Goal: Information Seeking & Learning: Learn about a topic

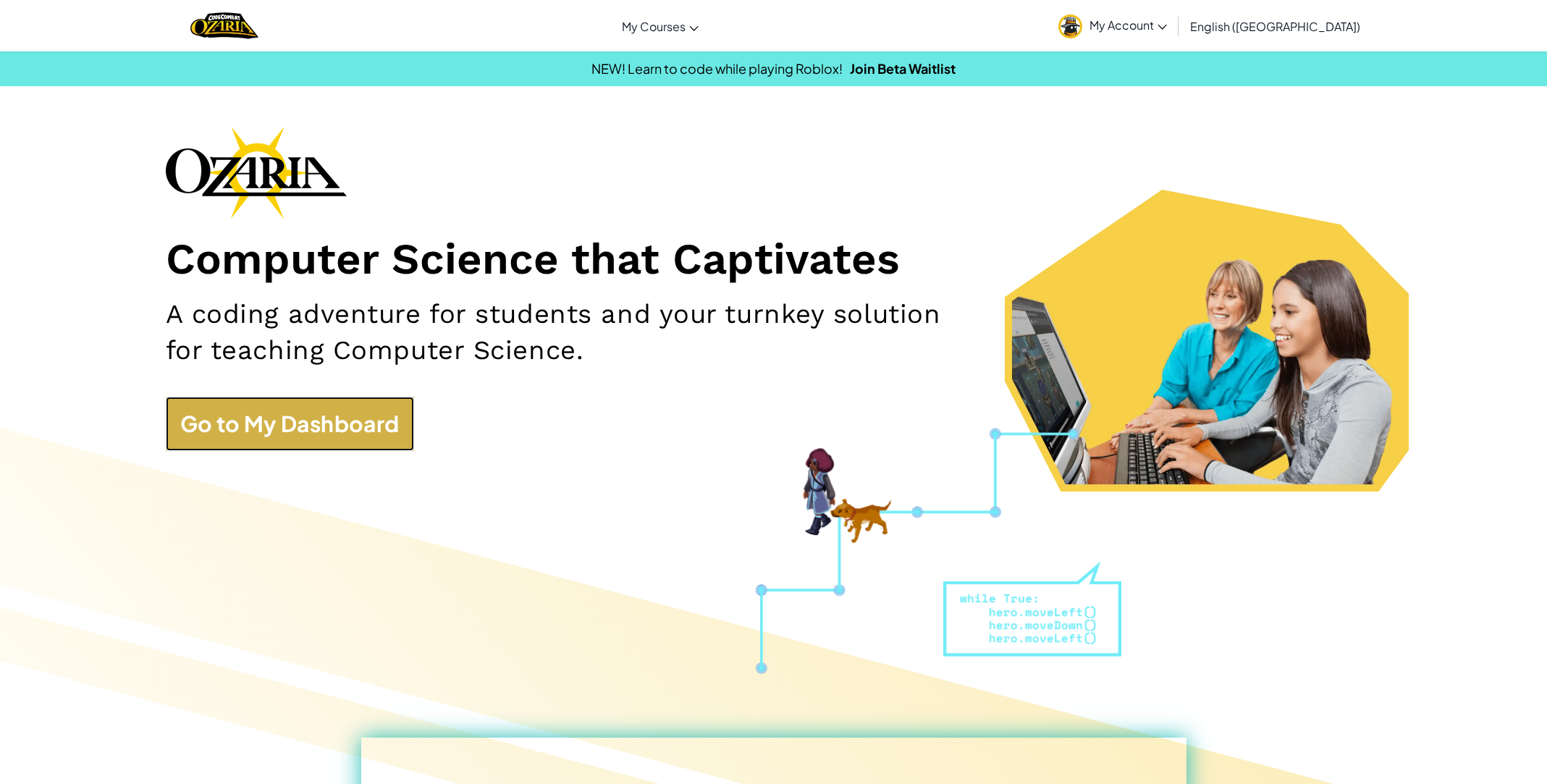
click at [303, 442] on link "Go to My Dashboard" at bounding box center [290, 424] width 248 height 54
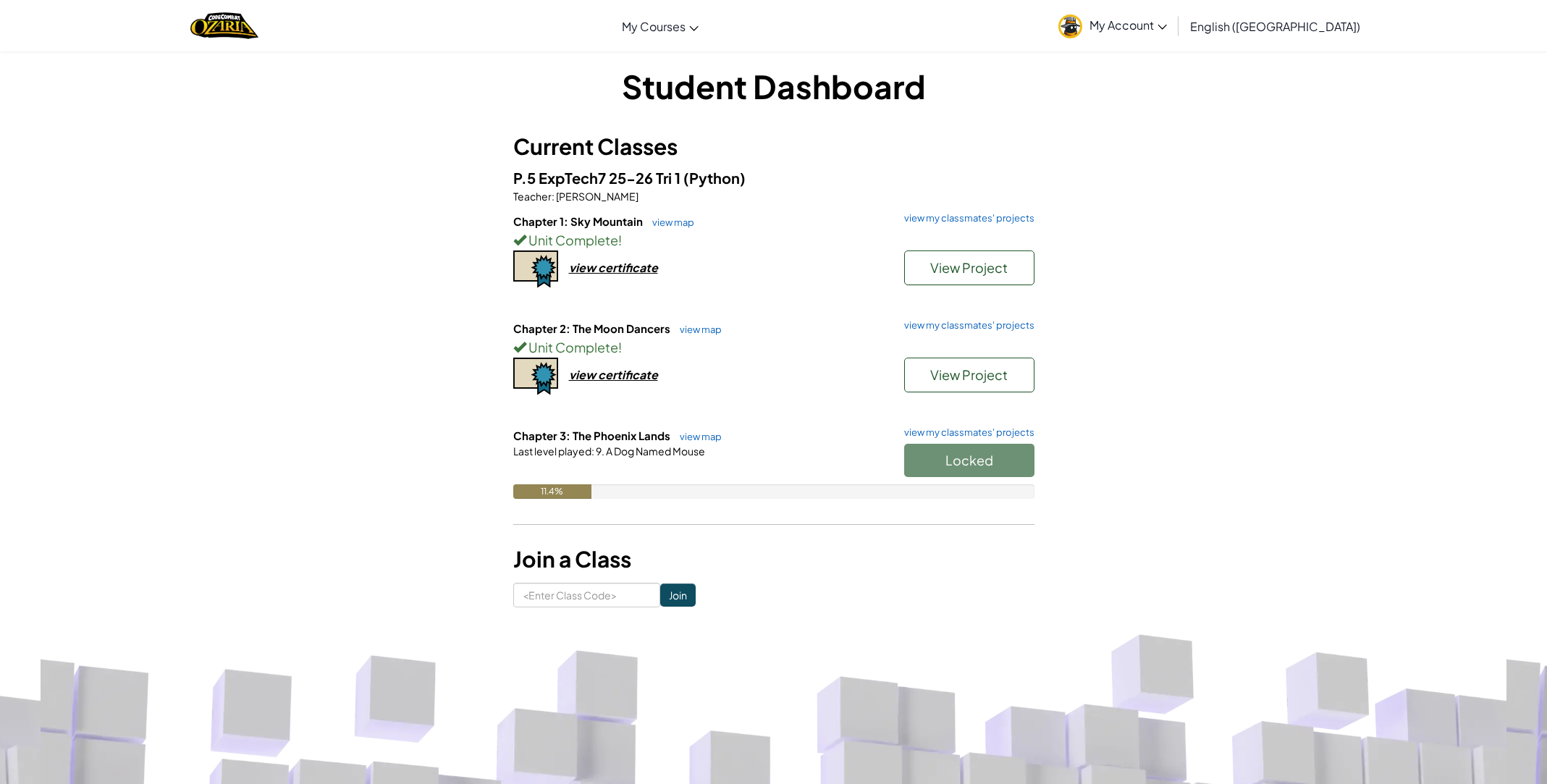
scroll to position [11, 0]
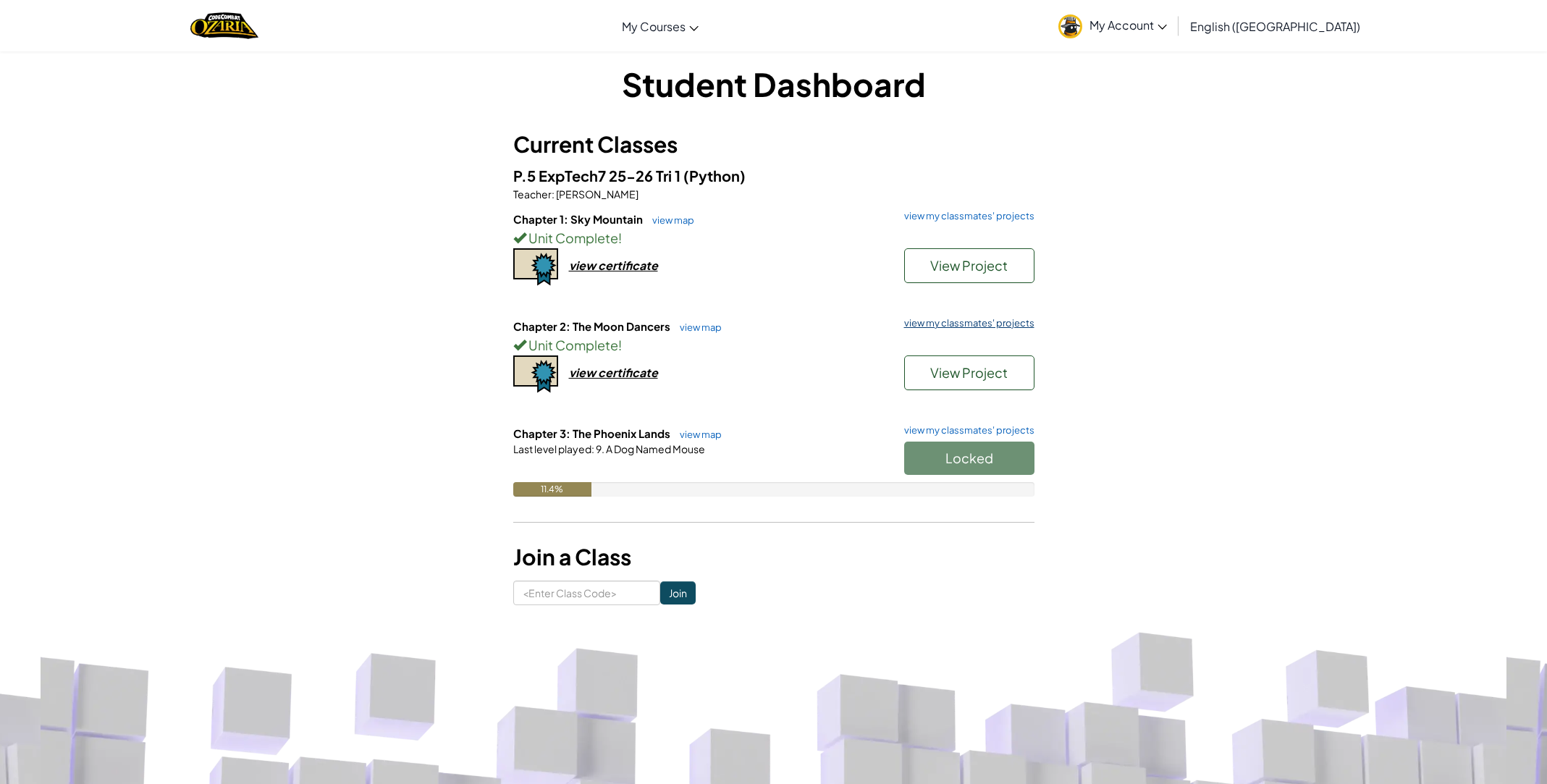
click at [989, 318] on link "view my classmates' projects" at bounding box center [966, 323] width 137 height 10
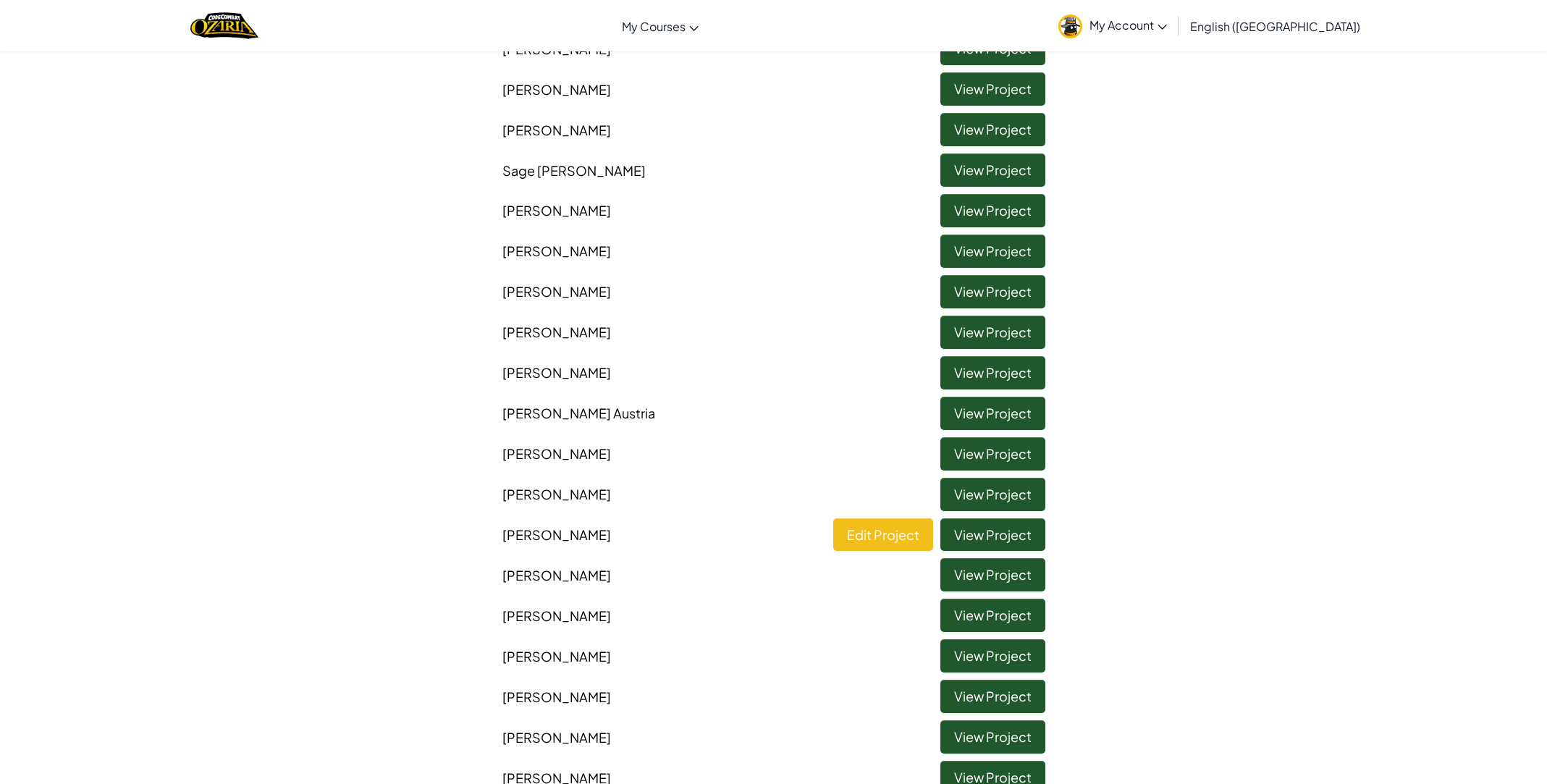
scroll to position [669, 0]
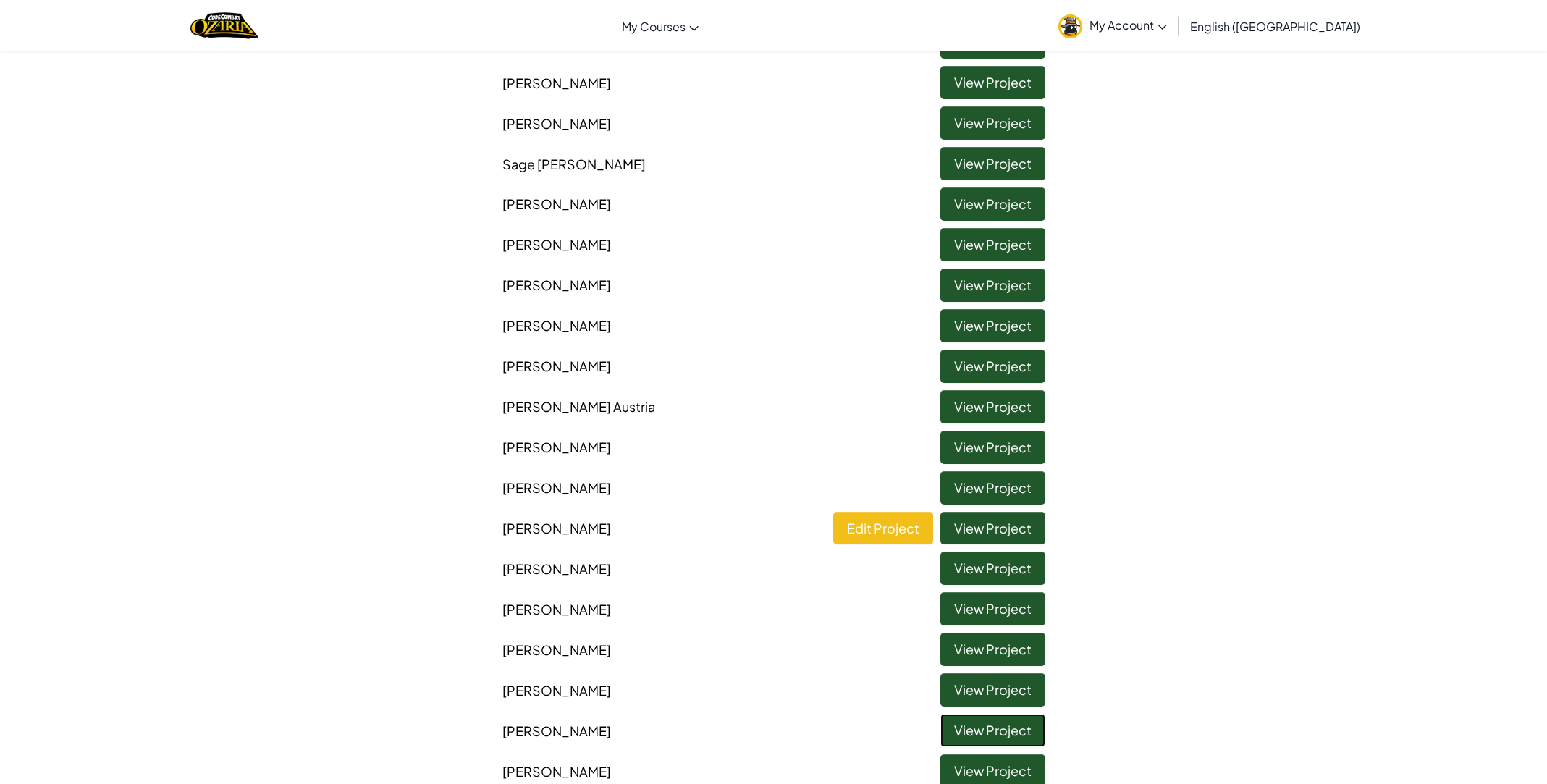
click at [950, 730] on link "View Project" at bounding box center [993, 730] width 105 height 33
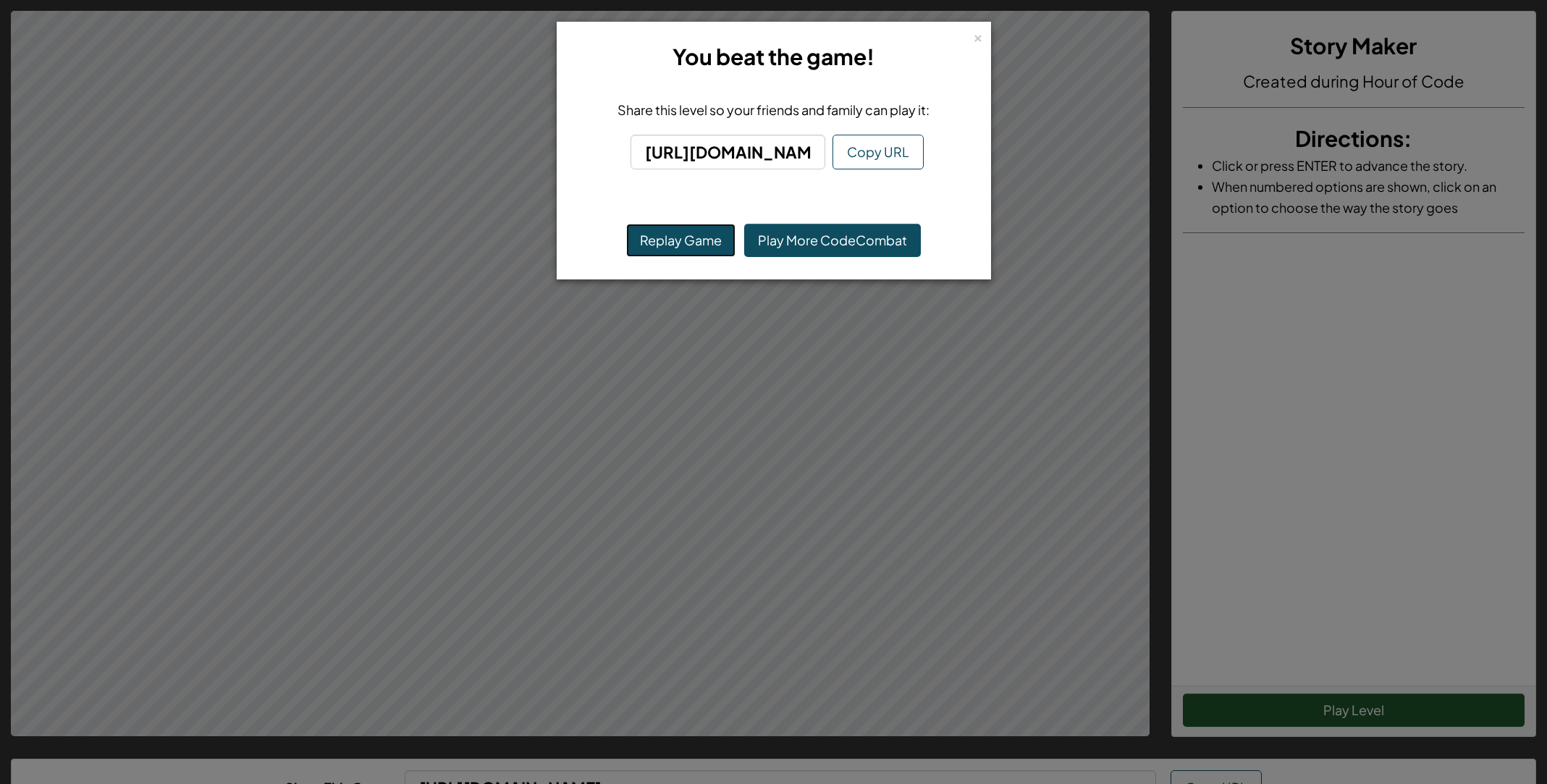
click at [703, 252] on button "Replay Game" at bounding box center [681, 240] width 110 height 33
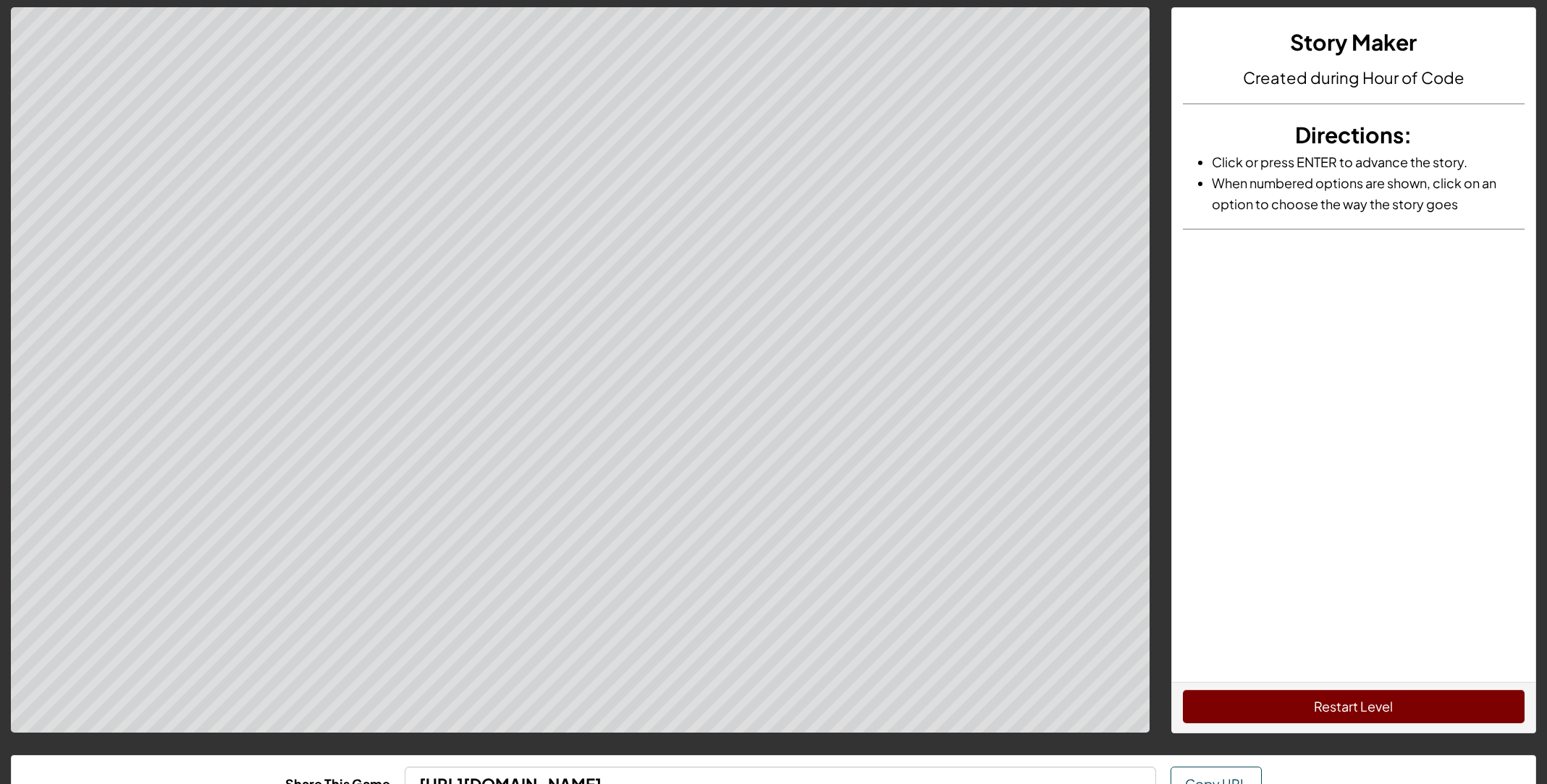
scroll to position [4, 0]
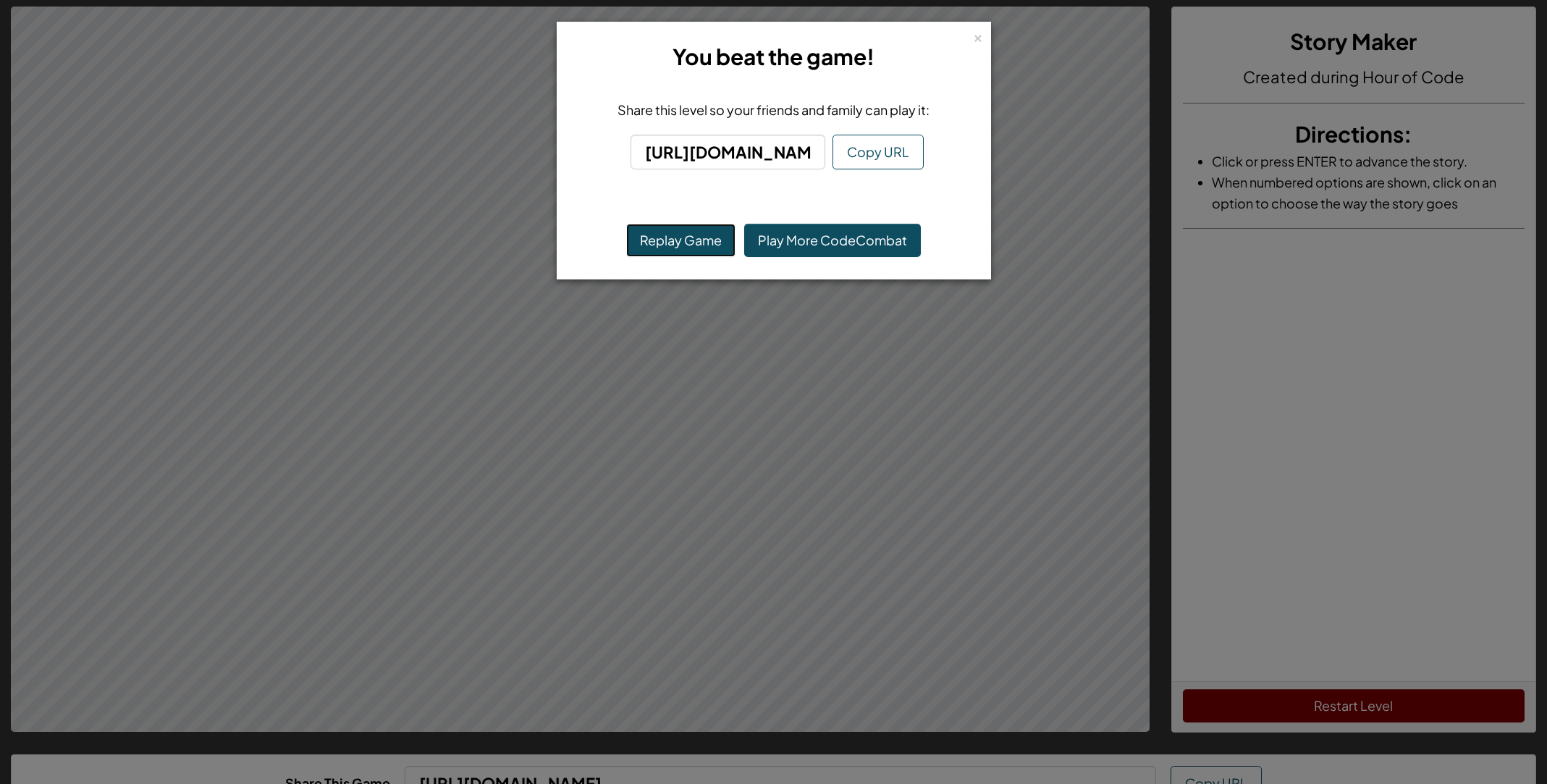
click at [634, 240] on button "Replay Game" at bounding box center [681, 240] width 110 height 33
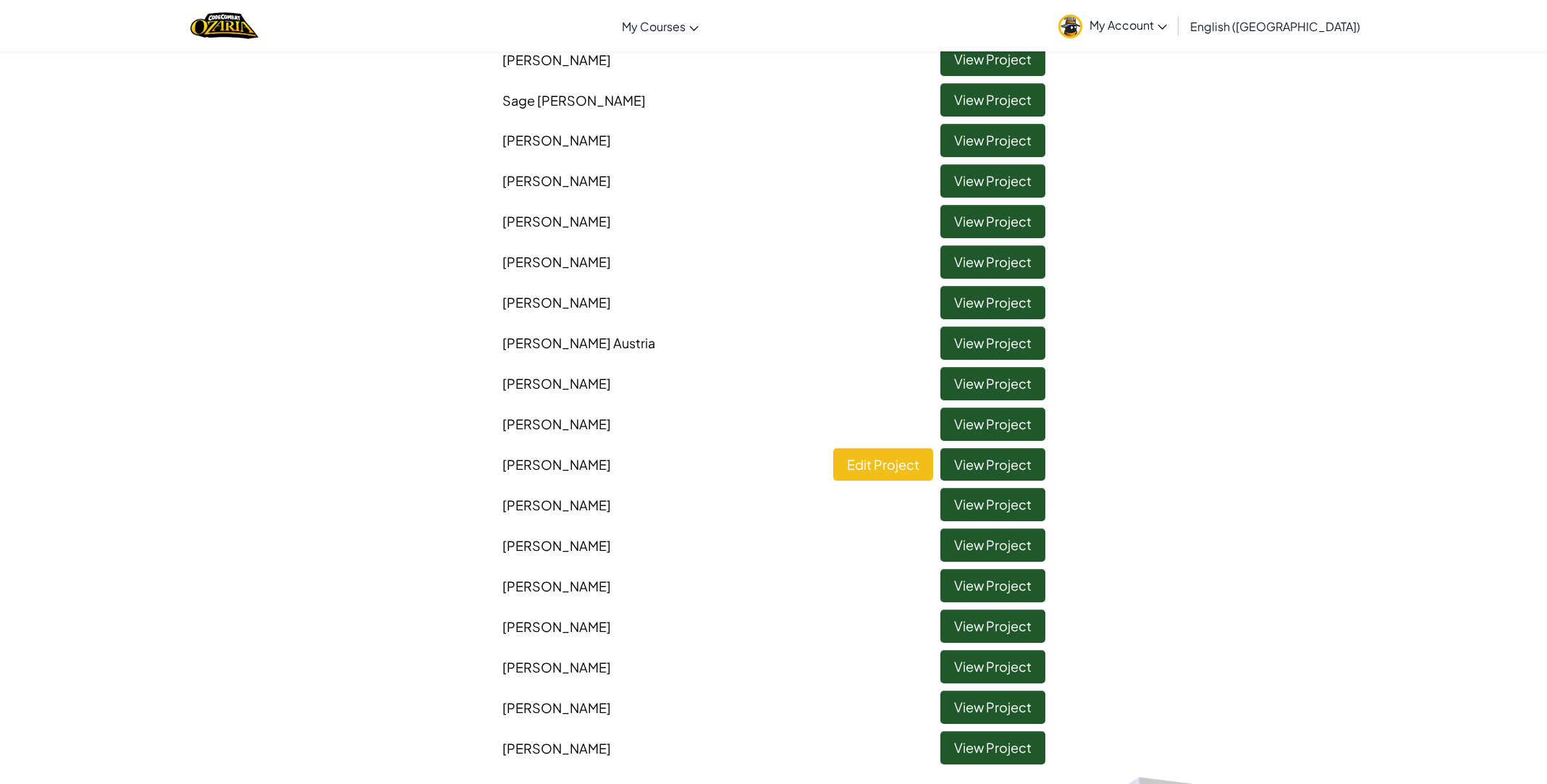
scroll to position [786, 0]
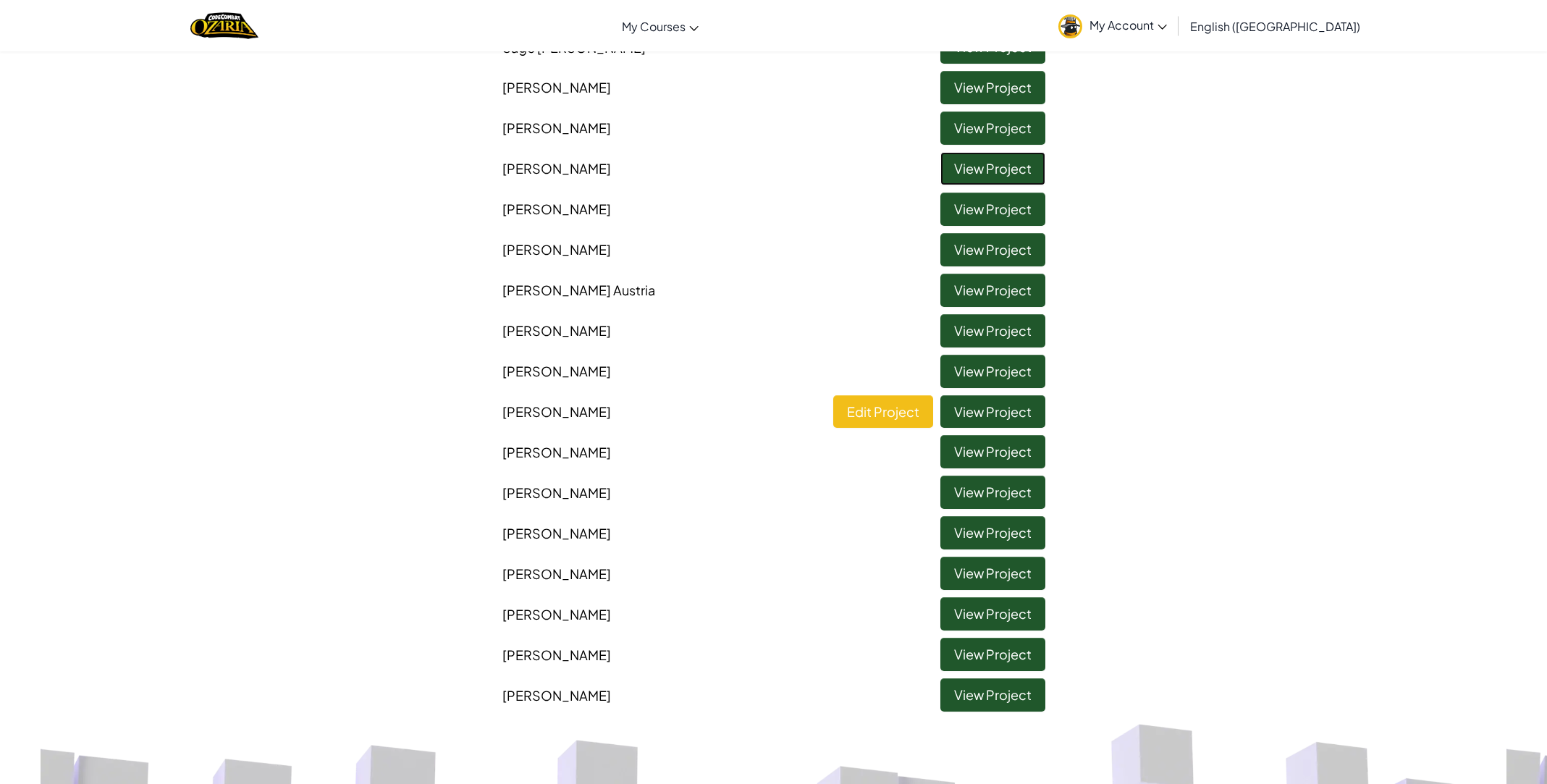
click at [970, 167] on link "View Project" at bounding box center [993, 168] width 105 height 33
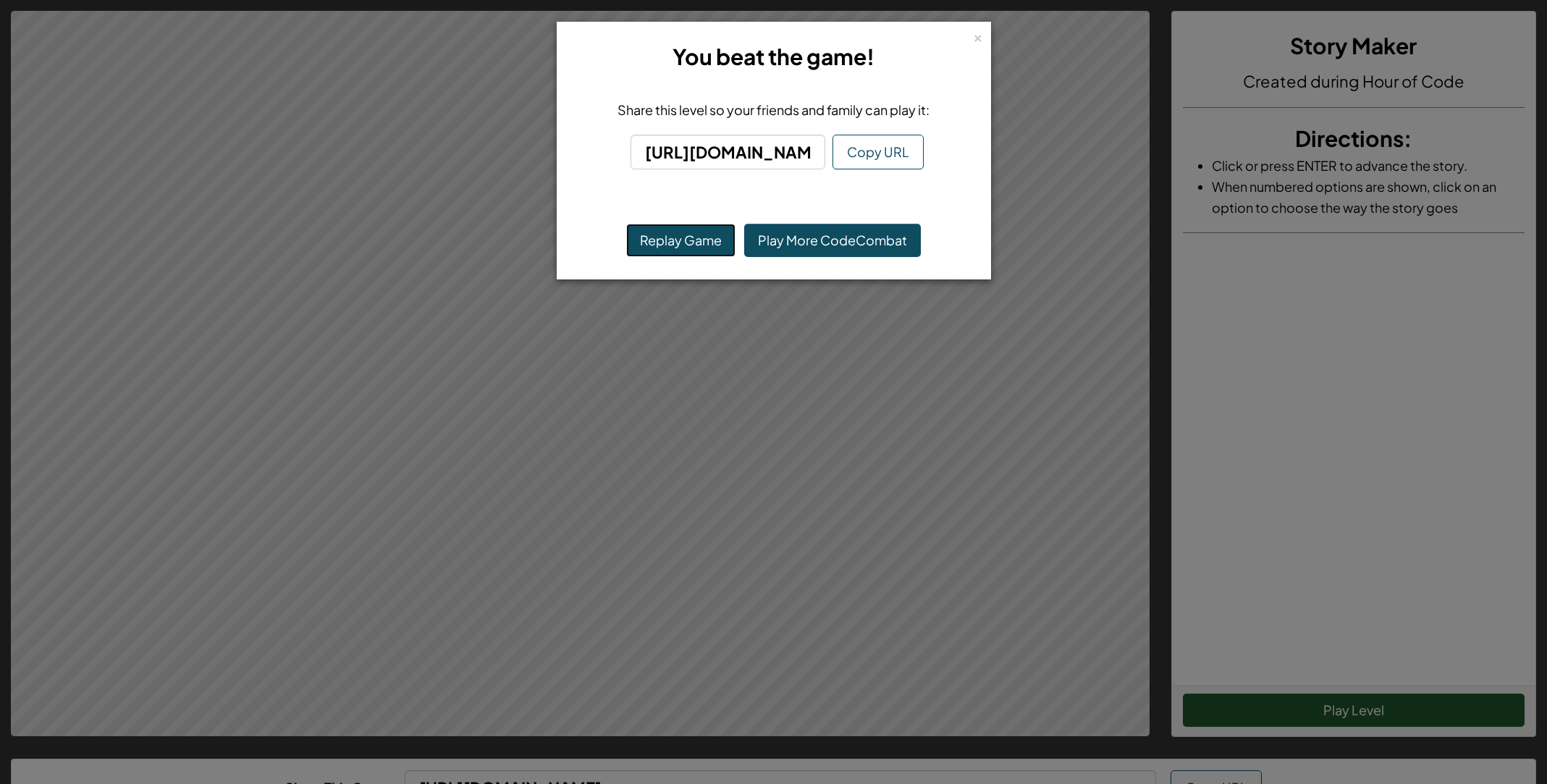
click at [663, 244] on button "Replay Game" at bounding box center [681, 240] width 110 height 33
click at [978, 45] on div "× You beat the game!" at bounding box center [774, 57] width 418 height 55
click at [977, 44] on div "×" at bounding box center [978, 36] width 10 height 15
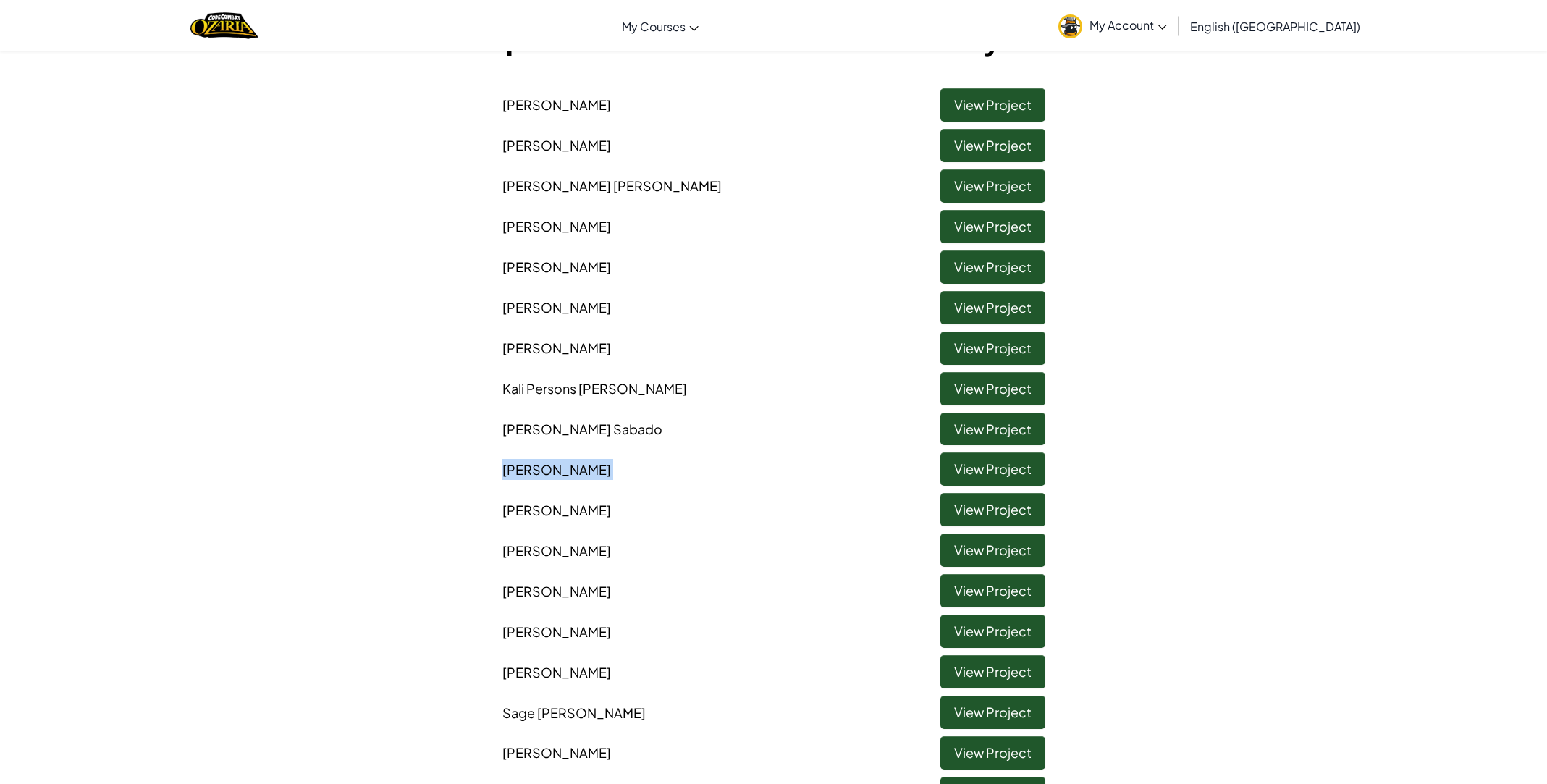
drag, startPoint x: 771, startPoint y: 475, endPoint x: 744, endPoint y: 459, distance: 31.4
click at [757, 463] on div "Dylan Van Skiver View Project Jason Ramos View Project Jackson Kramer View Proj…" at bounding box center [774, 729] width 848 height 1296
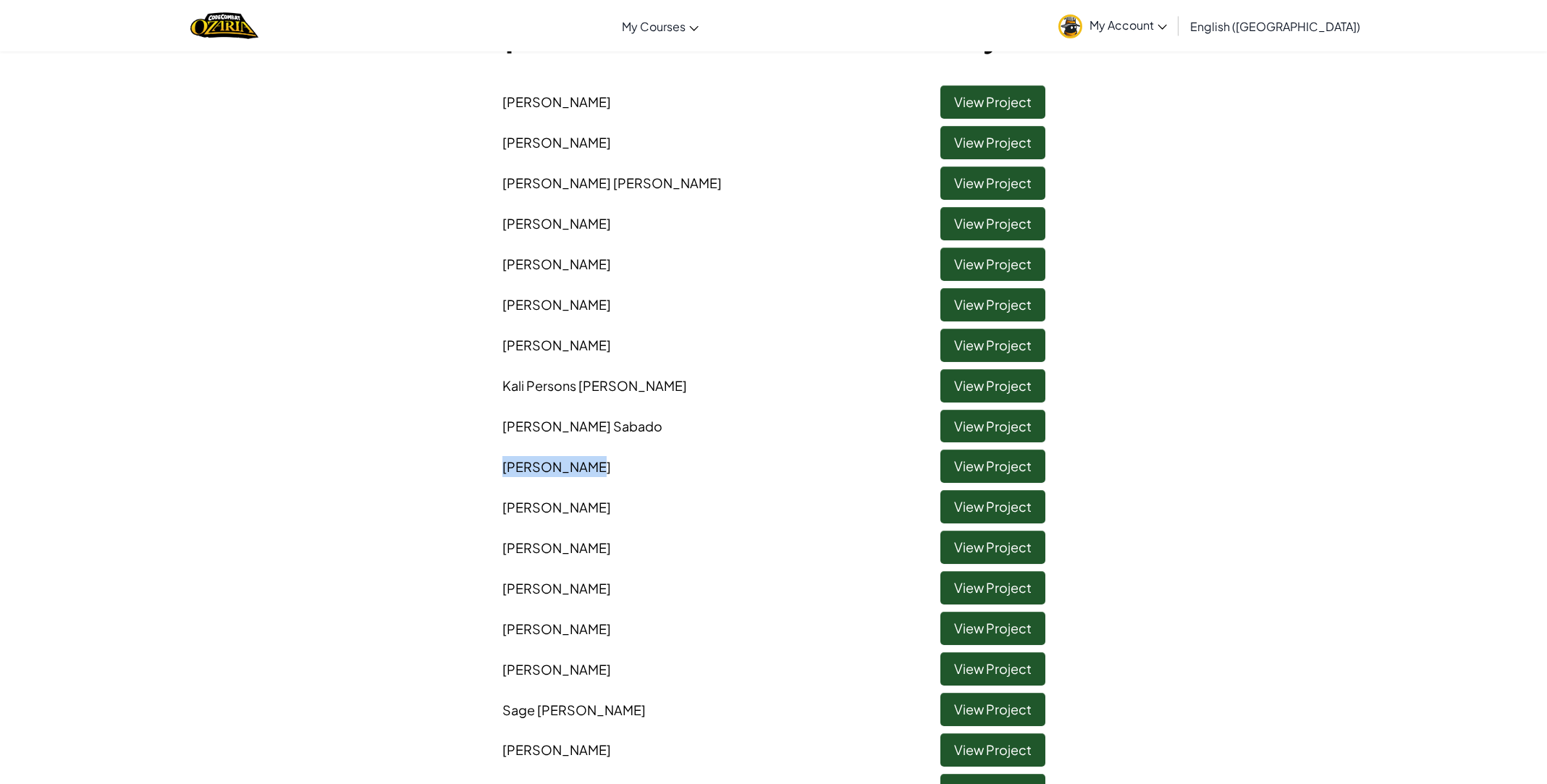
click at [755, 457] on li "Delia Maples View Project" at bounding box center [774, 462] width 565 height 40
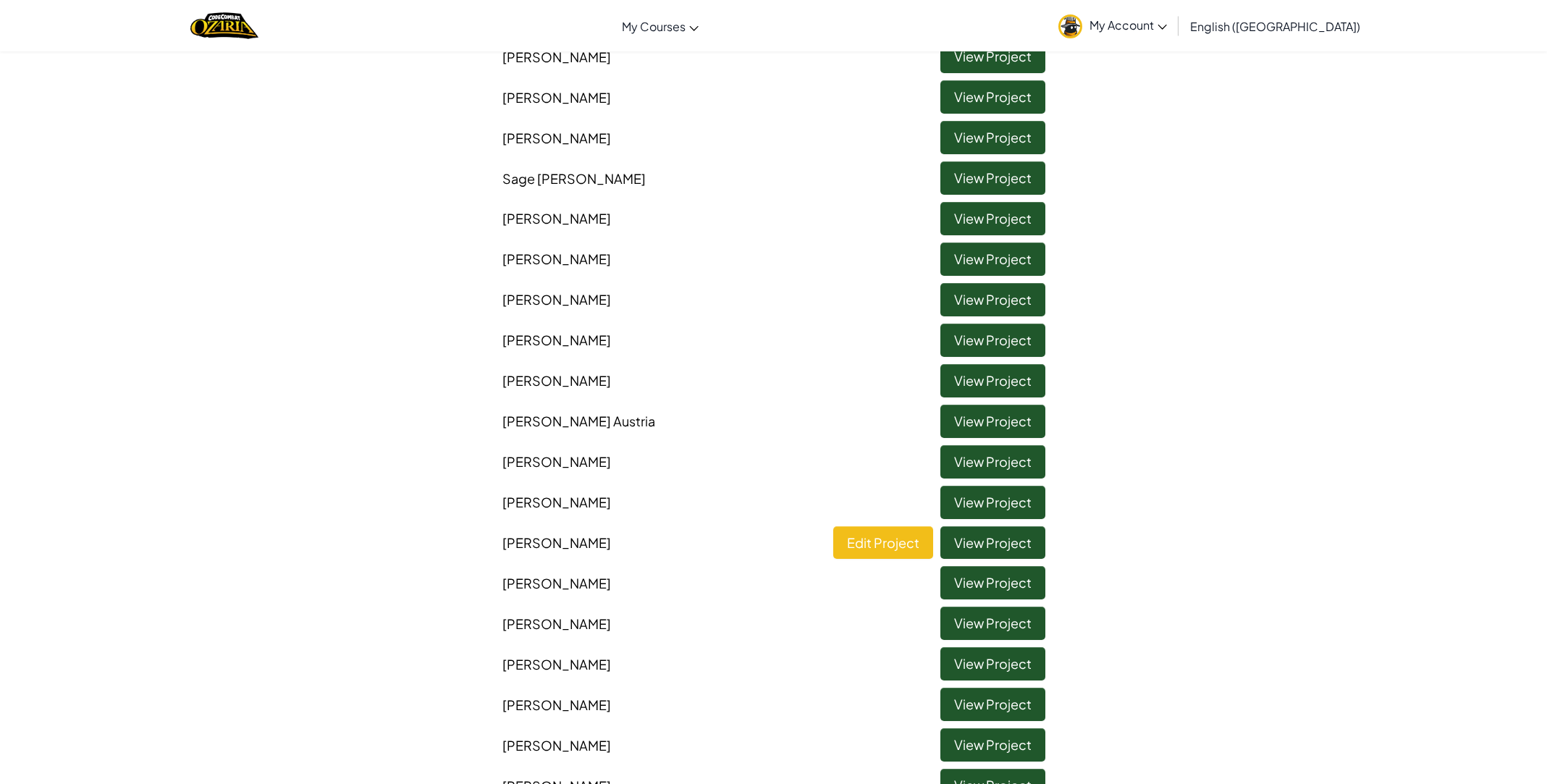
scroll to position [655, 0]
click at [1012, 671] on link "View Project" at bounding box center [993, 663] width 105 height 33
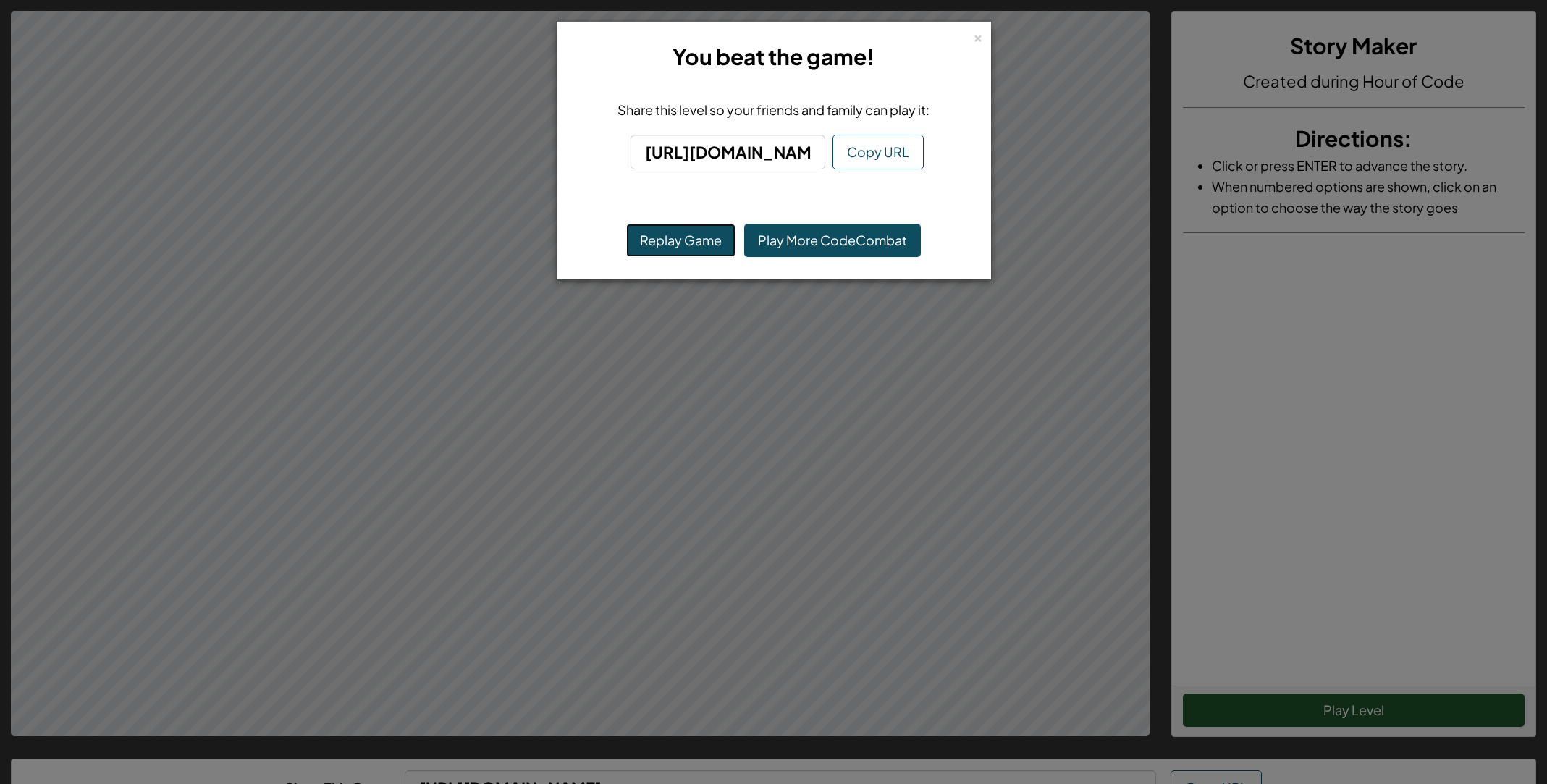
click at [676, 235] on button "Replay Game" at bounding box center [681, 240] width 110 height 33
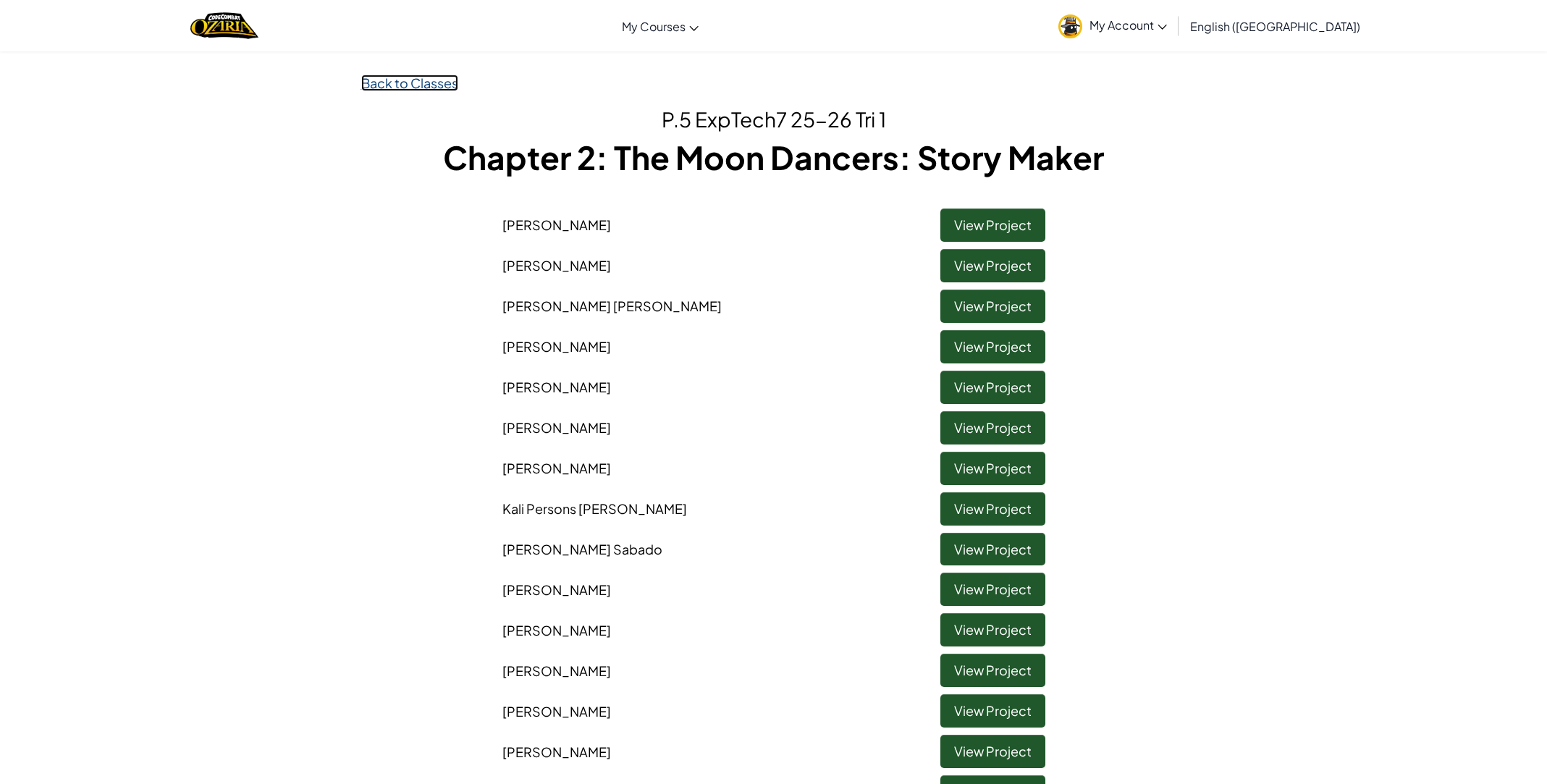
click at [379, 88] on link "Back to Classes" at bounding box center [410, 83] width 97 height 17
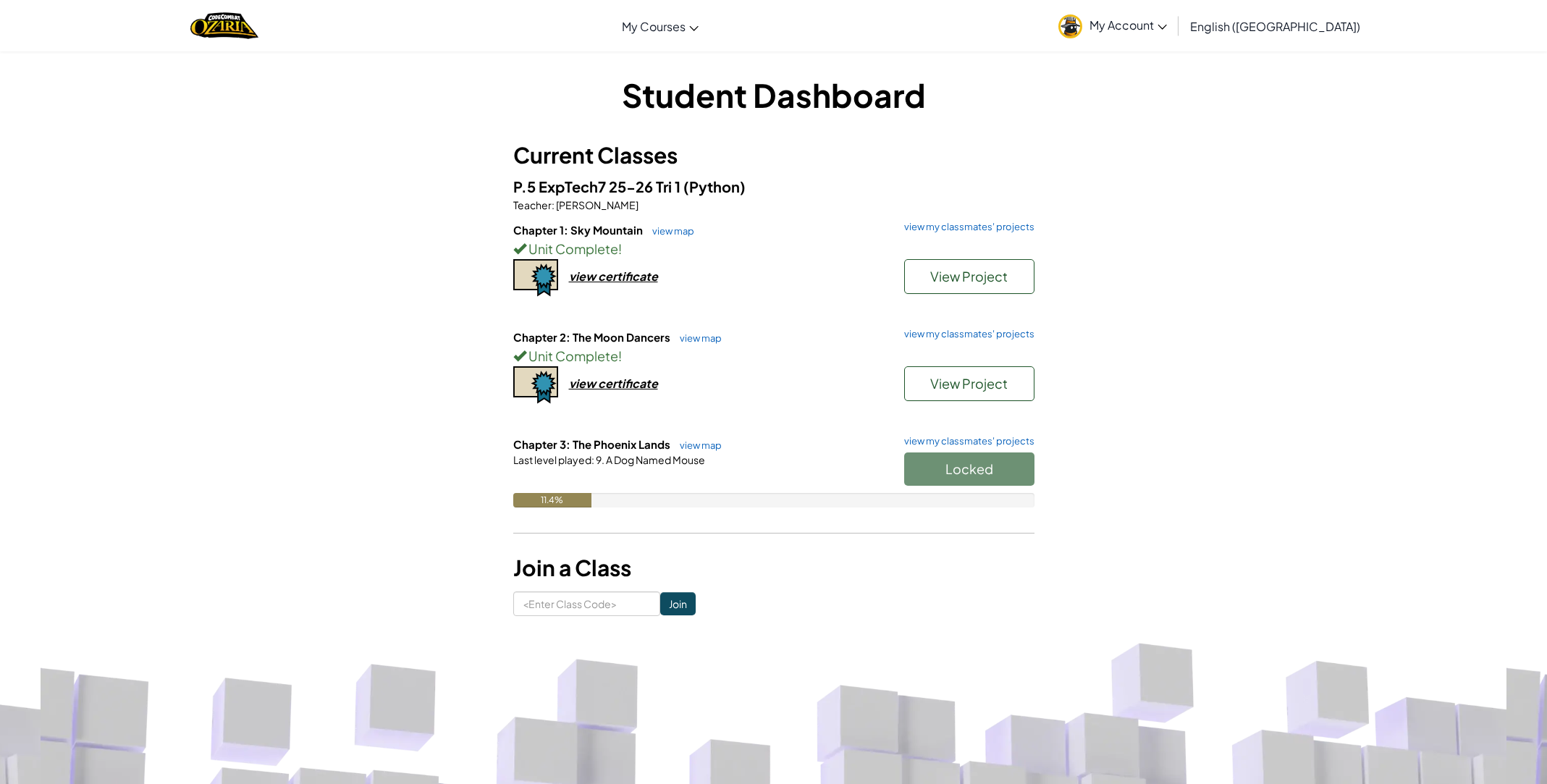
click at [344, 87] on div "Student Dashboard Current Classes P.5 ExpTech7 25-26 Tri 1 (Python) Teacher : M…" at bounding box center [774, 344] width 1547 height 587
click at [344, 87] on div "Student Dashboard Current Classes P.5 ExpTech7 25-26 Tri 1 (Python) Teacher : M…" at bounding box center [774, 344] width 1547 height 587
click at [347, 85] on div "Student Dashboard Current Classes P.5 ExpTech7 25-26 Tri 1 (Python) Teacher : M…" at bounding box center [774, 344] width 1547 height 587
click at [349, 78] on div "Student Dashboard Current Classes P.5 ExpTech7 25-26 Tri 1 (Python) Teacher : M…" at bounding box center [774, 344] width 1547 height 587
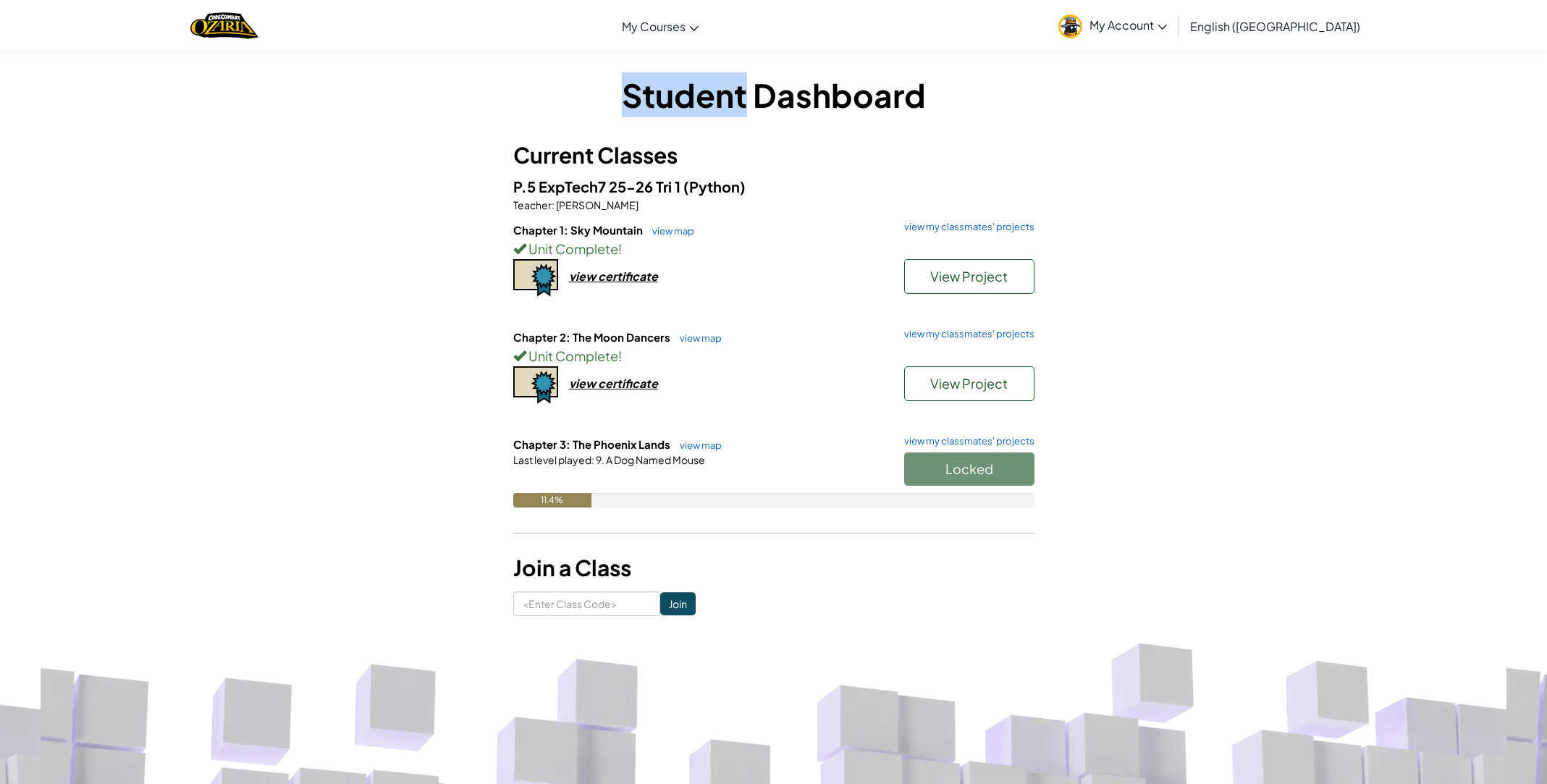
click at [349, 77] on div "Student Dashboard Current Classes P.5 ExpTech7 25-26 Tri 1 (Python) Teacher : M…" at bounding box center [774, 344] width 1547 height 587
click at [349, 75] on div "Student Dashboard Current Classes P.5 ExpTech7 25-26 Tri 1 (Python) Teacher : M…" at bounding box center [774, 344] width 1547 height 587
click at [352, 72] on div "Student Dashboard Current Classes P.5 ExpTech7 25-26 Tri 1 (Python) Teacher : M…" at bounding box center [774, 344] width 848 height 544
click at [351, 73] on div "Student Dashboard Current Classes P.5 ExpTech7 25-26 Tri 1 (Python) Teacher : M…" at bounding box center [774, 344] width 848 height 544
click at [351, 72] on div "Student Dashboard Current Classes P.5 ExpTech7 25-26 Tri 1 (Python) Teacher : M…" at bounding box center [774, 344] width 848 height 544
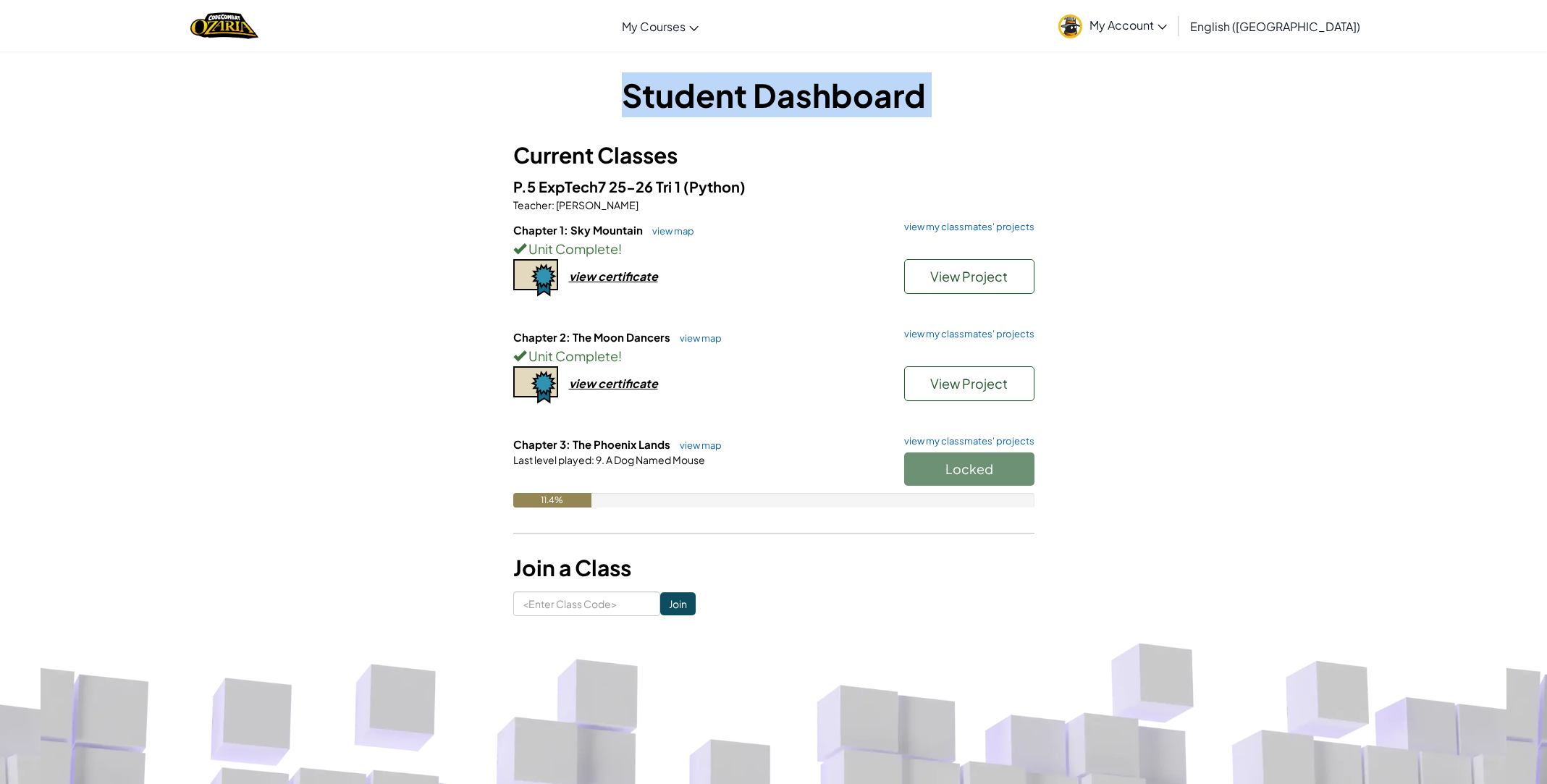
click at [351, 71] on div "Student Dashboard Current Classes P.5 ExpTech7 25-26 Tri 1 (Python) Teacher : M…" at bounding box center [774, 344] width 848 height 587
click at [352, 70] on div "Student Dashboard Current Classes P.5 ExpTech7 25-26 Tri 1 (Python) Teacher : M…" at bounding box center [774, 344] width 848 height 587
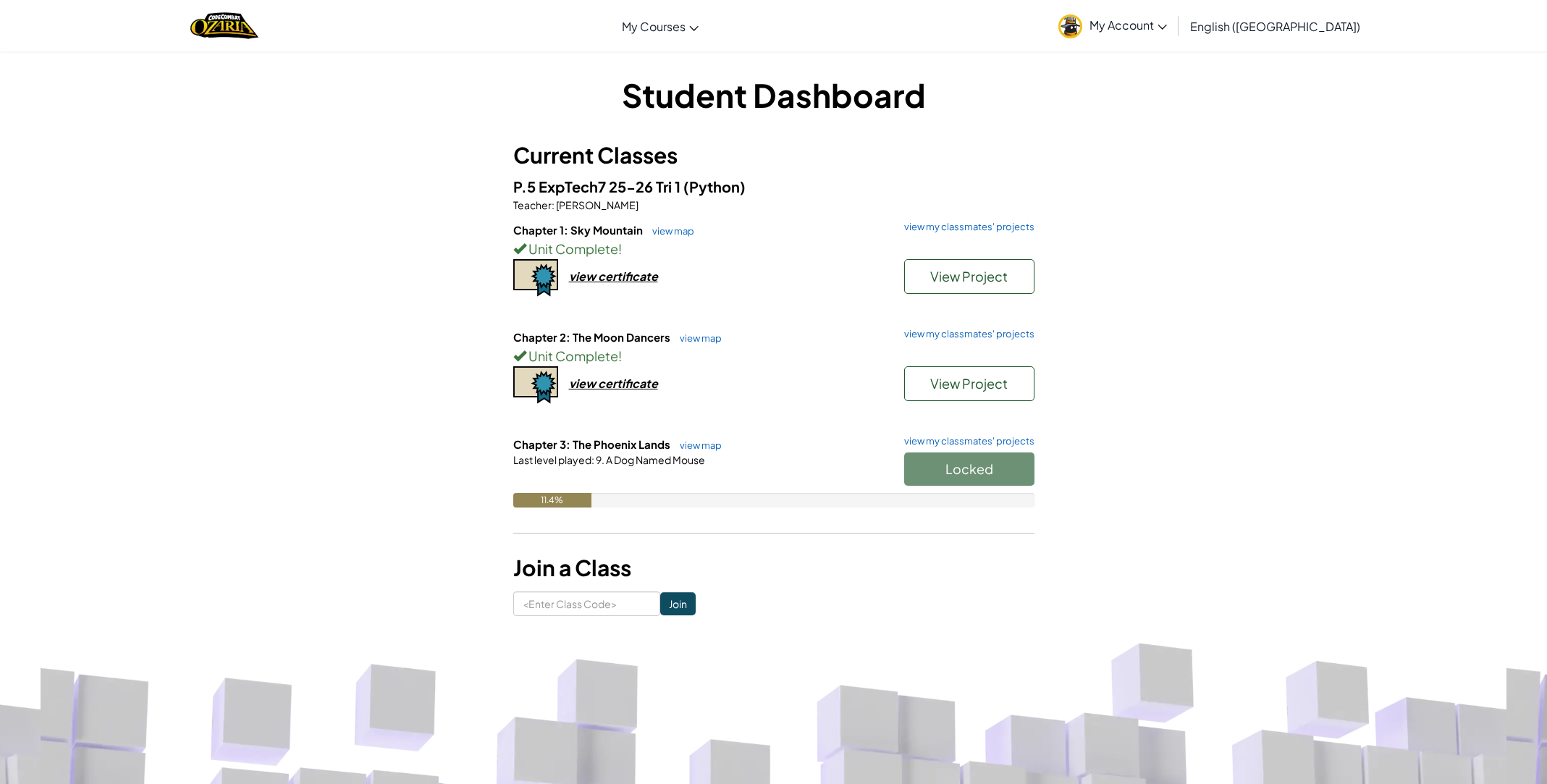
click at [352, 68] on div "Student Dashboard Current Classes P.5 ExpTech7 25-26 Tri 1 (Python) Teacher : M…" at bounding box center [774, 344] width 848 height 587
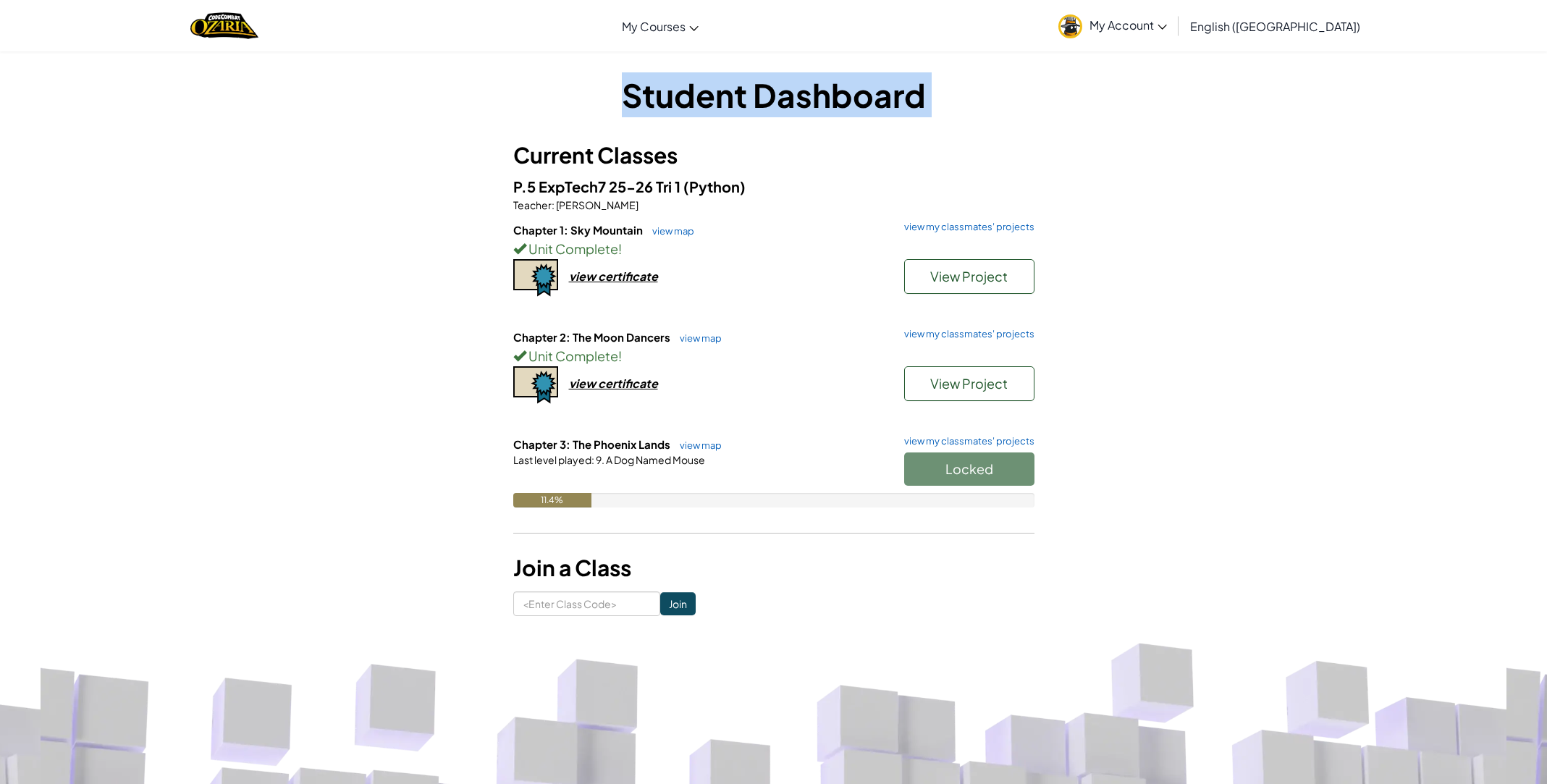
click at [352, 67] on div "Student Dashboard Current Classes P.5 ExpTech7 25-26 Tri 1 (Python) Teacher : M…" at bounding box center [774, 344] width 848 height 587
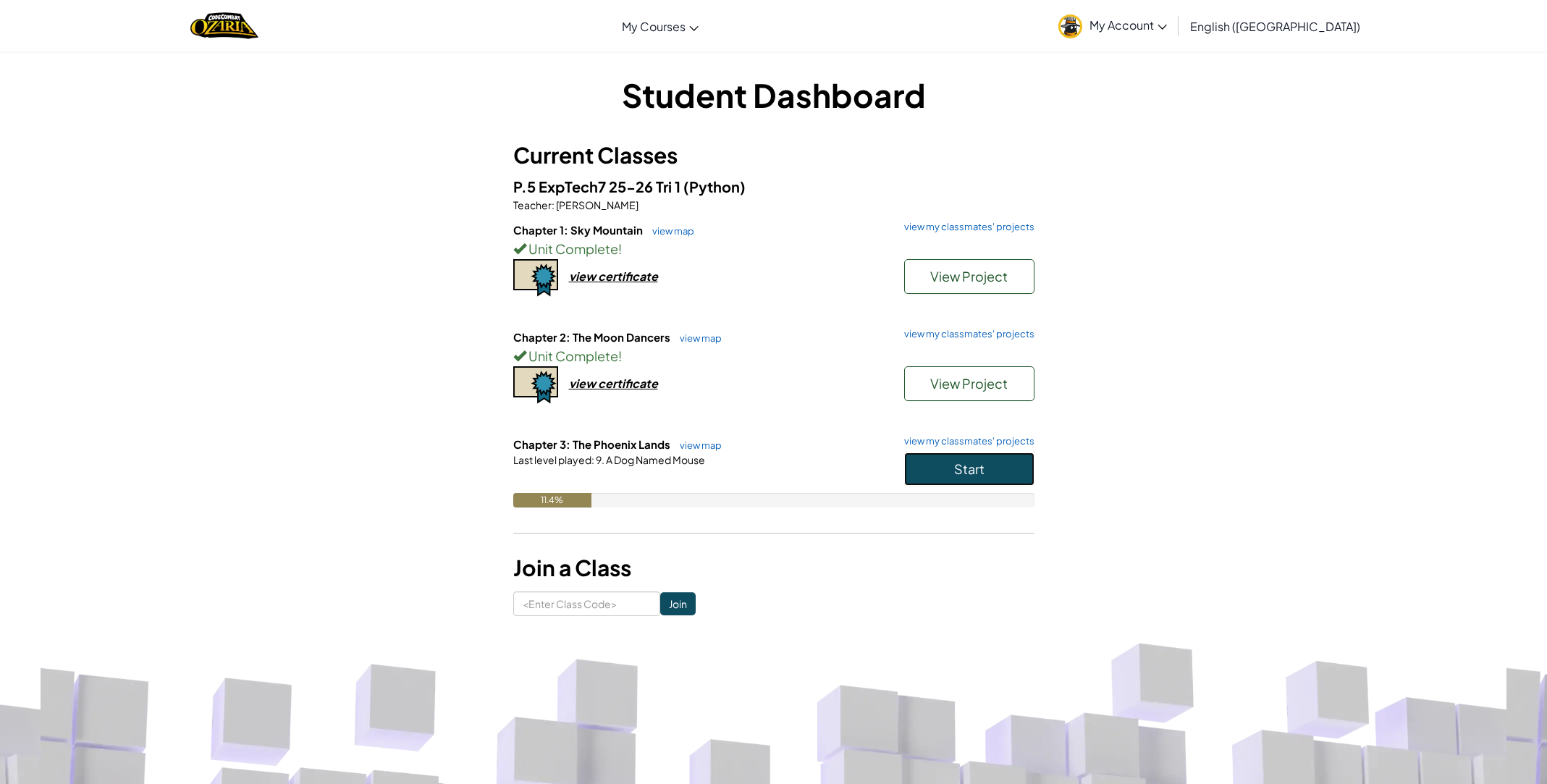
click at [934, 473] on button "Start" at bounding box center [970, 468] width 130 height 33
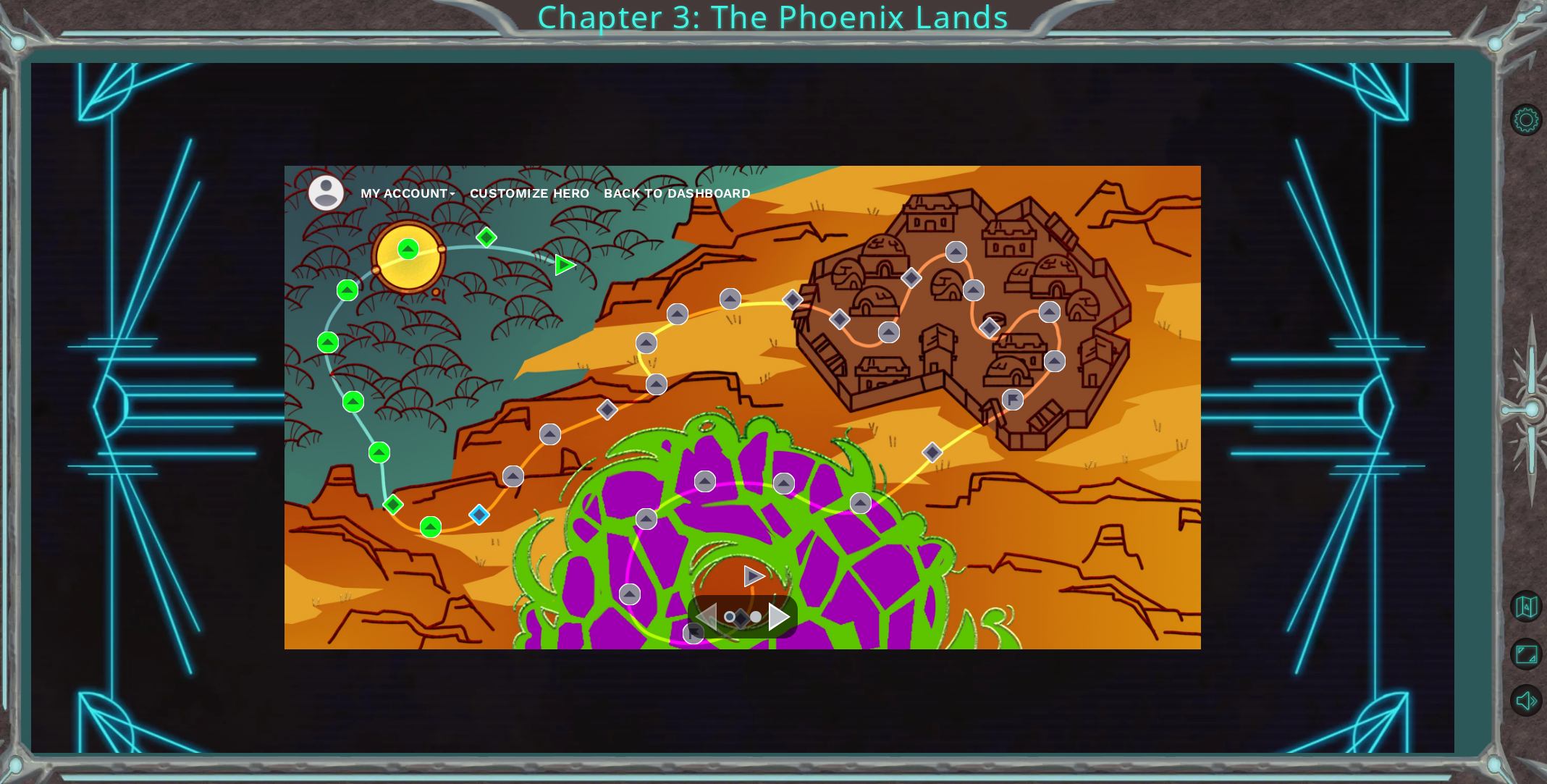
click at [536, 321] on div "My Account Customize Hero Back to Dashboard" at bounding box center [742, 408] width 916 height 483
click at [482, 516] on img at bounding box center [479, 515] width 21 height 21
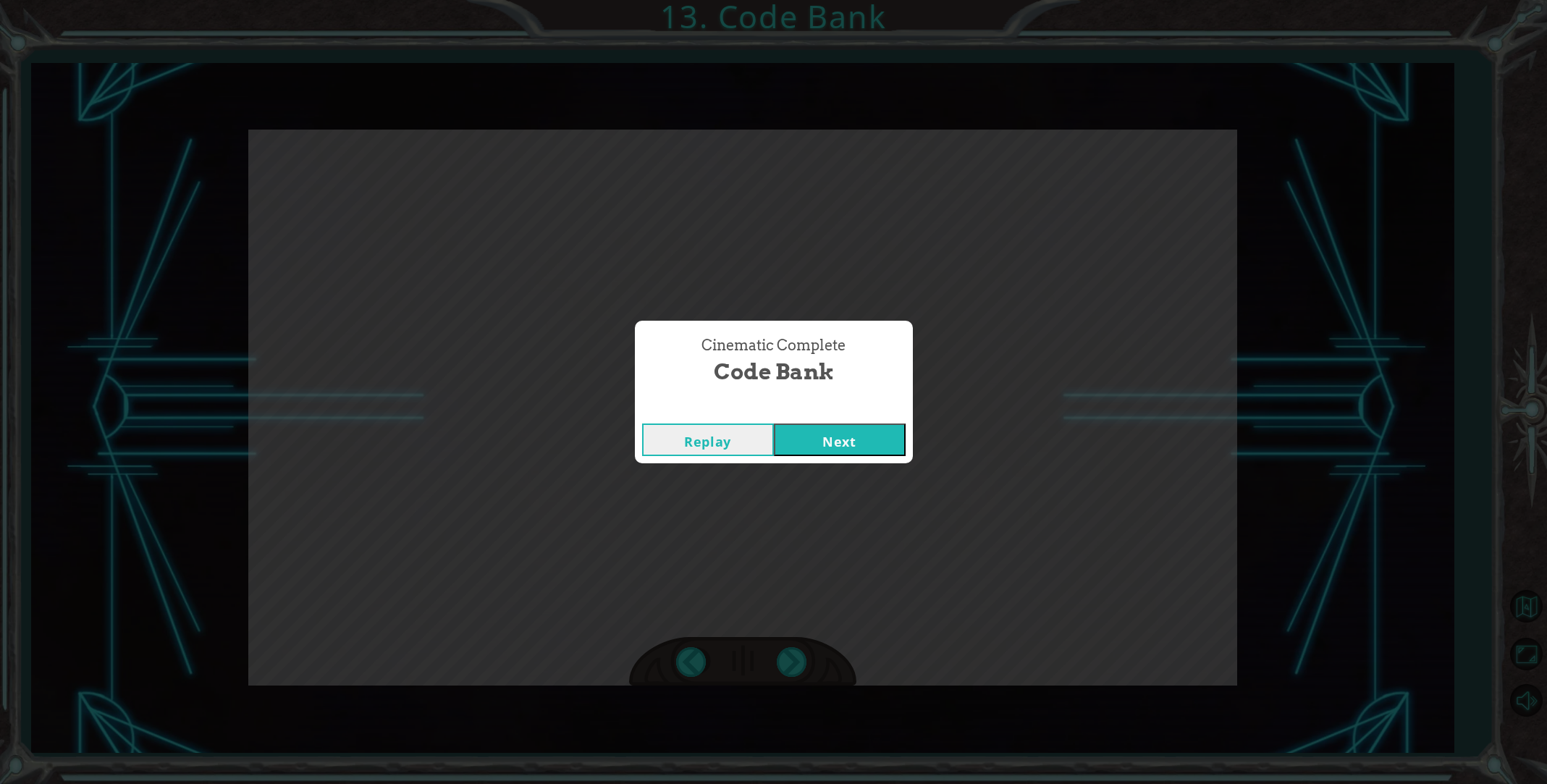
drag, startPoint x: 878, startPoint y: 430, endPoint x: 849, endPoint y: 430, distance: 29.0
click at [849, 430] on button "Next" at bounding box center [840, 440] width 132 height 33
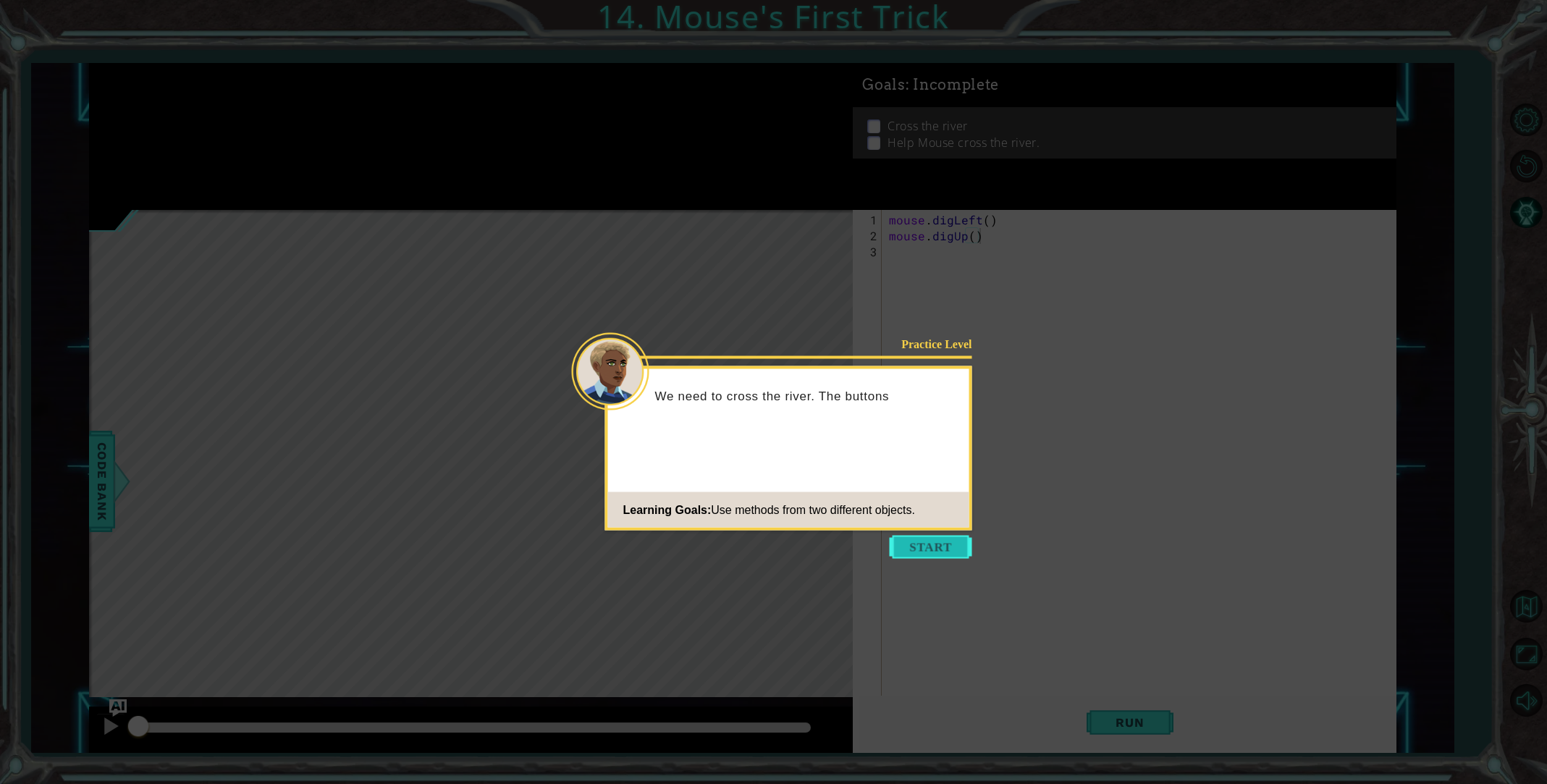
click at [964, 559] on body "1 ההההההההההההההההההההההההההההההההההההההההההההההההההההההההההההההההההההההההההההה…" at bounding box center [774, 392] width 1547 height 784
click at [941, 544] on button "Start" at bounding box center [931, 548] width 83 height 23
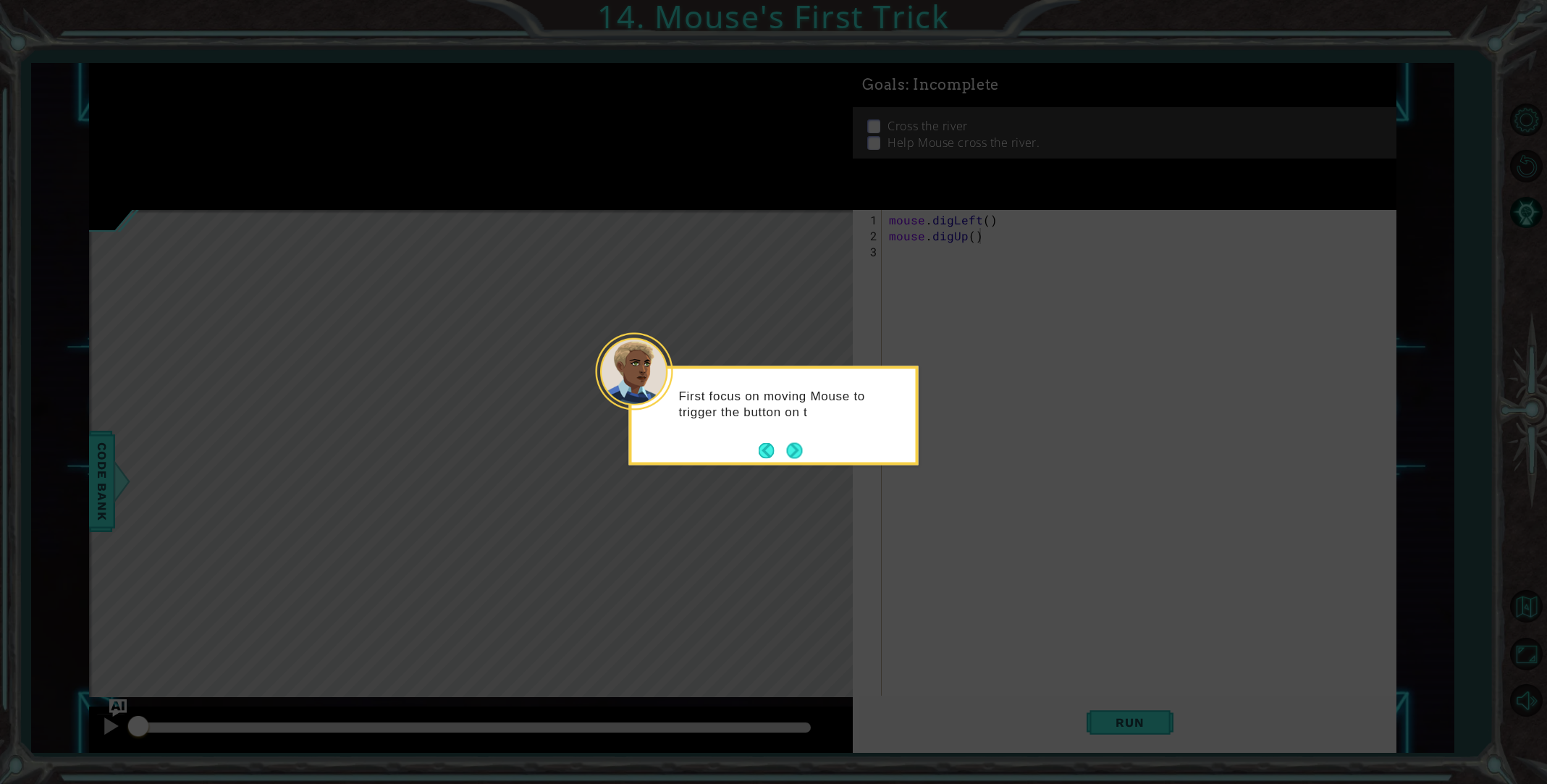
click at [797, 448] on button "Next" at bounding box center [794, 450] width 16 height 16
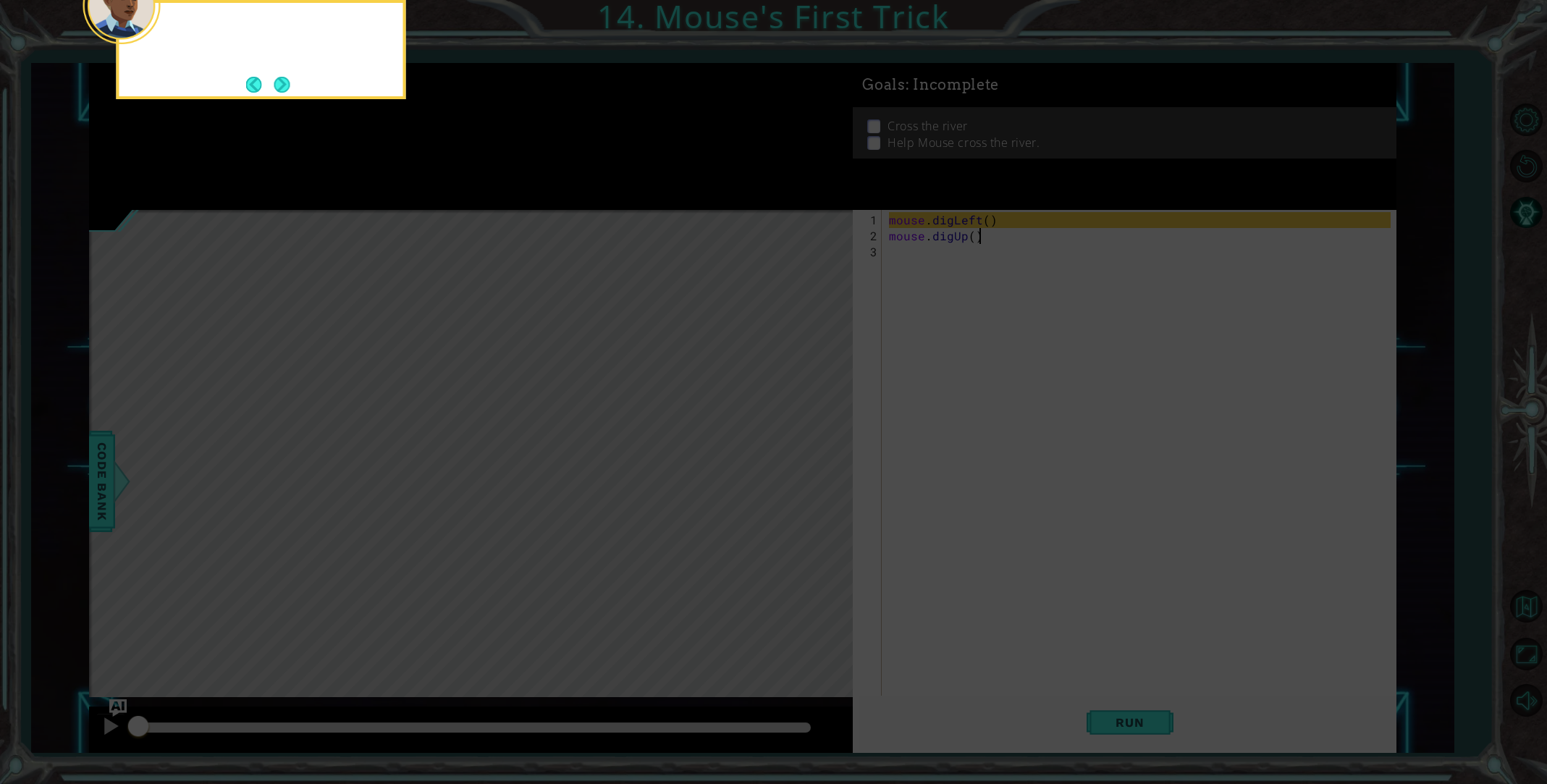
click at [797, 448] on icon at bounding box center [774, 117] width 1547 height 1333
click at [270, 88] on button "Back" at bounding box center [261, 85] width 29 height 16
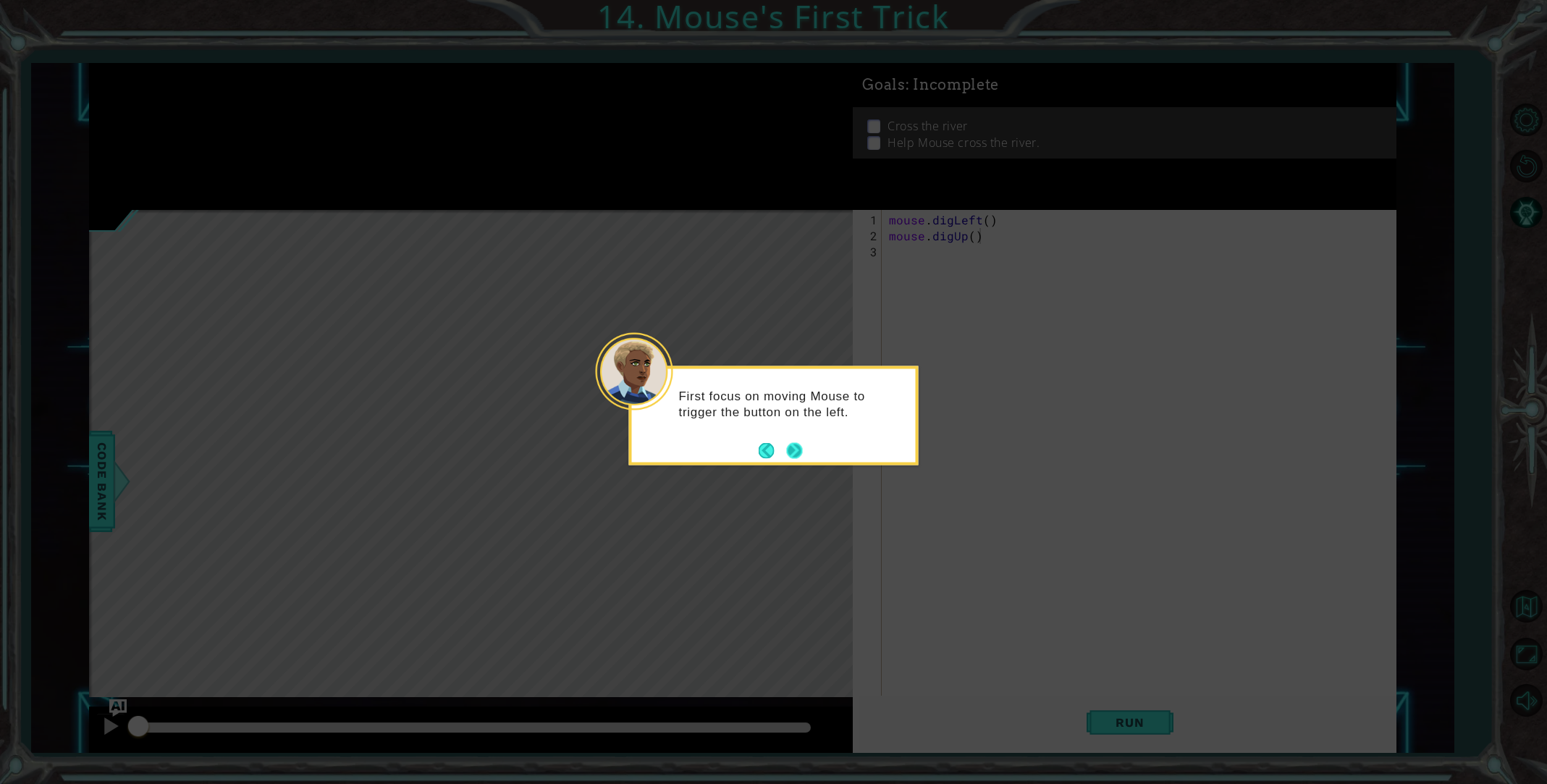
click at [794, 455] on button "Next" at bounding box center [794, 450] width 16 height 16
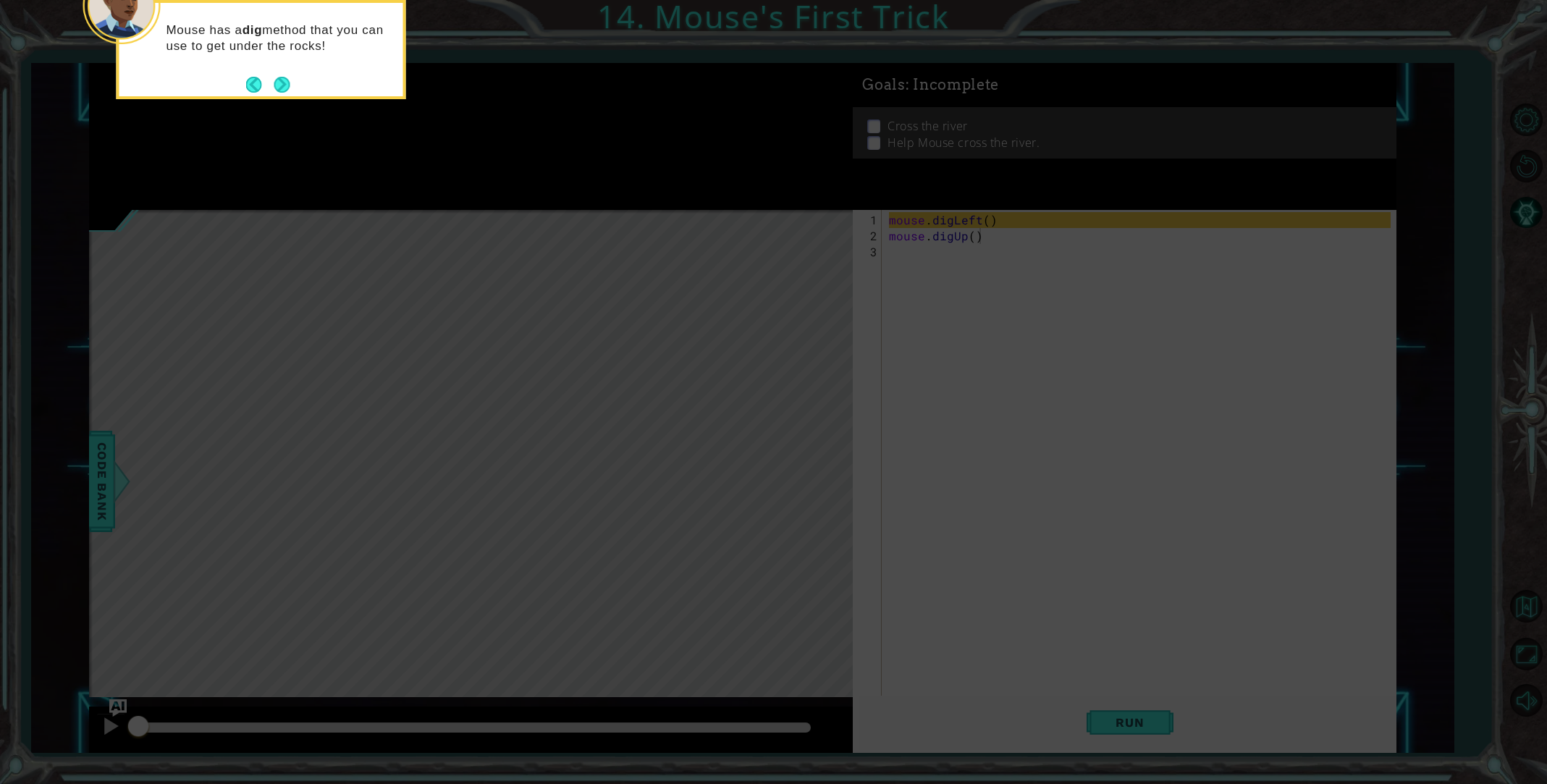
click at [284, 87] on button "Next" at bounding box center [282, 85] width 16 height 16
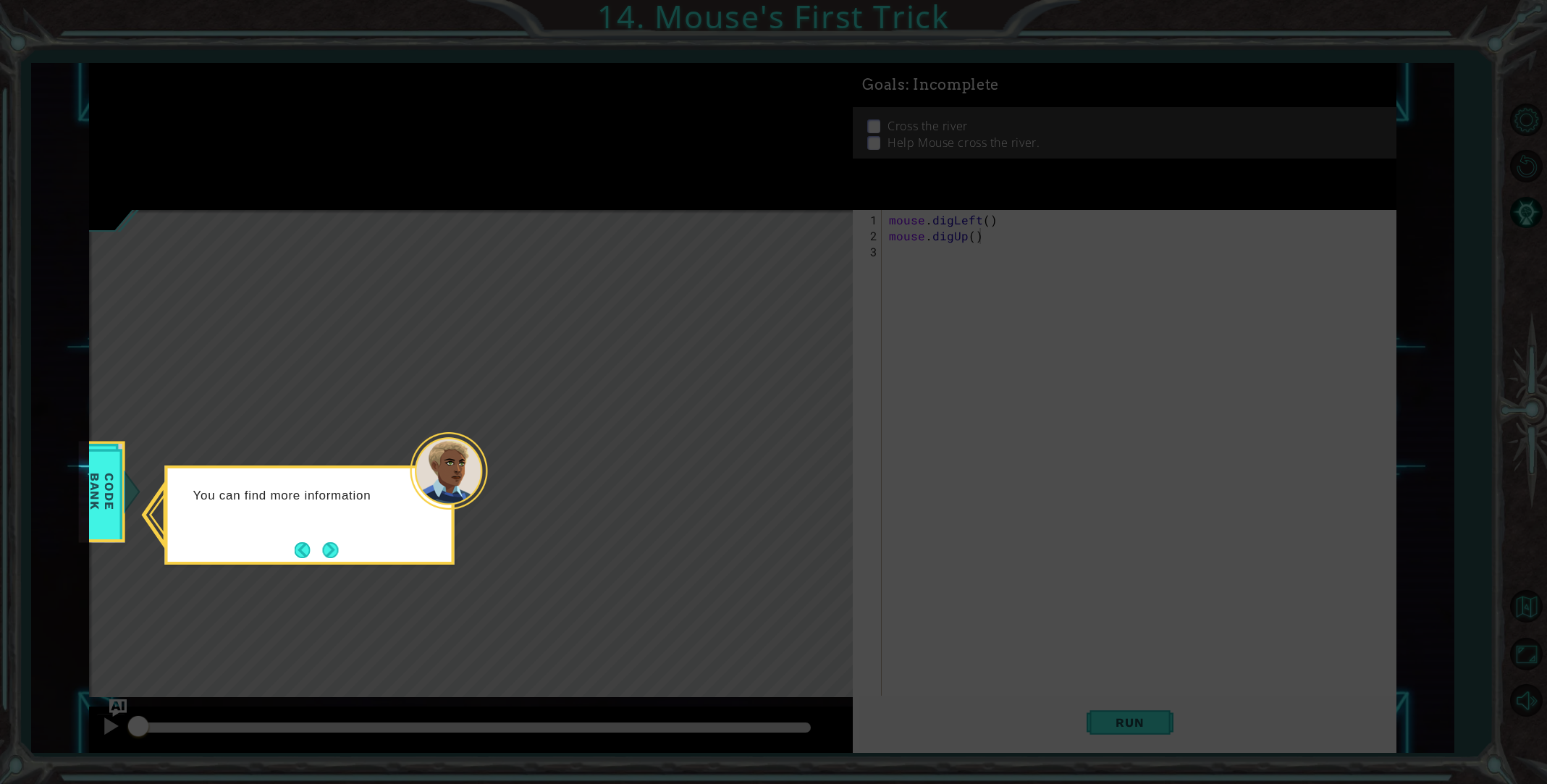
click at [328, 545] on button "Next" at bounding box center [330, 550] width 16 height 16
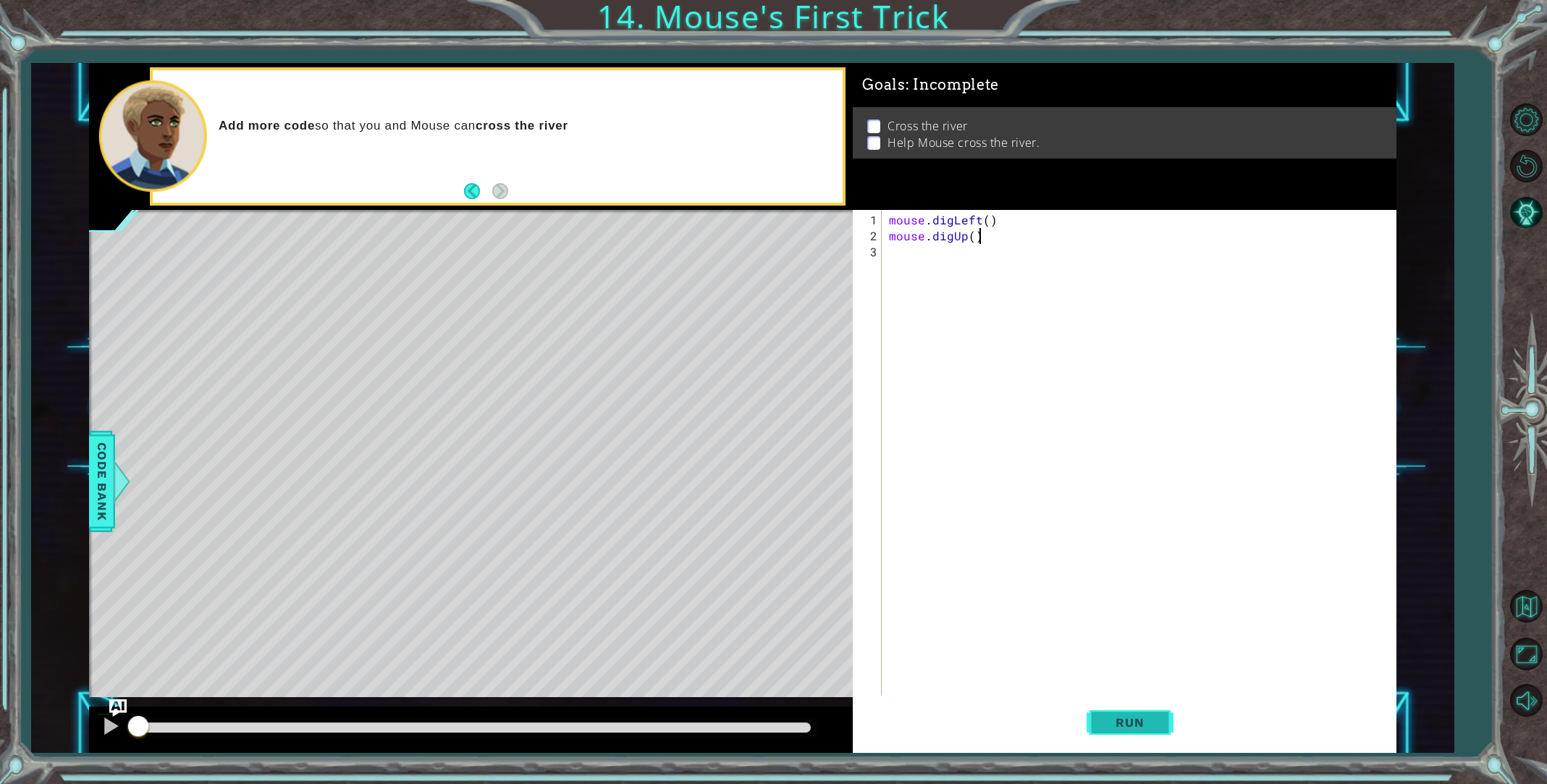
click at [1122, 720] on span "Run" at bounding box center [1129, 722] width 57 height 14
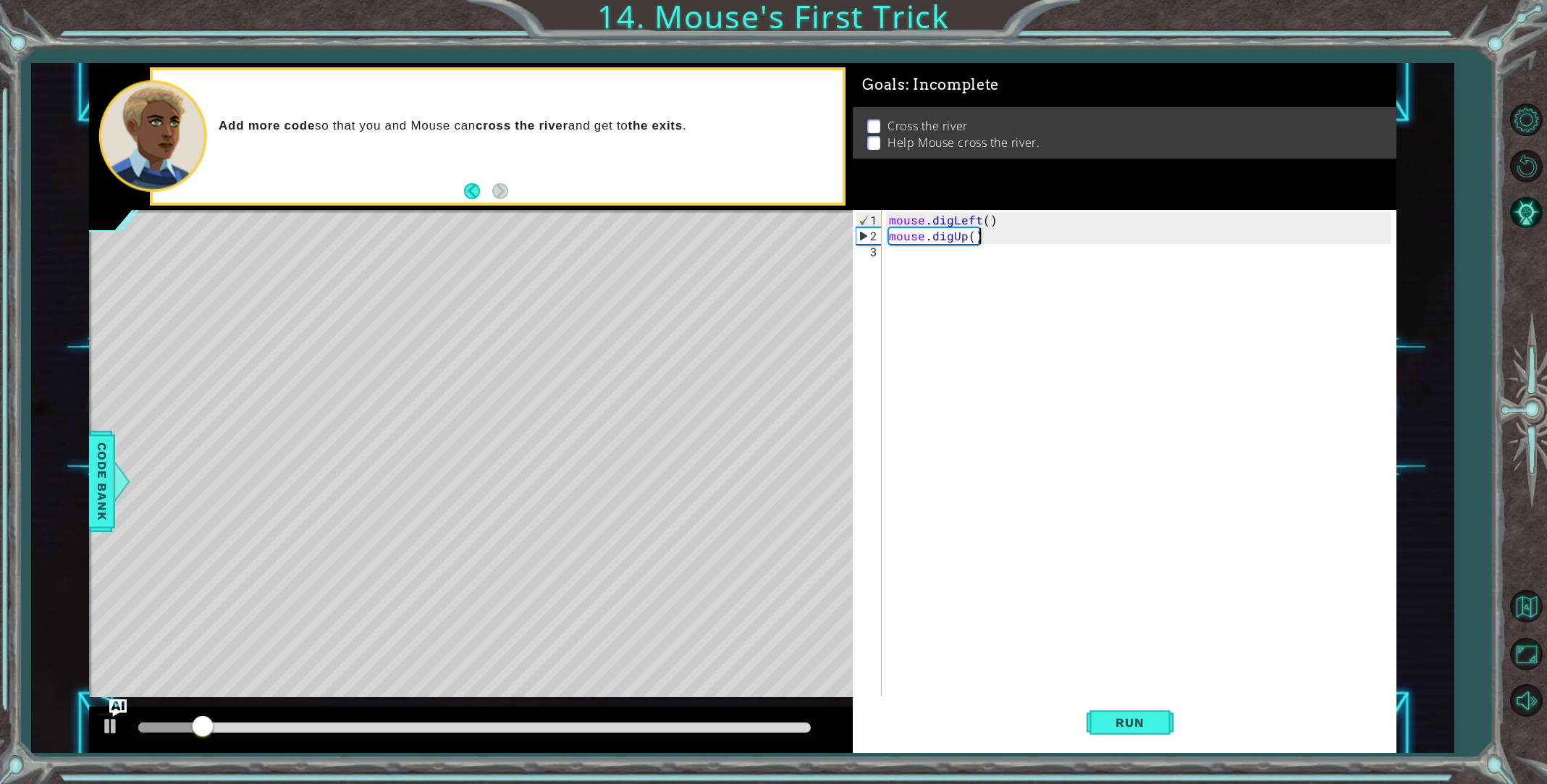
click at [929, 256] on div "mouse . digLeft ( ) mouse . digUp ( )" at bounding box center [1142, 483] width 512 height 541
type textarea ","
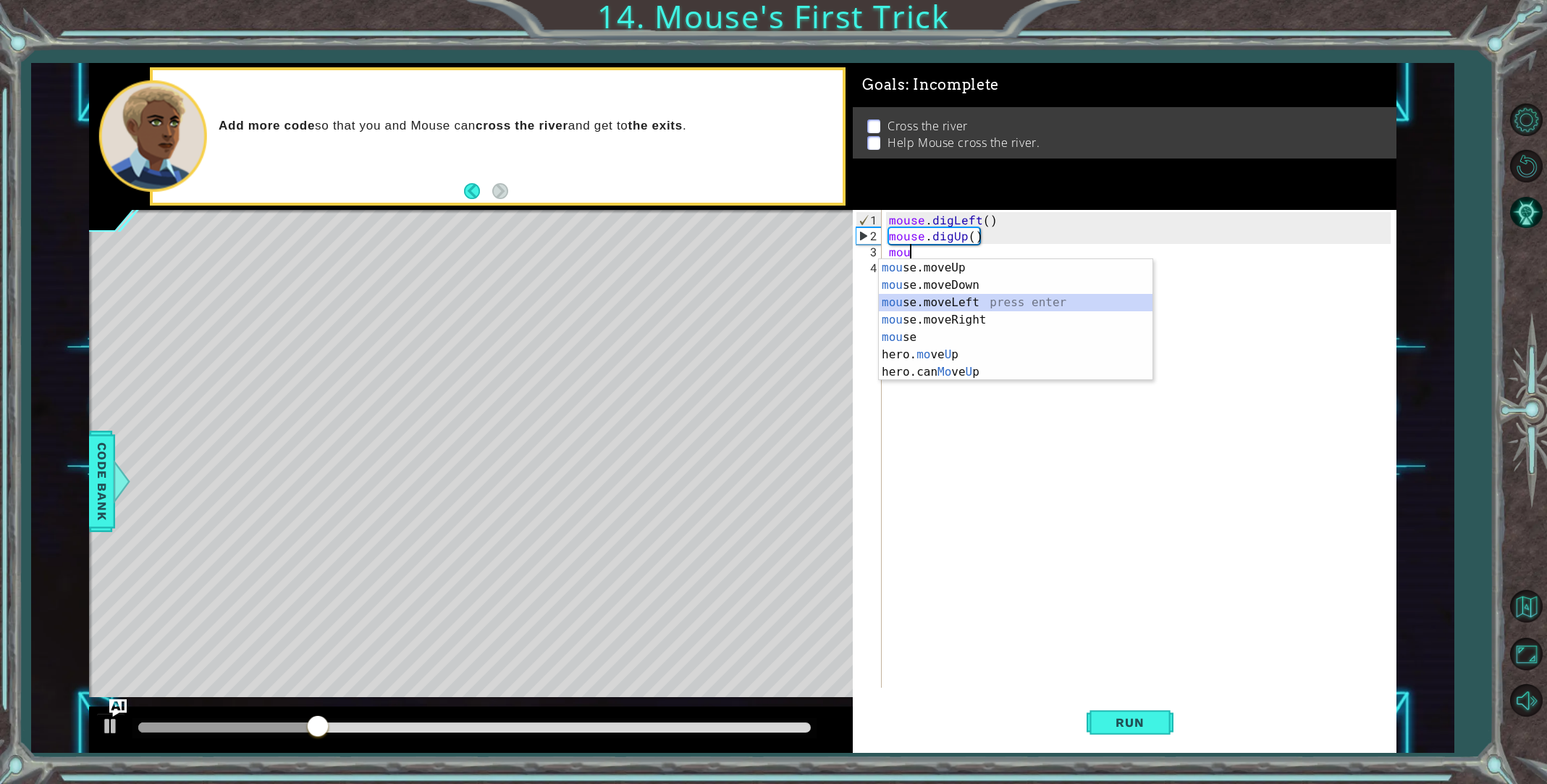
click at [953, 301] on div "mou se.moveUp press enter mou se.moveDown press enter mou se.moveLeft press ent…" at bounding box center [1015, 337] width 274 height 156
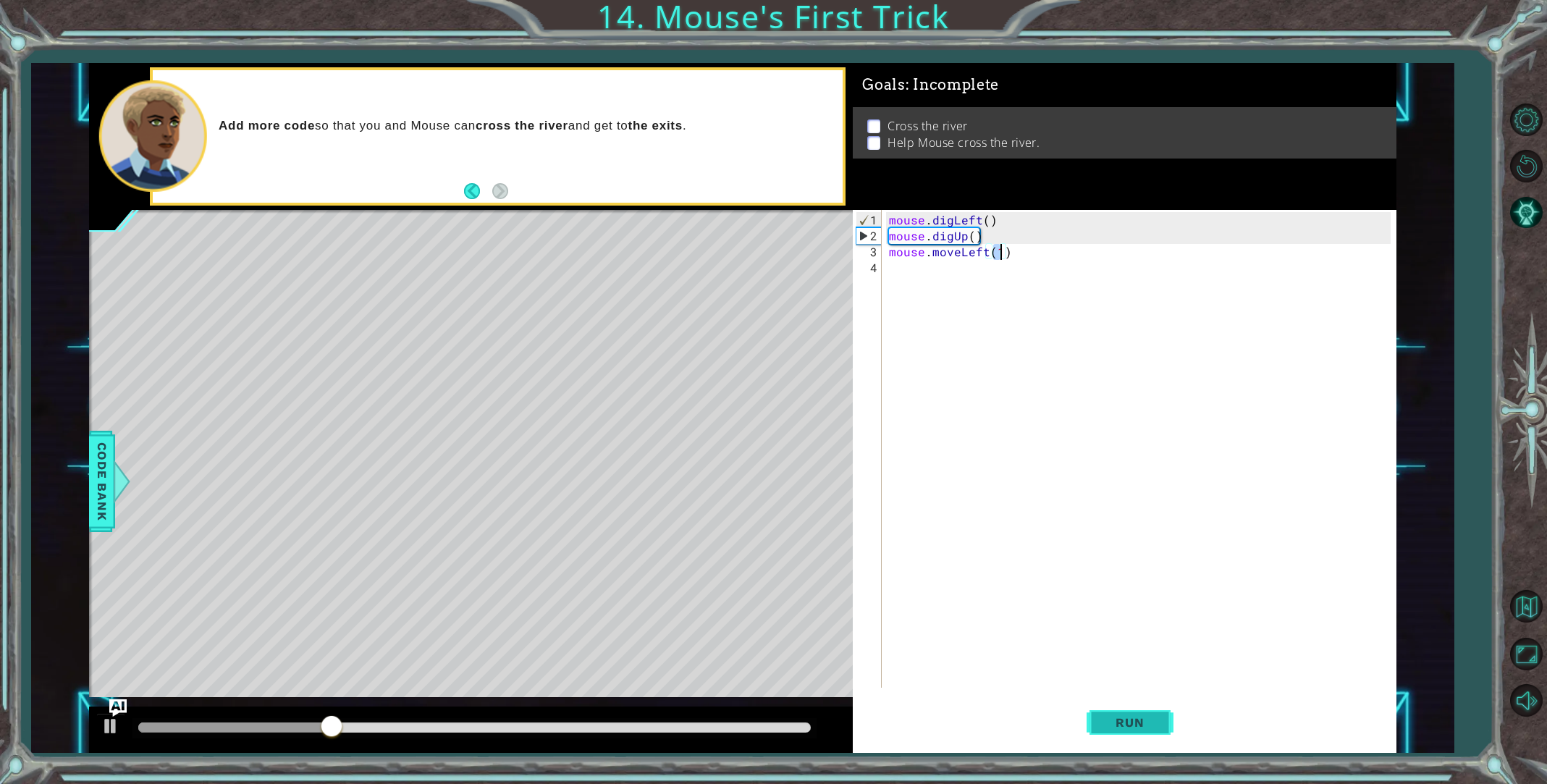
type textarea "mouse.moveLeft(1)"
click at [1124, 716] on span "Run" at bounding box center [1129, 722] width 57 height 14
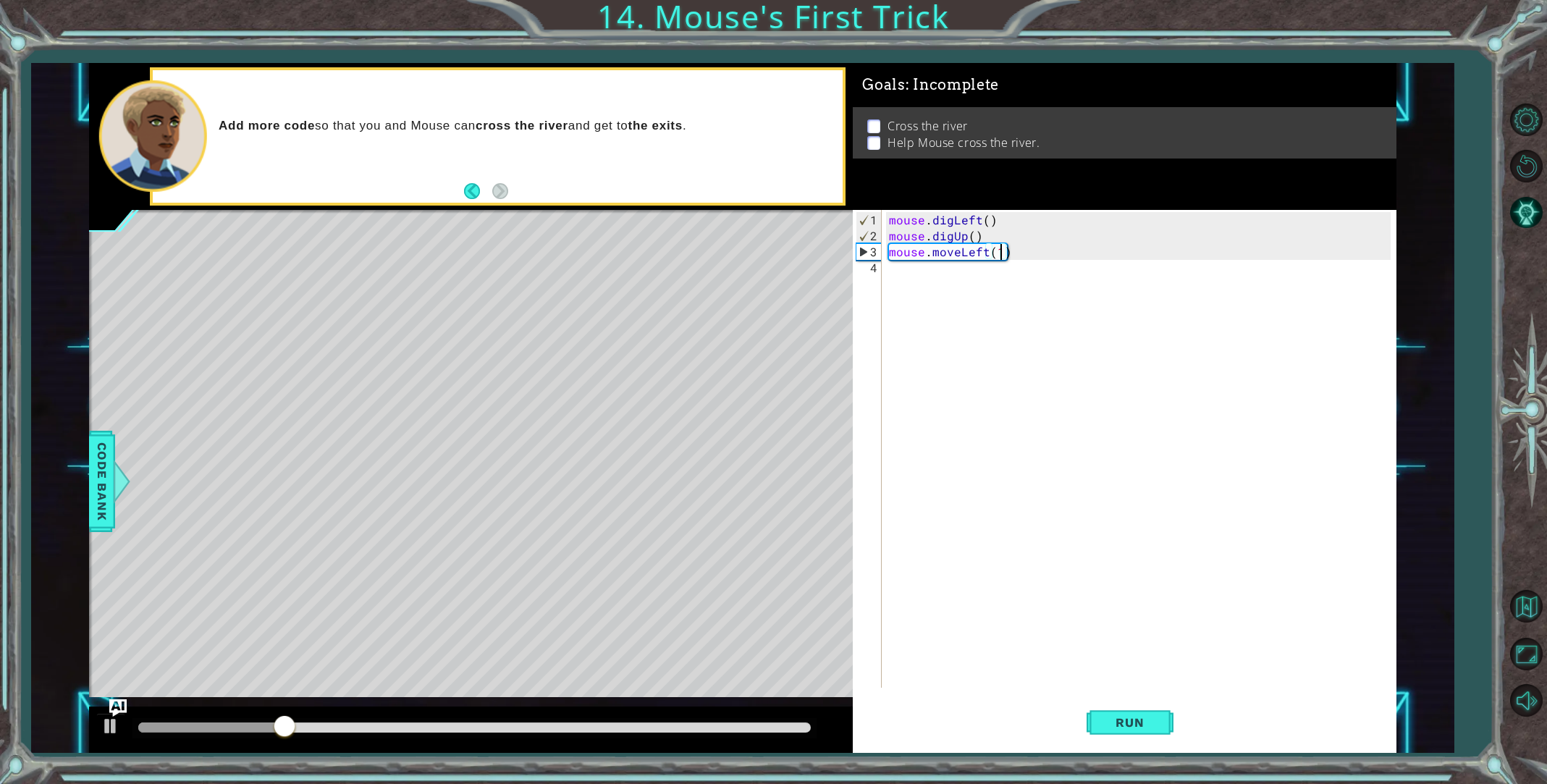
click at [903, 275] on div "mouse . digLeft ( ) mouse . digUp ( ) mouse . moveLeft ( 1 )" at bounding box center [1142, 466] width 512 height 509
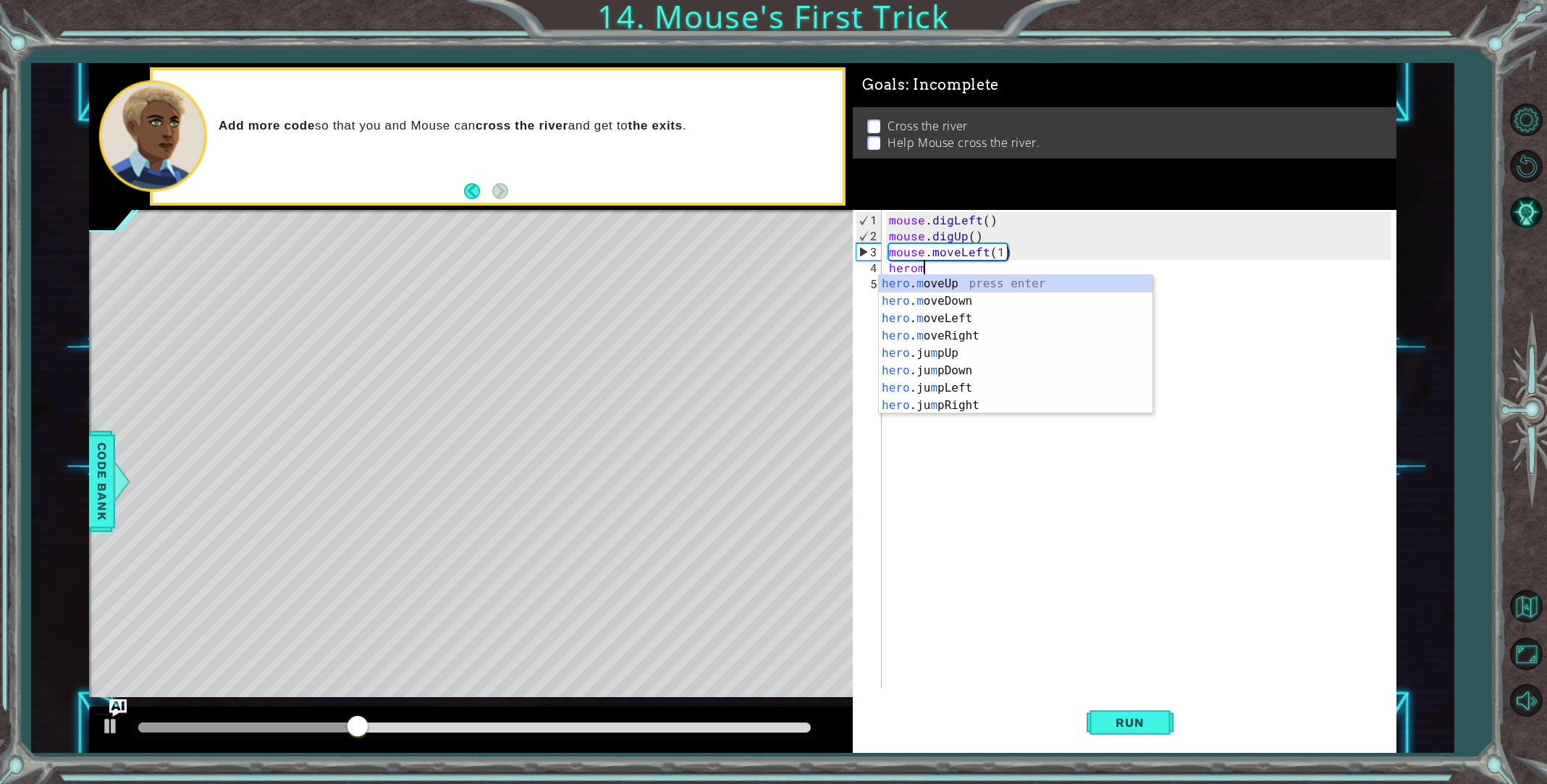
scroll to position [0, 2]
click at [922, 281] on div "hero . mo veUp press enter hero . mo veDown press enter hero . mo veLeft press …" at bounding box center [1015, 361] width 274 height 174
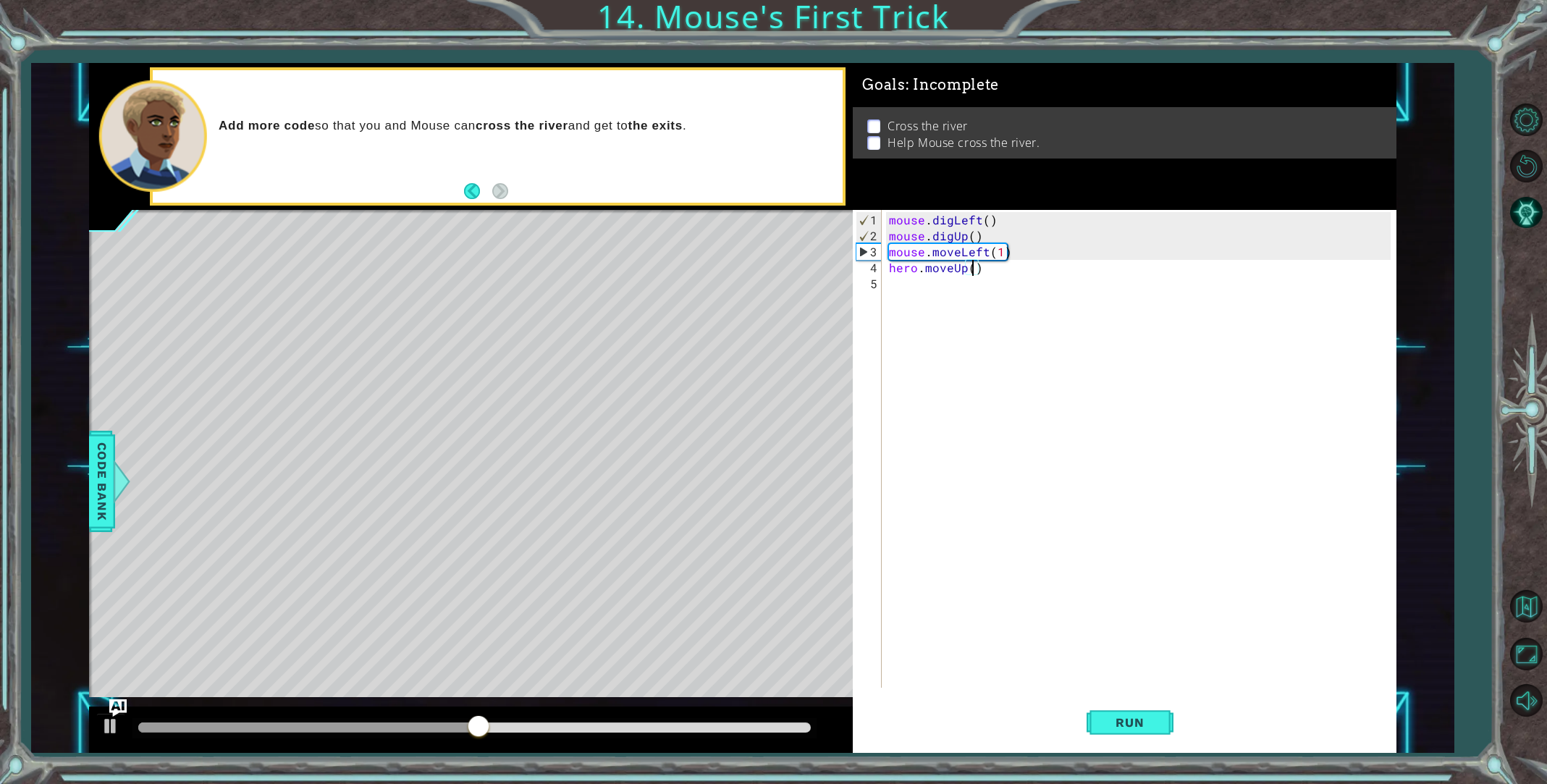
type textarea "hero.moveUp(5)"
click at [936, 286] on div "mouse . digLeft ( ) mouse . digUp ( ) mouse . moveLeft ( 1 ) hero . moveUp ( 5 )" at bounding box center [1142, 466] width 512 height 509
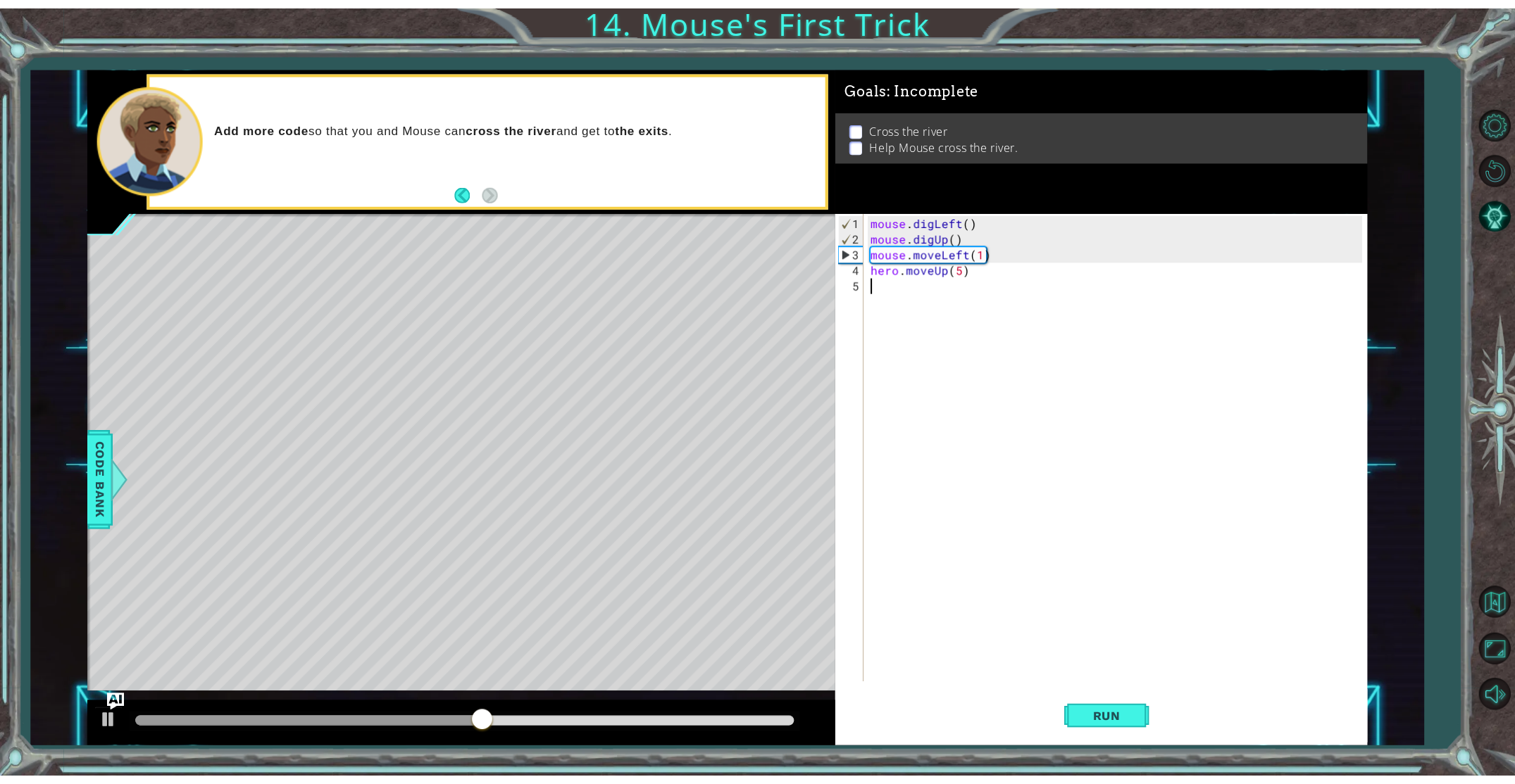
scroll to position [0, 0]
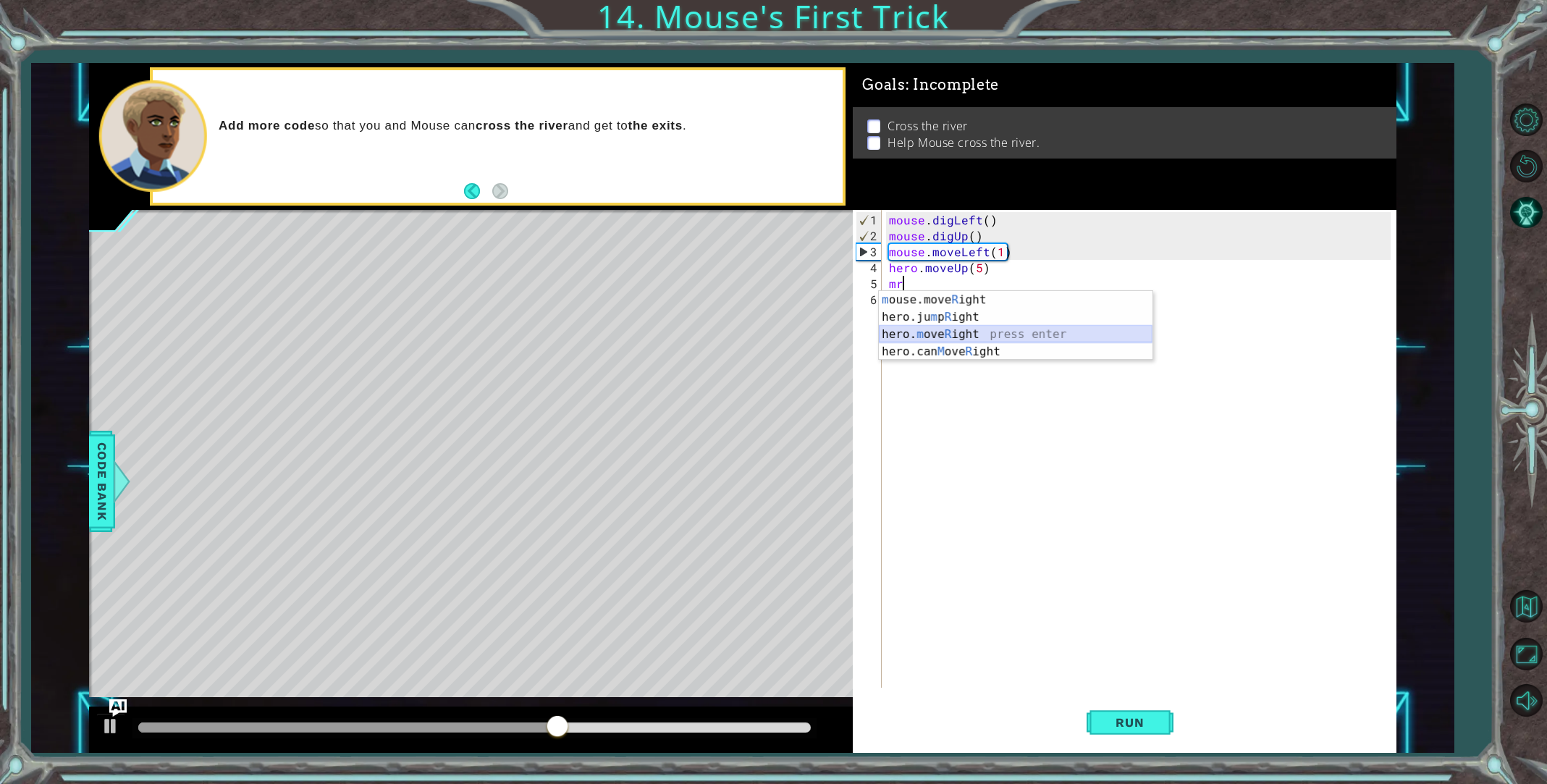
drag, startPoint x: 938, startPoint y: 329, endPoint x: 994, endPoint y: 413, distance: 101.0
click at [939, 328] on div "m ouse.move R ight press enter hero.ju m p R ight press enter hero. m ove R igh…" at bounding box center [1015, 342] width 274 height 104
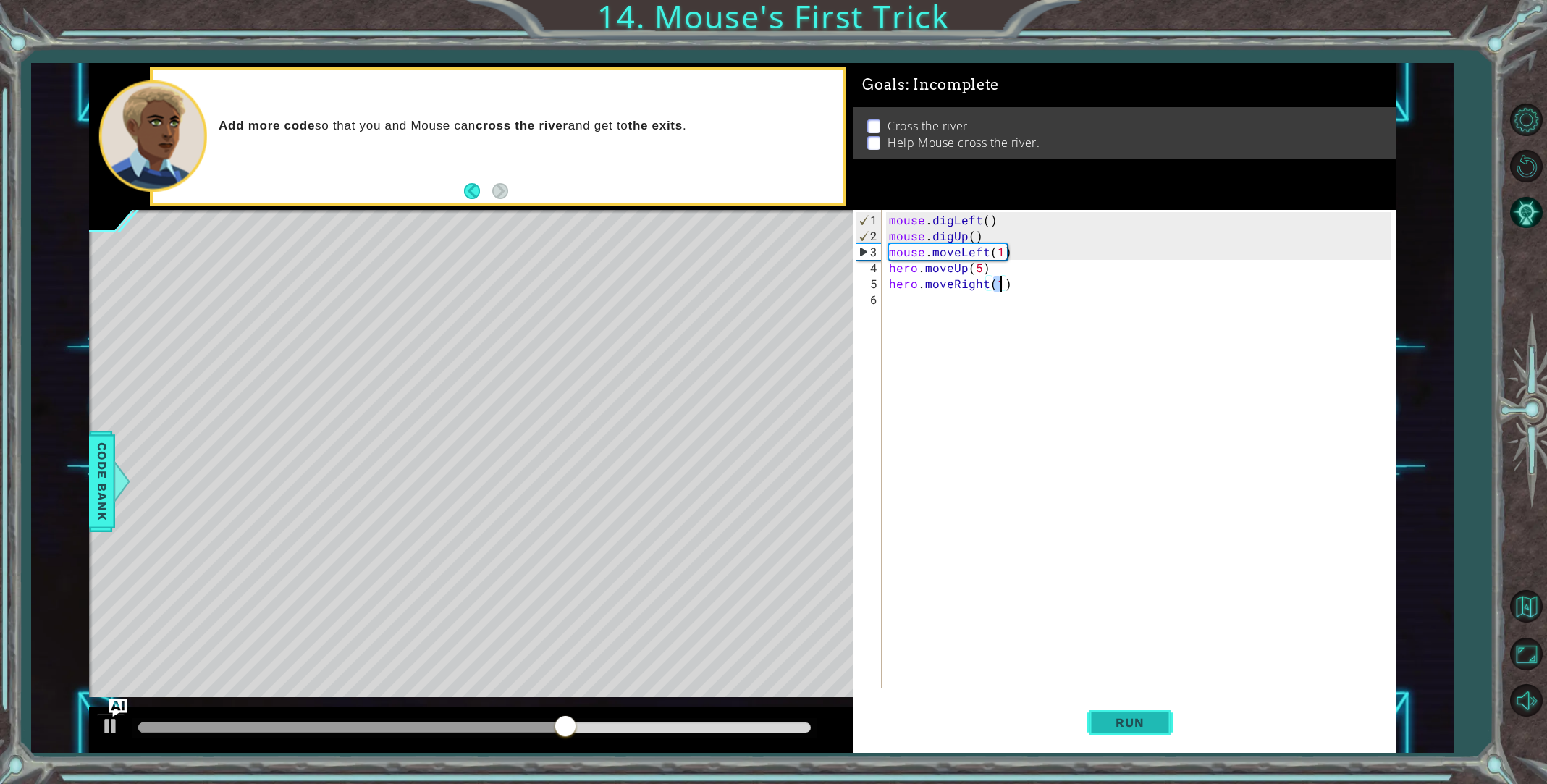
type textarea "hero.moveRight(1)"
click at [1110, 723] on span "Run" at bounding box center [1129, 722] width 57 height 14
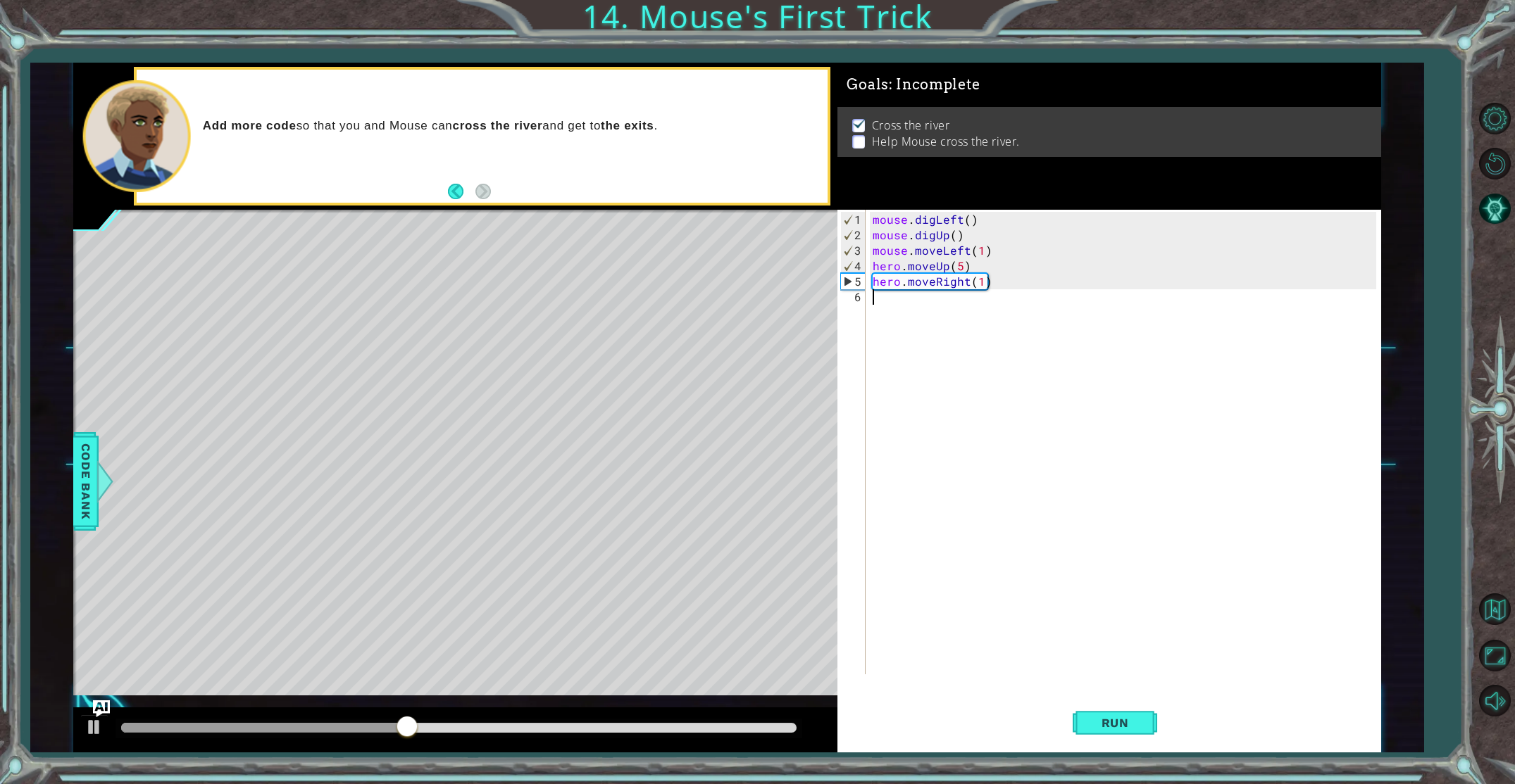
click at [1005, 516] on div "mouse . digLeft ( ) mouse . digUp ( ) mouse . moveLeft ( 1 ) hero . moveUp ( 5 …" at bounding box center [1125, 459] width 513 height 495
click at [1005, 515] on div "mouse . digLeft ( ) mouse . digUp ( ) mouse . moveLeft ( 1 ) hero . moveUp ( 5 …" at bounding box center [1125, 459] width 513 height 495
click at [1005, 514] on div "mouse . digLeft ( ) mouse . digUp ( ) mouse . moveLeft ( 1 ) hero . moveUp ( 5 …" at bounding box center [1125, 459] width 513 height 495
drag, startPoint x: 1005, startPoint y: 514, endPoint x: 995, endPoint y: 492, distance: 24.2
click at [996, 491] on div "mouse . digLeft ( ) mouse . digUp ( ) mouse . moveLeft ( 1 ) hero . moveUp ( 5 …" at bounding box center [1125, 459] width 513 height 495
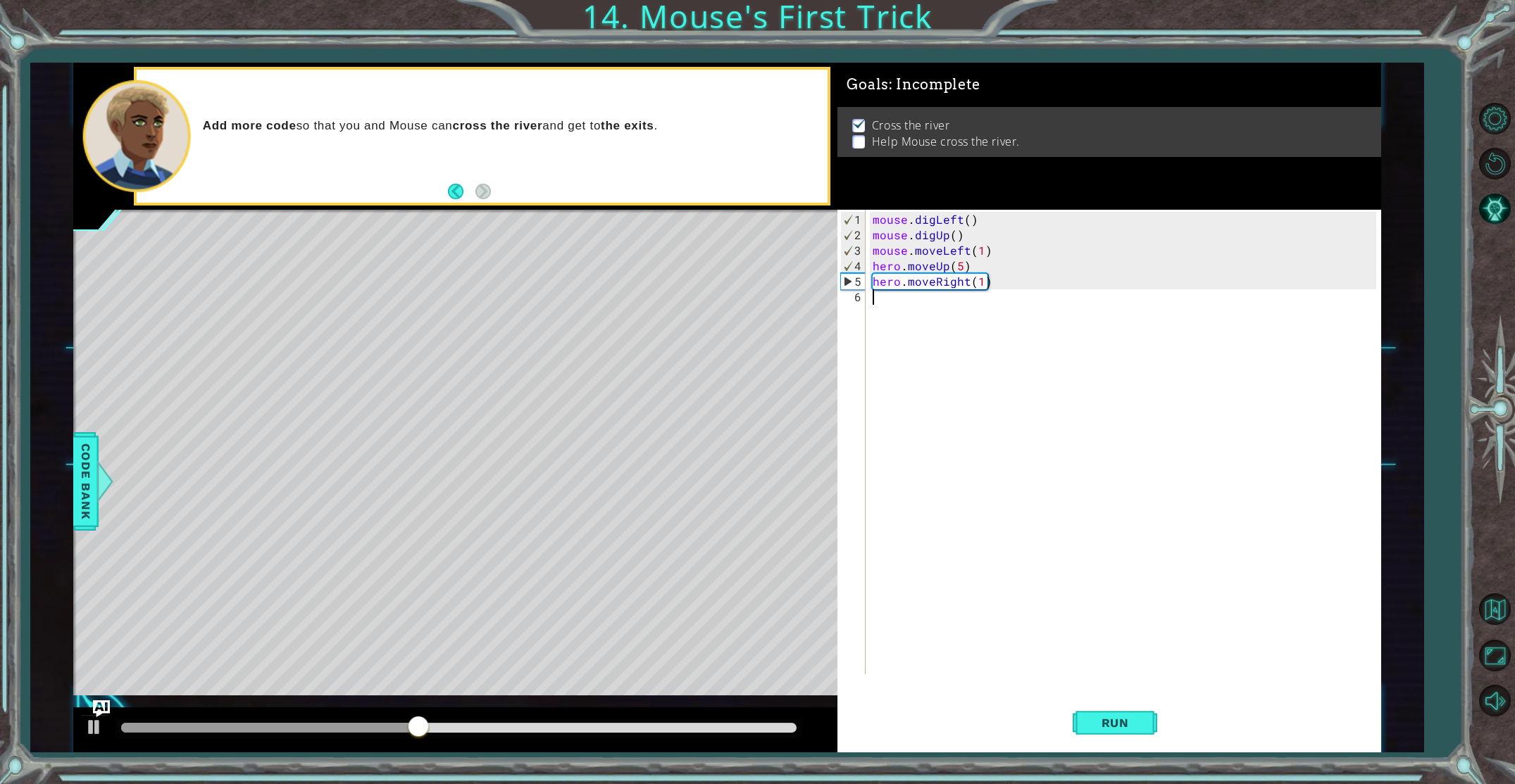
click at [994, 491] on div "mouse . digLeft ( ) mouse . digUp ( ) mouse . moveLeft ( 1 ) hero . moveUp ( 5 …" at bounding box center [1125, 459] width 513 height 495
click at [992, 487] on div "mouse . digLeft ( ) mouse . digUp ( ) mouse . moveLeft ( 1 ) hero . moveUp ( 5 …" at bounding box center [1125, 459] width 513 height 495
click at [991, 487] on div "mouse . digLeft ( ) mouse . digUp ( ) mouse . moveLeft ( 1 ) hero . moveUp ( 5 …" at bounding box center [1125, 459] width 513 height 495
click at [991, 486] on div "mouse . digLeft ( ) mouse . digUp ( ) mouse . moveLeft ( 1 ) hero . moveUp ( 5 …" at bounding box center [1125, 459] width 513 height 495
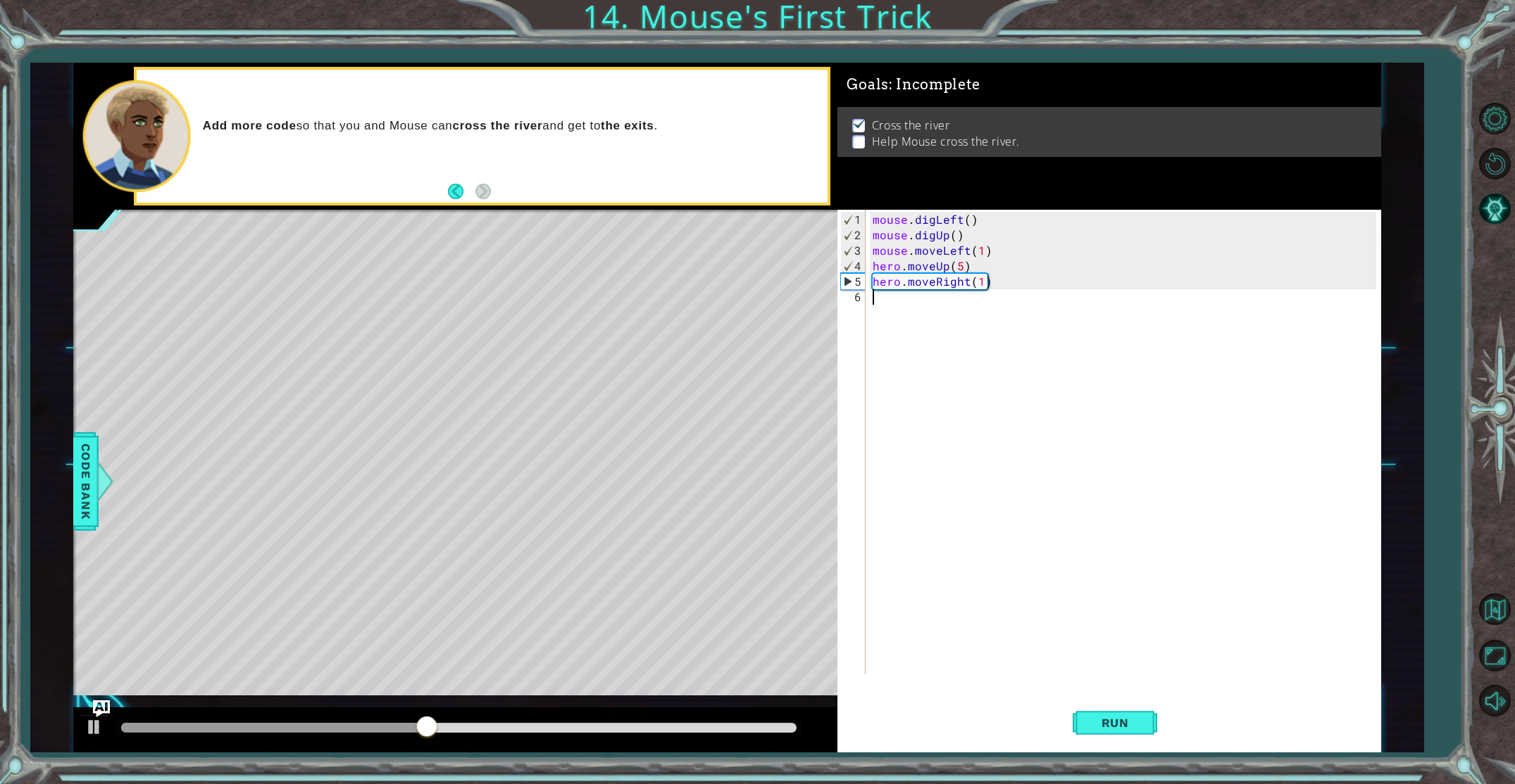
click at [986, 474] on div "mouse . digLeft ( ) mouse . digUp ( ) mouse . moveLeft ( 1 ) hero . moveUp ( 5 …" at bounding box center [1125, 459] width 513 height 495
click at [985, 471] on div "mouse . digLeft ( ) mouse . digUp ( ) mouse . moveLeft ( 1 ) hero . moveUp ( 5 …" at bounding box center [1125, 459] width 513 height 495
click at [984, 470] on div "mouse . digLeft ( ) mouse . digUp ( ) mouse . moveLeft ( 1 ) hero . moveUp ( 5 …" at bounding box center [1125, 459] width 513 height 495
click at [983, 469] on div "mouse . digLeft ( ) mouse . digUp ( ) mouse . moveLeft ( 1 ) hero . moveUp ( 5 …" at bounding box center [1125, 459] width 513 height 495
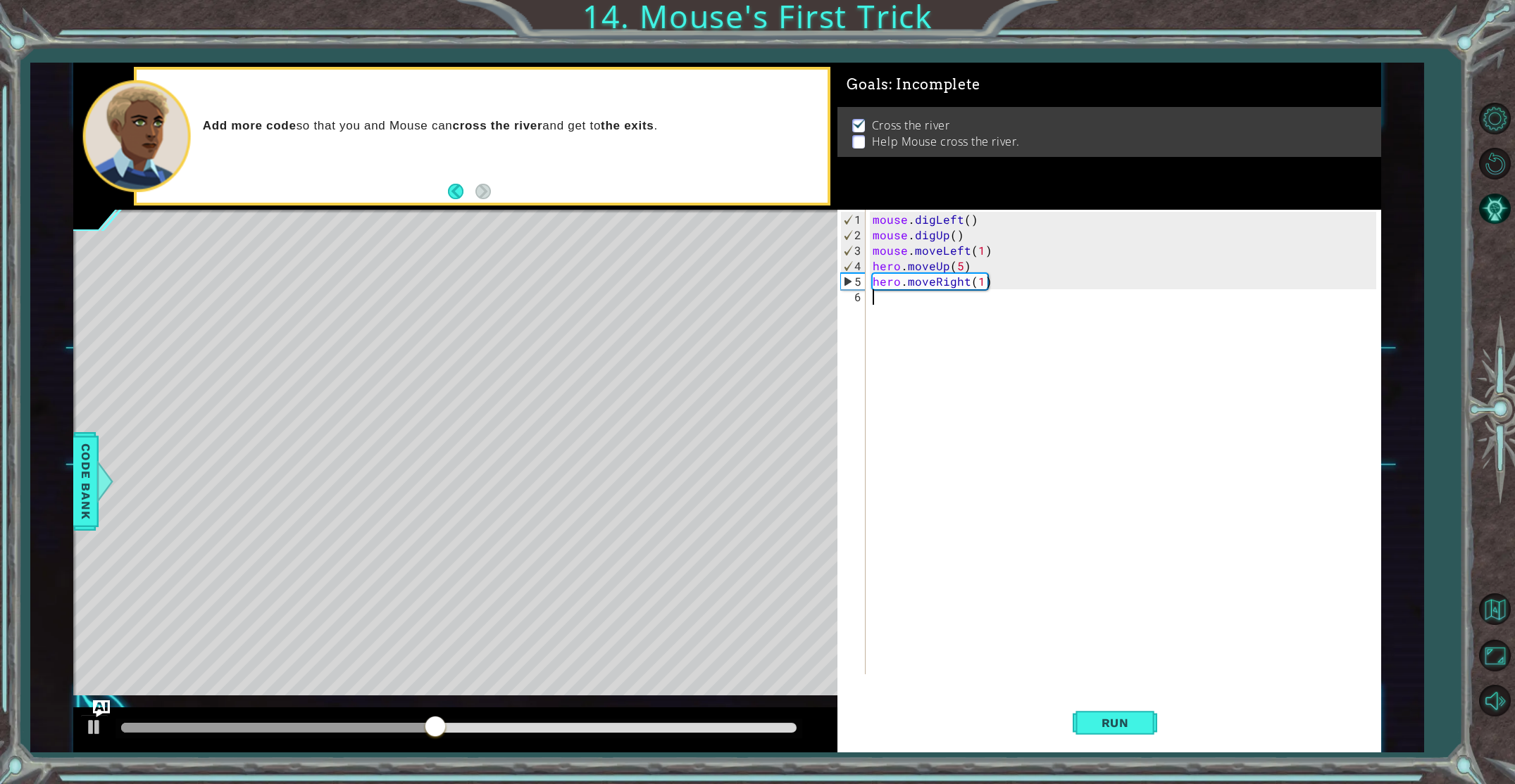
click at [981, 467] on div "mouse . digLeft ( ) mouse . digUp ( ) mouse . moveLeft ( 1 ) hero . moveUp ( 5 …" at bounding box center [1125, 459] width 513 height 495
click at [981, 467] on div "mouse . digLeft ( ) mouse . digUp ( ) mouse . moveLeft ( 1 ) hero . moveUp ( 5 …" at bounding box center [1125, 459] width 513 height 495
click at [915, 317] on div "mouse . digLeft ( ) mouse . digUp ( ) mouse . moveLeft ( 1 ) hero . moveUp ( 5 …" at bounding box center [1125, 459] width 513 height 495
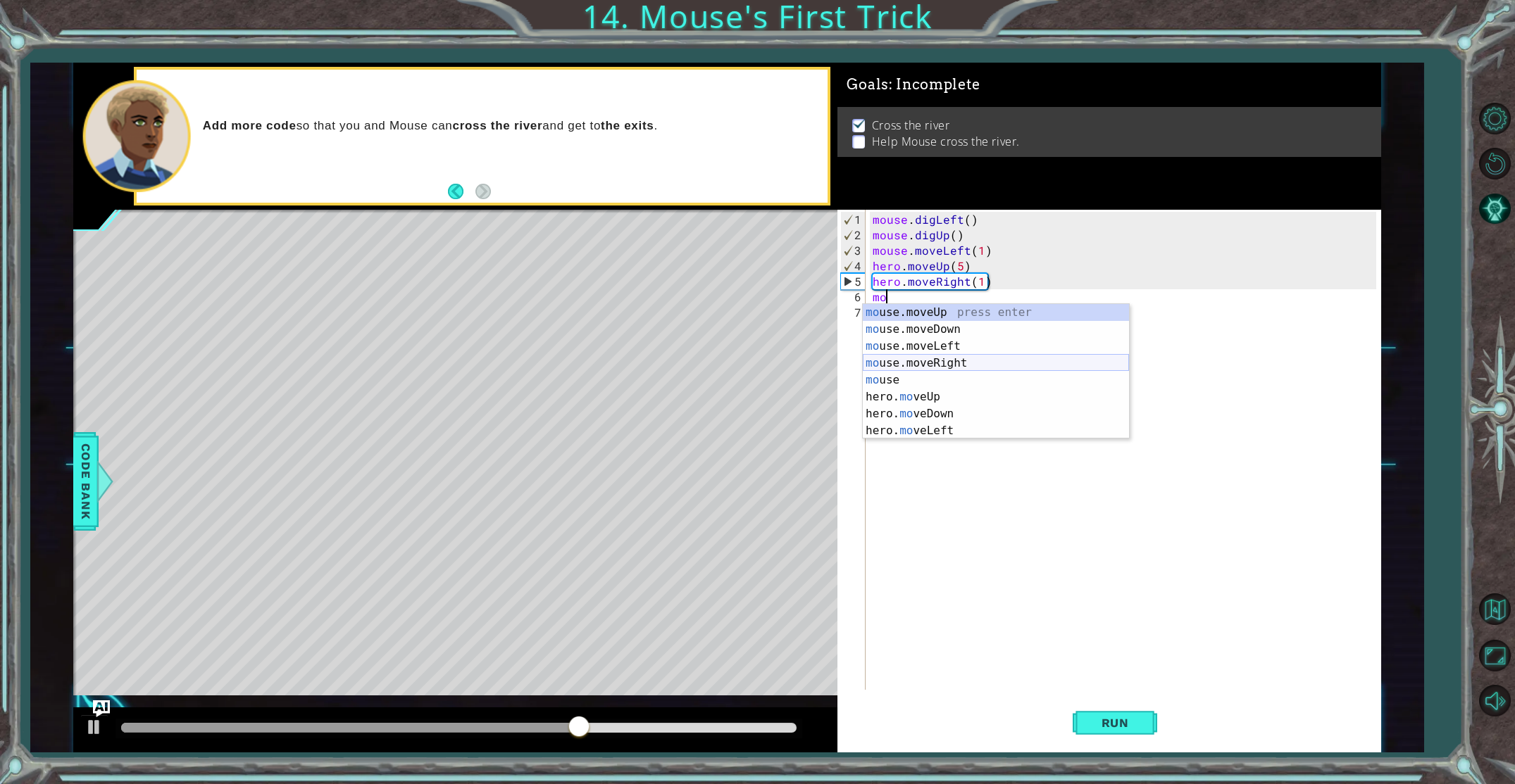
click at [907, 350] on div "mo use.moveUp press enter mo use.moveDown press enter mo use.moveLeft press ent…" at bounding box center [995, 389] width 266 height 169
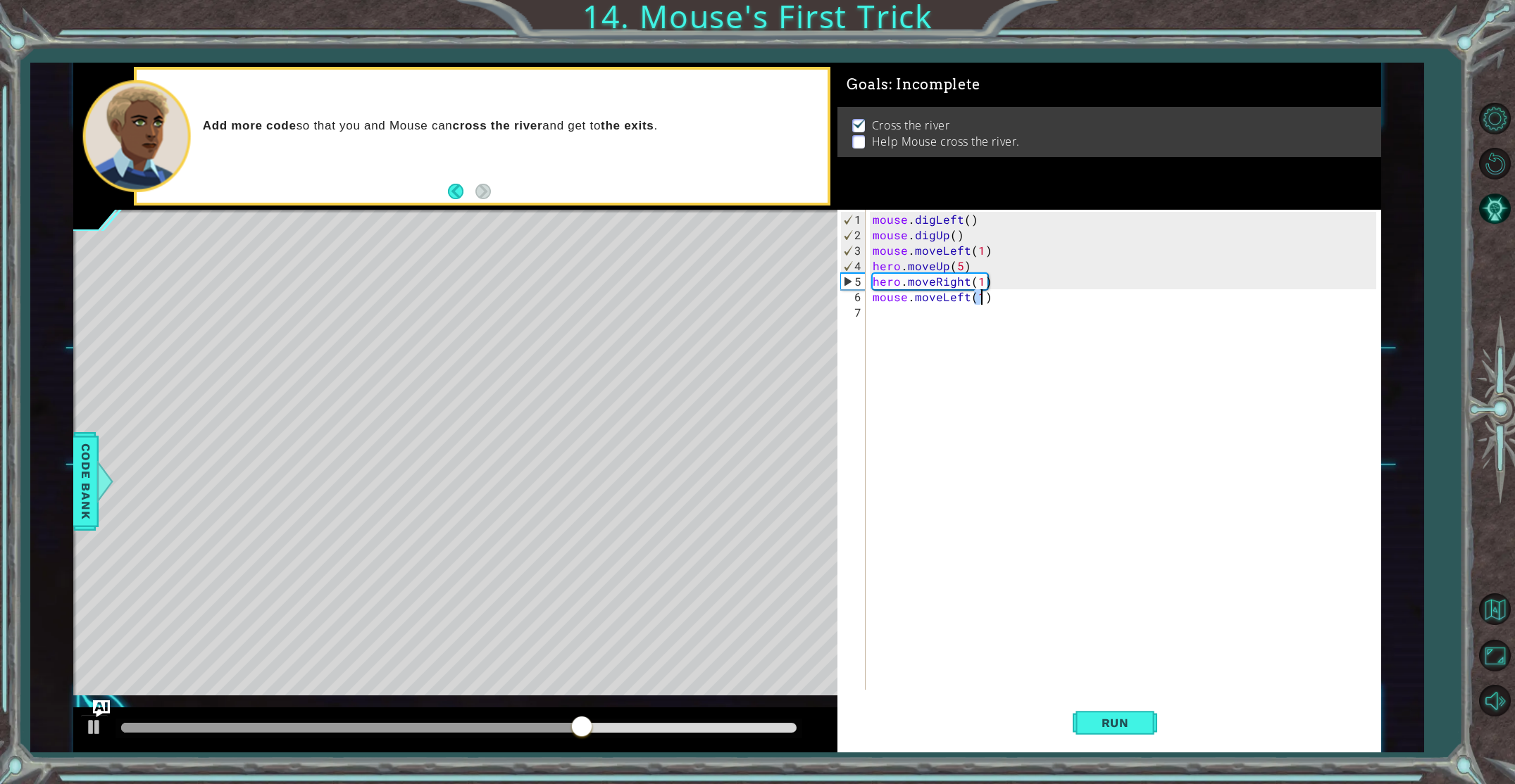
scroll to position [0, 7]
type textarea "mouse.moveLeft()"
click at [935, 312] on div "mouse . digLeft ( ) mouse . digUp ( ) mouse . moveLeft ( 1 ) hero . moveUp ( 5 …" at bounding box center [1125, 467] width 513 height 511
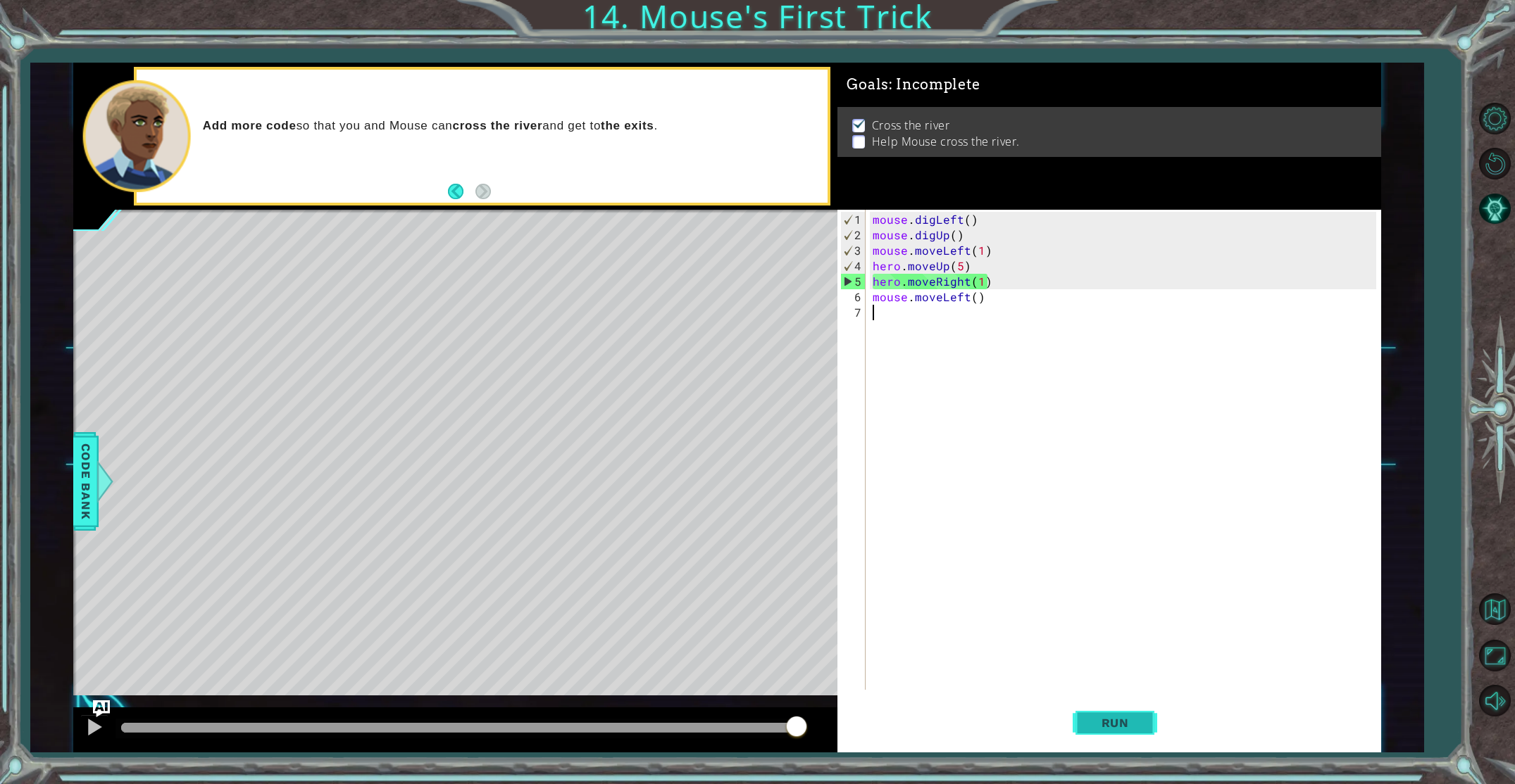
click at [1118, 722] on button "Run" at bounding box center [1114, 722] width 84 height 54
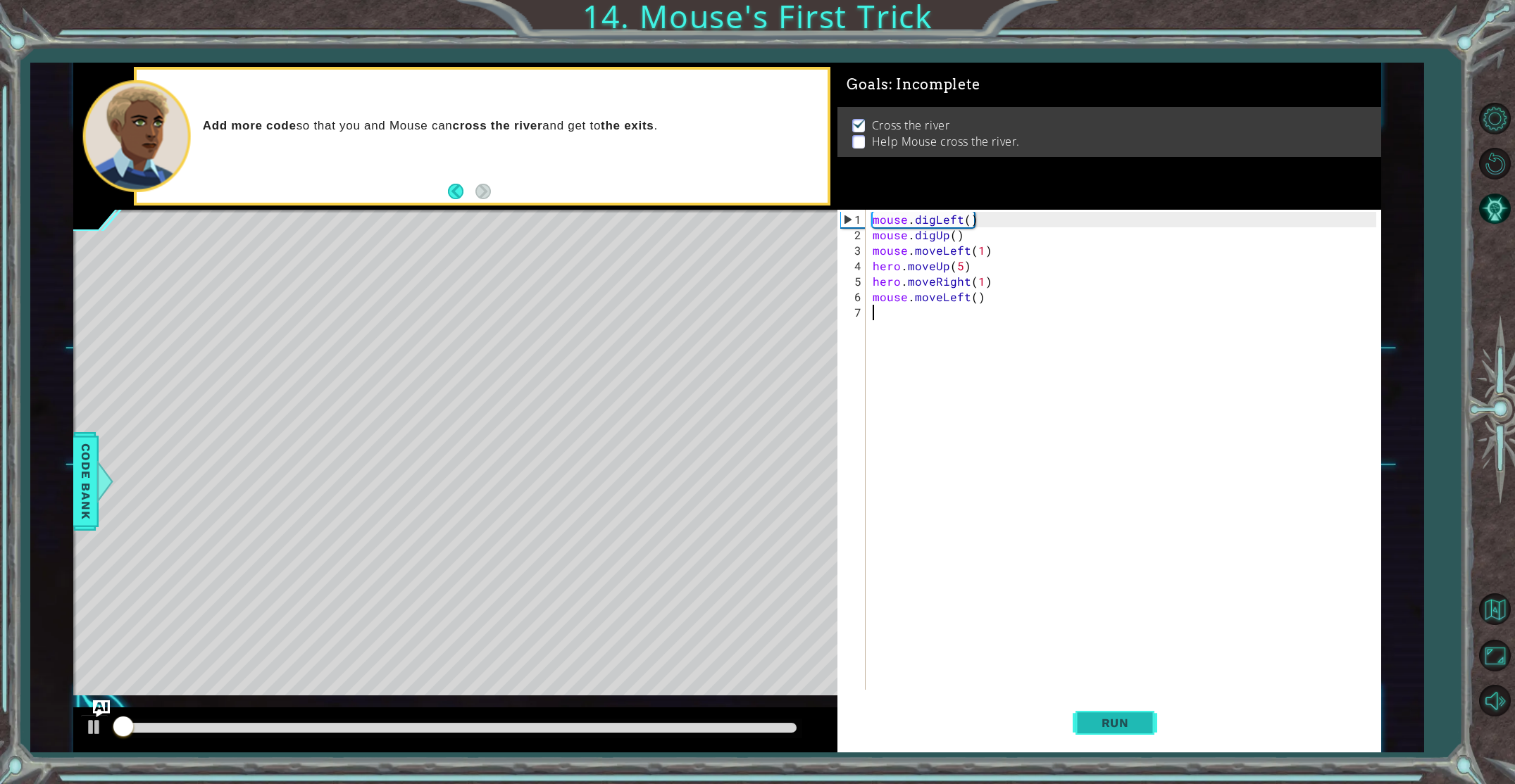
click at [1118, 723] on span "Run" at bounding box center [1115, 722] width 56 height 14
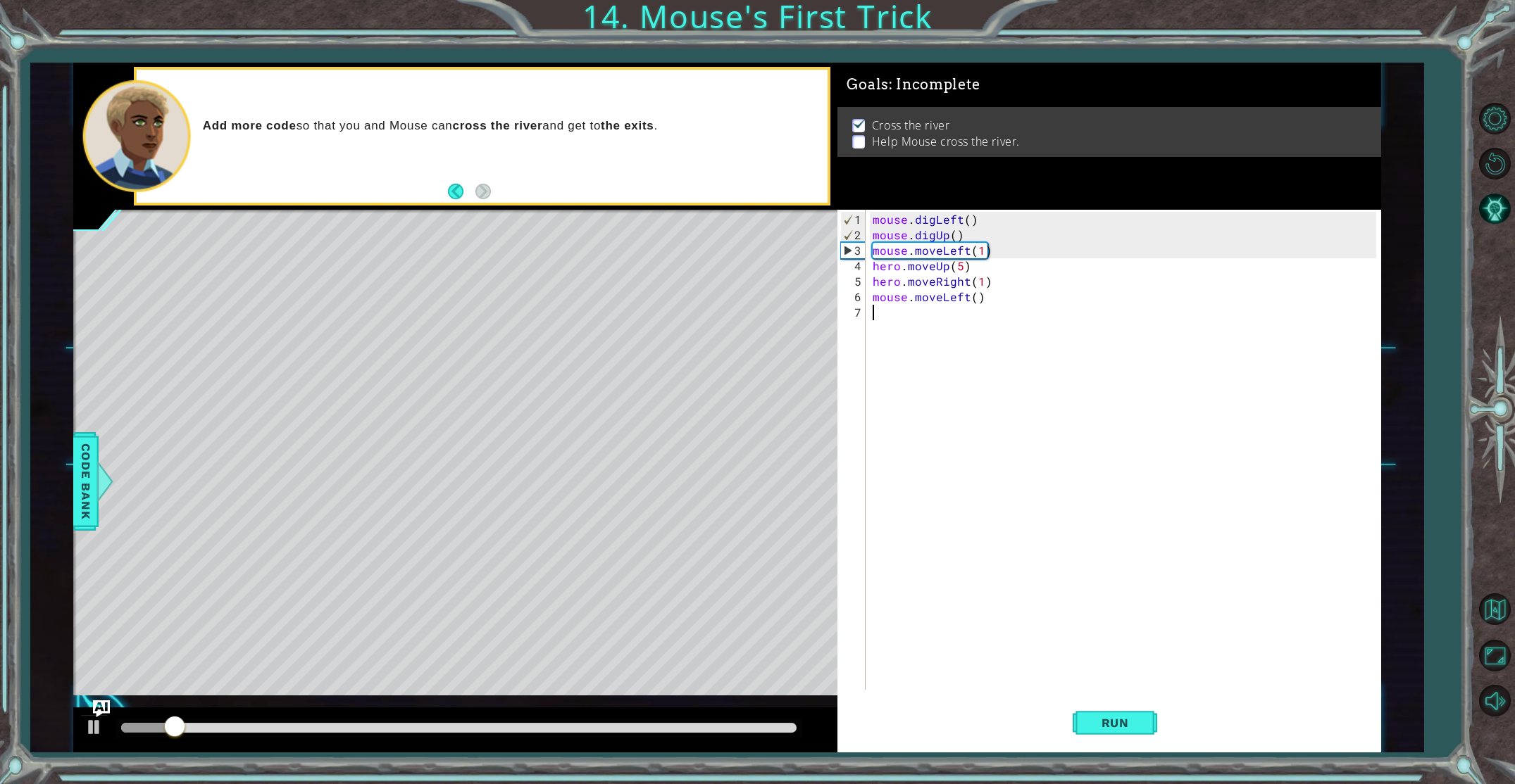
click at [1206, 504] on div "mouse . digLeft ( ) mouse . digUp ( ) mouse . moveLeft ( 1 ) hero . moveUp ( 5 …" at bounding box center [1125, 467] width 513 height 511
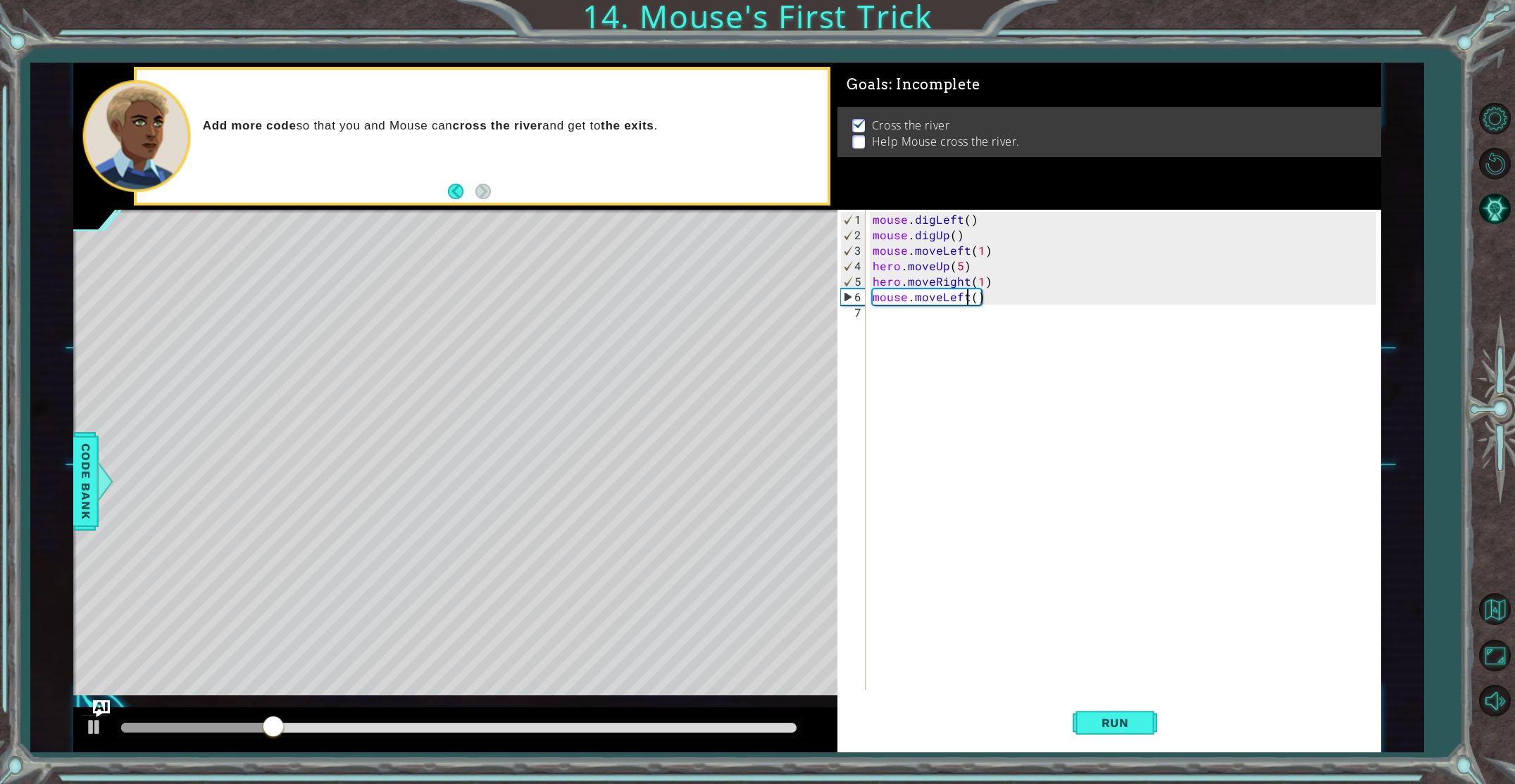
click at [967, 301] on div "mouse . digLeft ( ) mouse . digUp ( ) mouse . moveLeft ( 1 ) hero . moveUp ( 5 …" at bounding box center [1125, 467] width 513 height 511
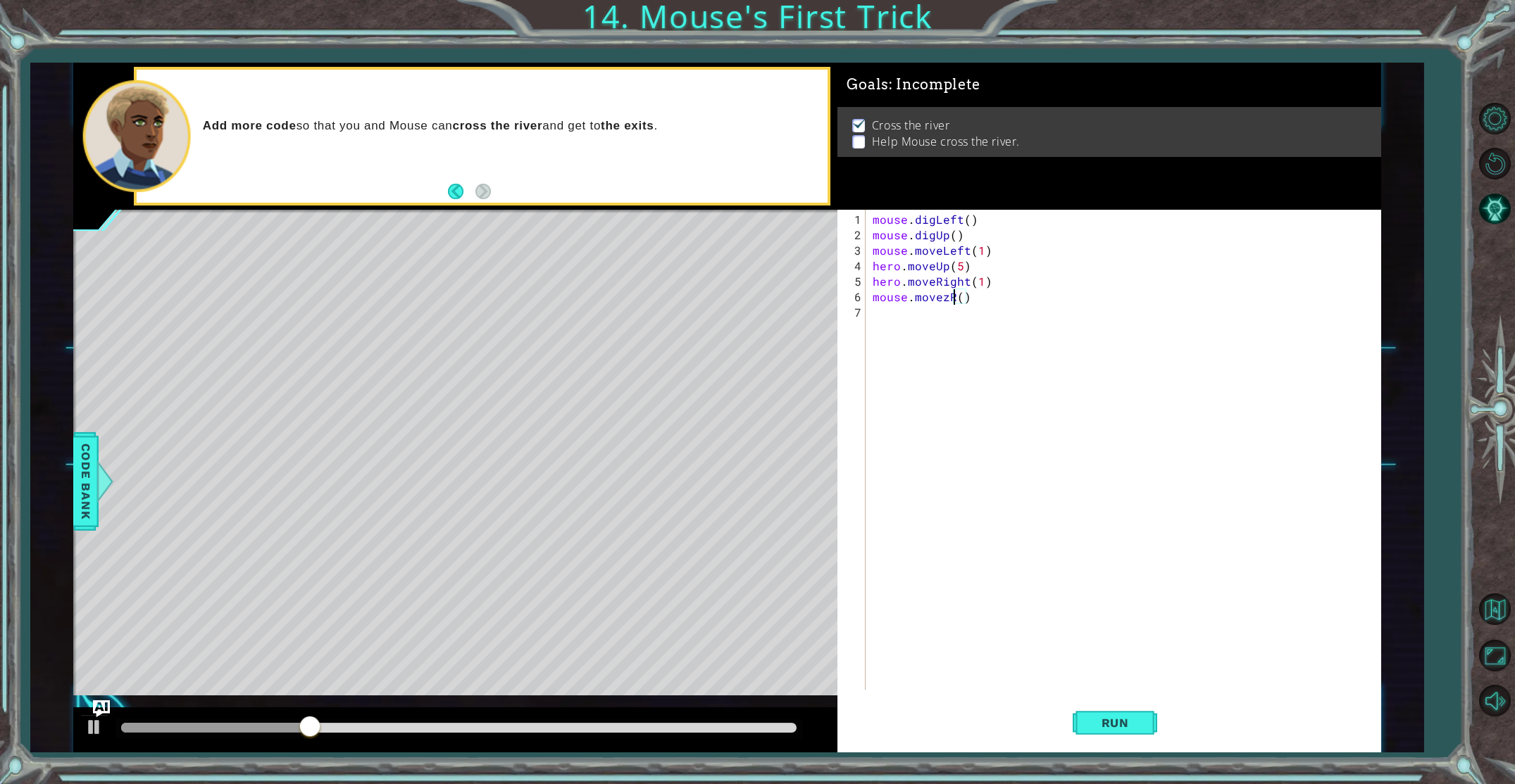
scroll to position [0, 4]
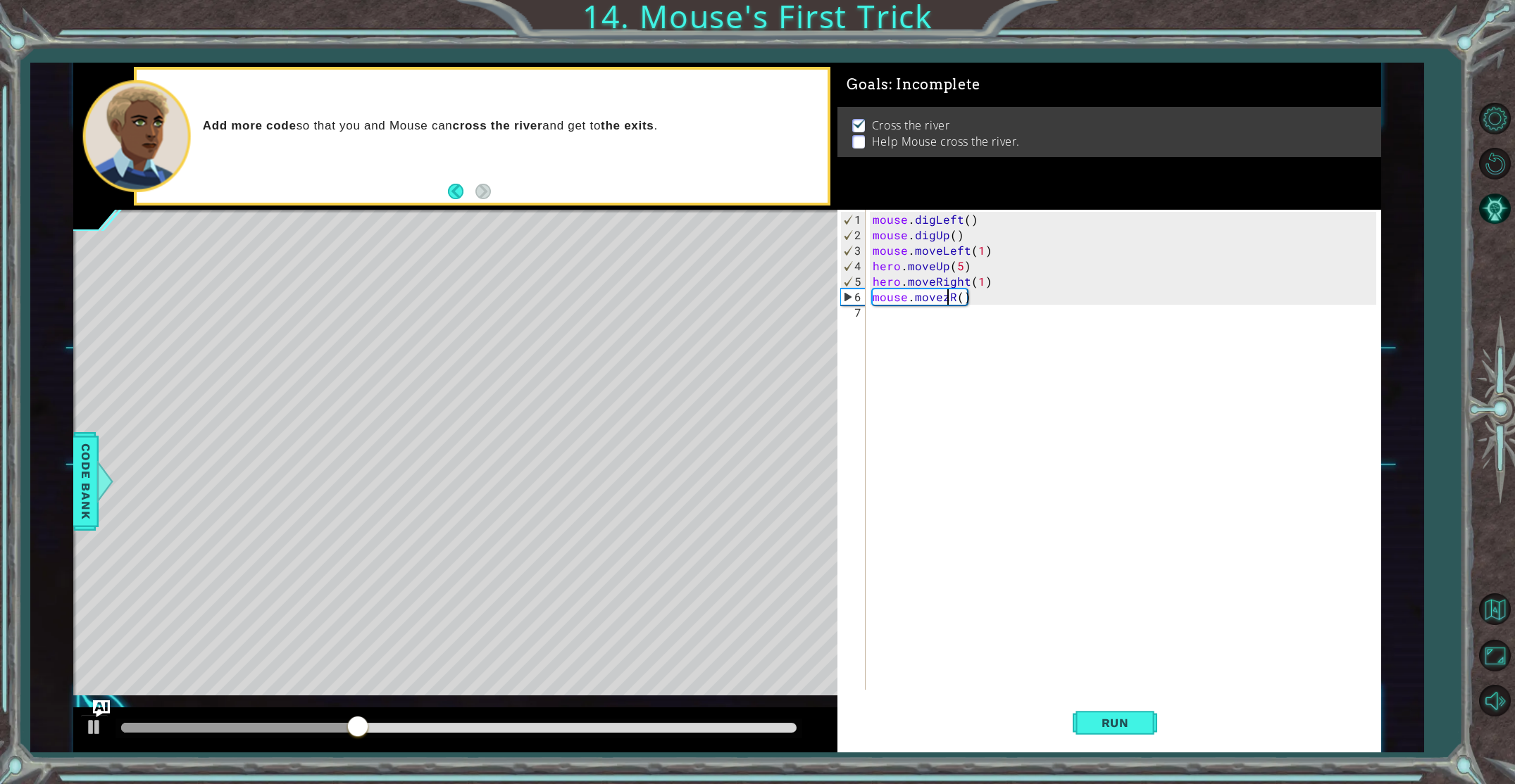
click at [948, 291] on div "mouse . digLeft ( ) mouse . digUp ( ) mouse . moveLeft ( 1 ) hero . moveUp ( 5 …" at bounding box center [1125, 467] width 513 height 511
click at [951, 293] on div "mouse . digLeft ( ) mouse . digUp ( ) mouse . moveLeft ( 1 ) hero . moveUp ( 5 …" at bounding box center [1125, 467] width 513 height 511
type textarea "mouse.moveRight()"
click at [966, 319] on div "mouse . digLeft ( ) mouse . digUp ( ) mouse . moveLeft ( 1 ) hero . moveUp ( 5 …" at bounding box center [1125, 467] width 513 height 511
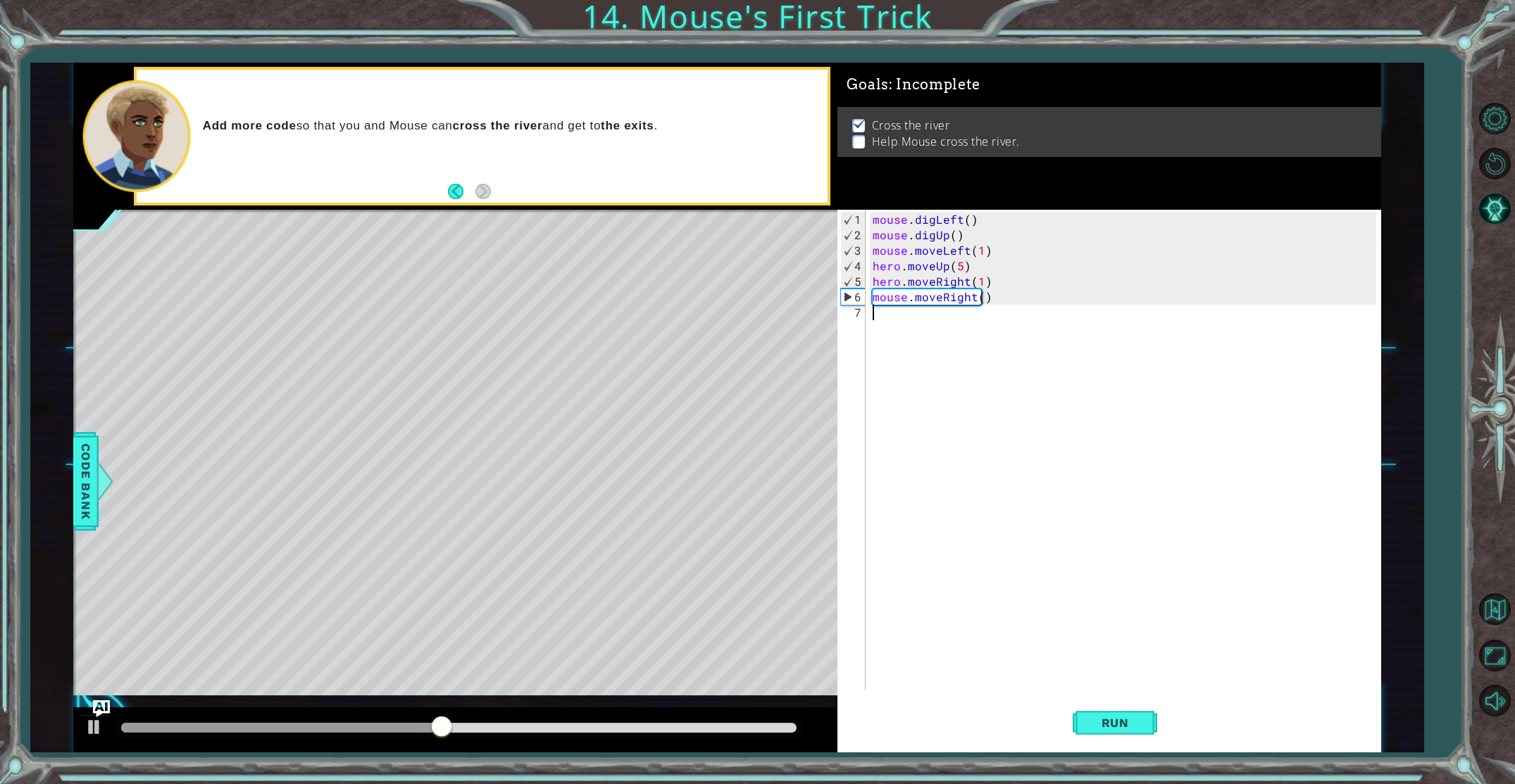
click at [913, 304] on div "mouse . digLeft ( ) mouse . digUp ( ) mouse . moveLeft ( 1 ) hero . moveUp ( 5 …" at bounding box center [1125, 467] width 513 height 511
drag, startPoint x: 899, startPoint y: 314, endPoint x: 930, endPoint y: 323, distance: 32.3
click at [899, 314] on div "mouse . digLeft ( ) mouse . digUp ( ) mouse . moveLeft ( 1 ) hero . moveUp ( 5 …" at bounding box center [1125, 467] width 513 height 511
click at [935, 314] on div "mouse . digLeft ( ) mouse . digUp ( ) mouse . moveLeft ( 1 ) hero . moveUp ( 5 …" at bounding box center [1125, 467] width 513 height 511
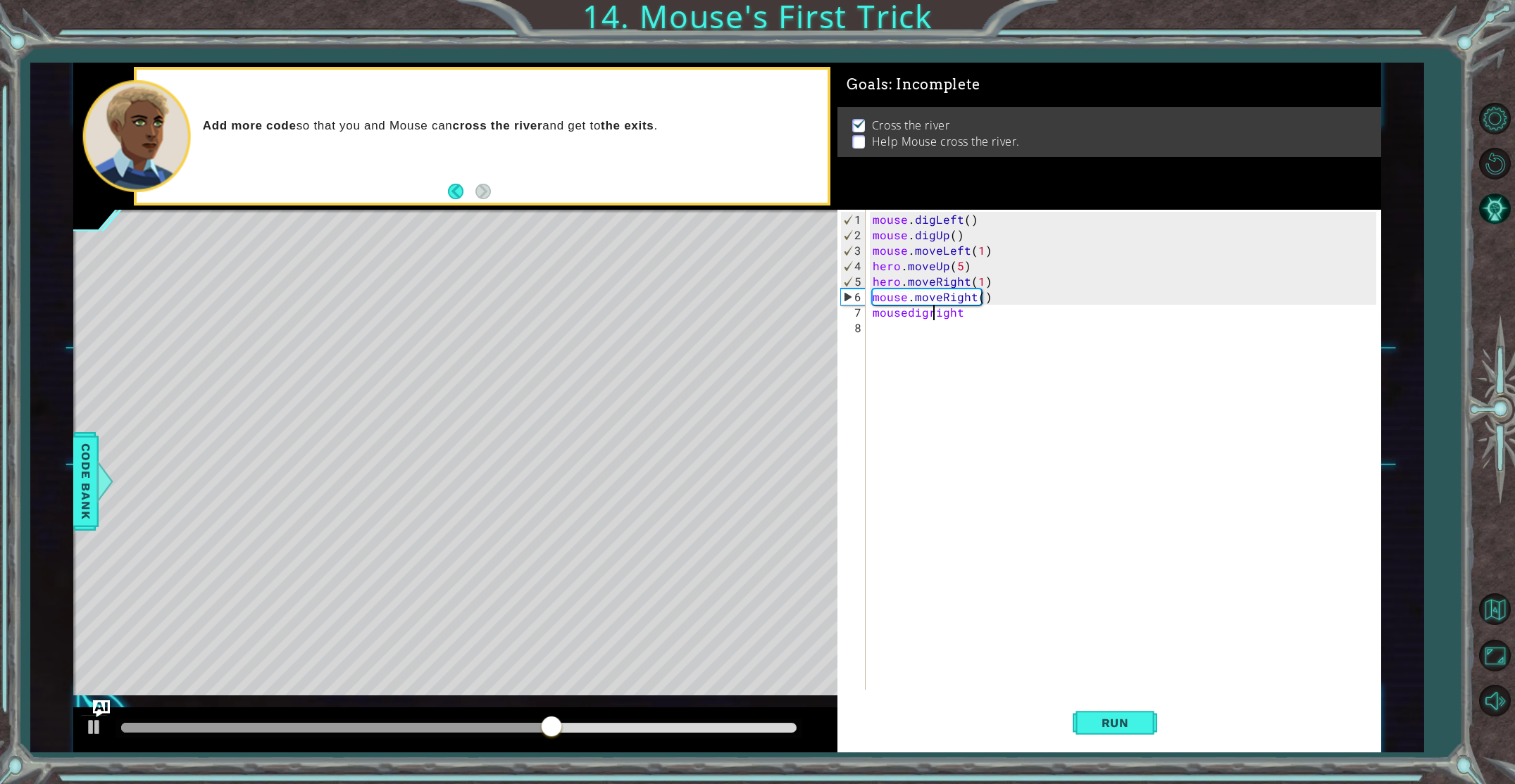
click at [935, 315] on div "mouse . digLeft ( ) mouse . digUp ( ) mouse . moveLeft ( 1 ) hero . moveUp ( 5 …" at bounding box center [1125, 467] width 513 height 511
click at [908, 314] on div "mouse . digLeft ( ) mouse . digUp ( ) mouse . moveLeft ( 1 ) hero . moveUp ( 5 …" at bounding box center [1125, 467] width 513 height 511
click at [937, 313] on div "mouse . digLeft ( ) mouse . digUp ( ) mouse . moveLeft ( 1 ) hero . moveUp ( 5 …" at bounding box center [1125, 467] width 513 height 511
type textarea "mouse.digRight"
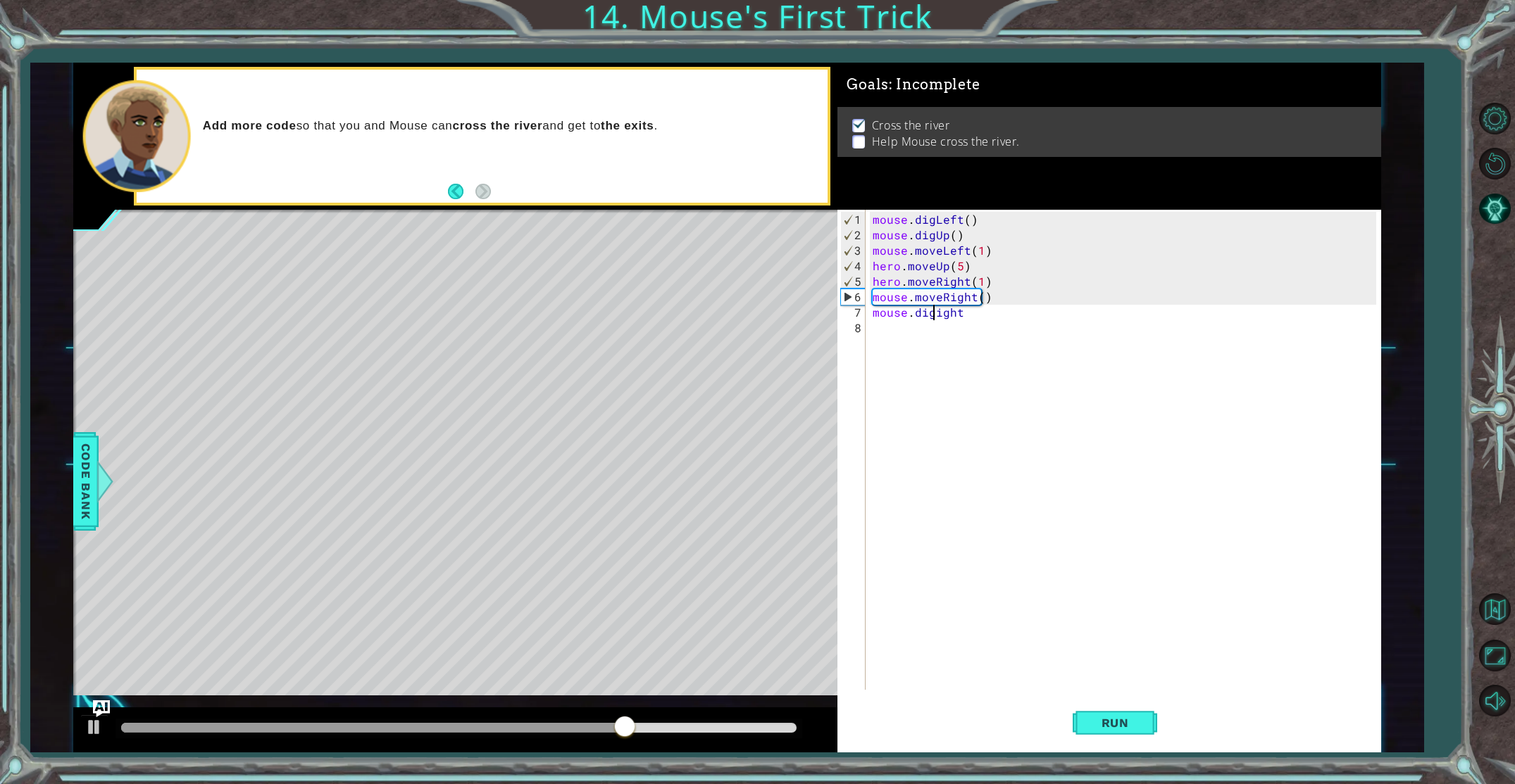
scroll to position [0, 3]
click at [934, 319] on div "mouse . digLeft ( ) mouse . digUp ( ) mouse . moveLeft ( 1 ) hero . moveUp ( 5 …" at bounding box center [1125, 467] width 513 height 511
click at [988, 308] on div "mouse . digLeft ( ) mouse . digUp ( ) mouse . moveLeft ( 1 ) hero . moveUp ( 5 …" at bounding box center [1125, 467] width 513 height 511
click at [1086, 723] on button "Run" at bounding box center [1114, 722] width 84 height 54
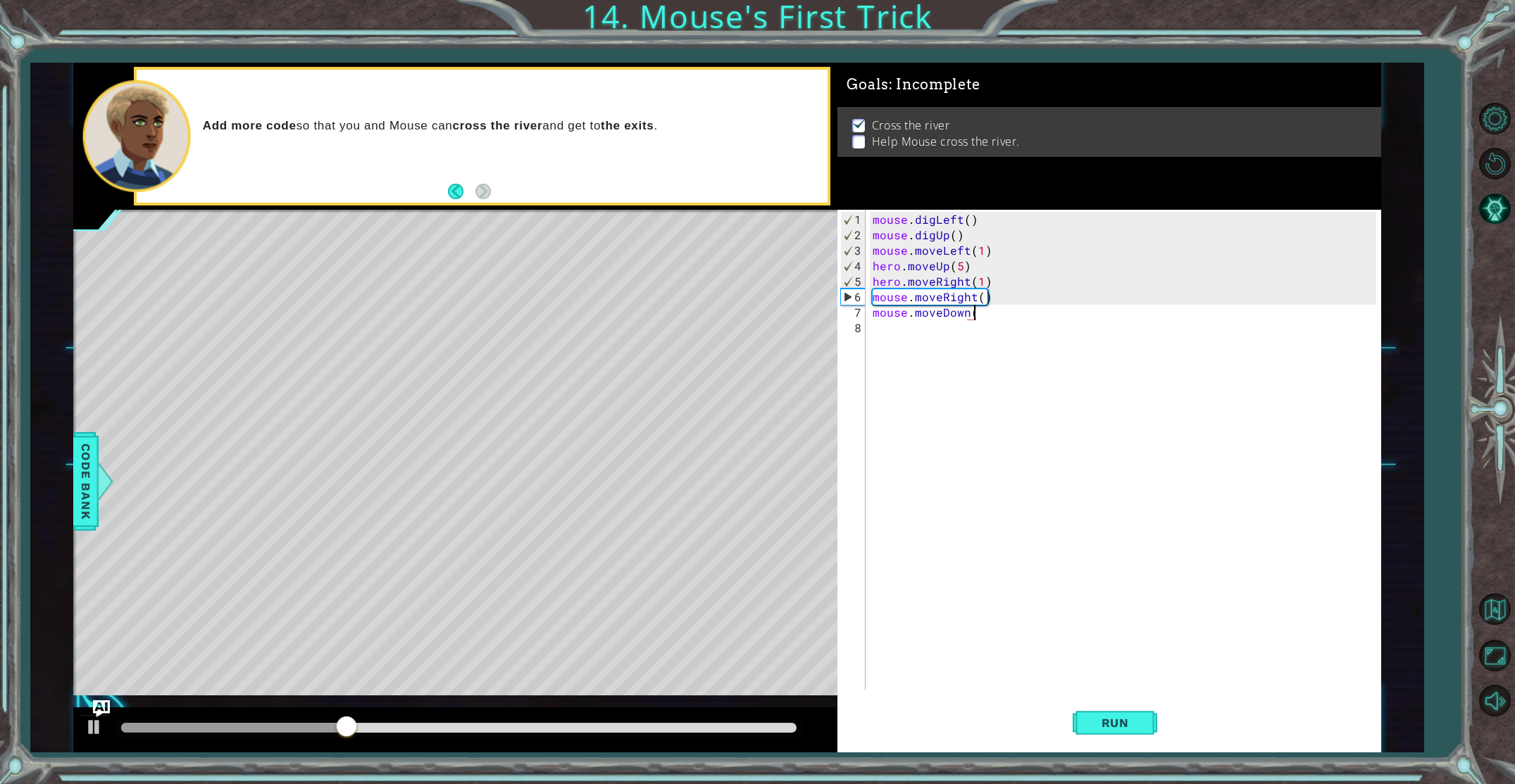
type textarea "mouse.moveDown()"
click at [888, 332] on div "mouse . digLeft ( ) mouse . digUp ( ) mouse . moveLeft ( 1 ) hero . moveUp ( 5 …" at bounding box center [1125, 467] width 513 height 511
click at [939, 311] on div "mouse . digLeft ( ) mouse . digUp ( ) mouse . moveLeft ( 1 ) hero . moveUp ( 5 …" at bounding box center [1125, 467] width 513 height 511
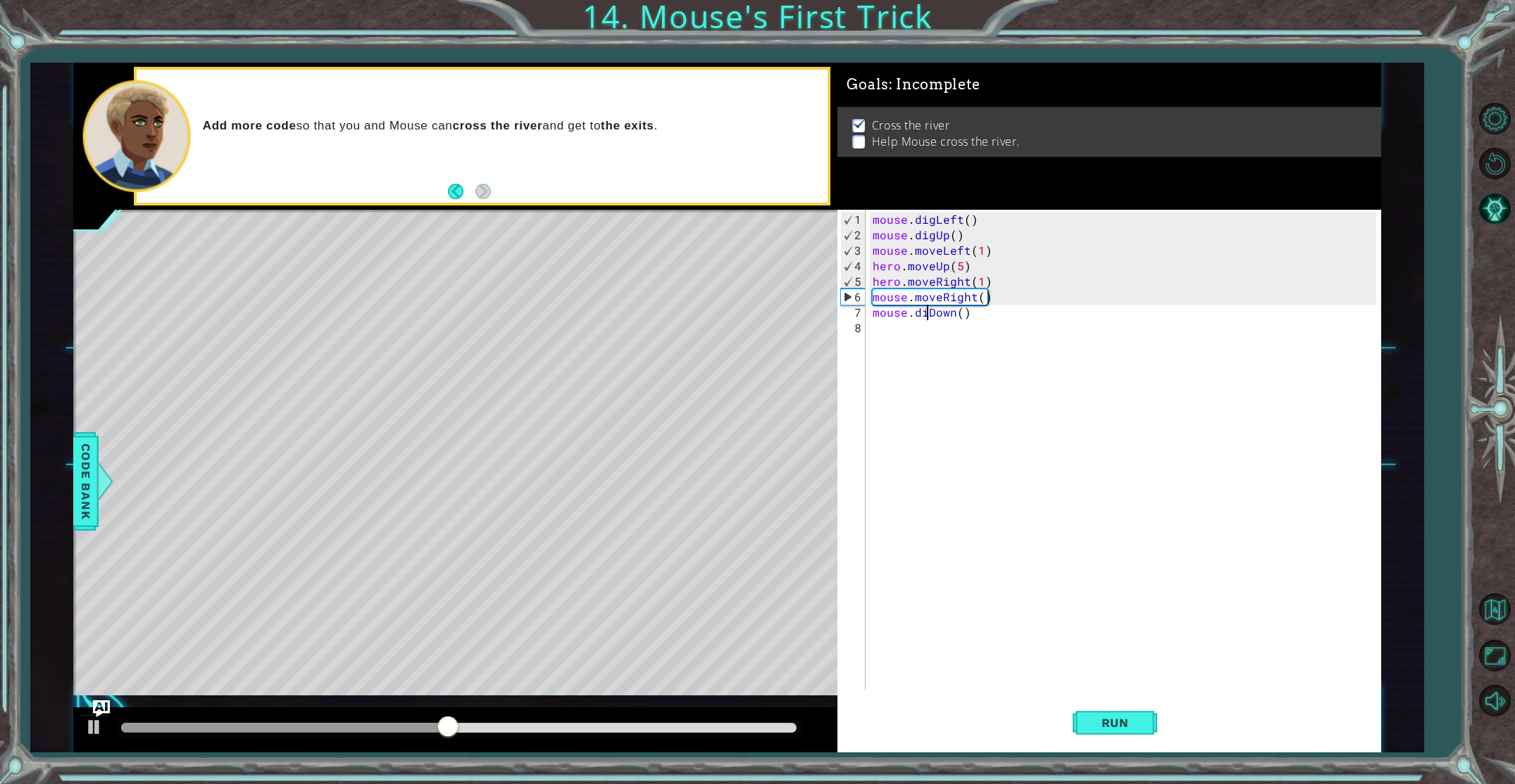
type textarea "mouse.digDown()"
click at [928, 337] on div "mouse . digLeft ( ) mouse . digUp ( ) mouse . moveLeft ( 1 ) hero . moveUp ( 5 …" at bounding box center [1125, 467] width 513 height 511
click at [901, 331] on div "mouse . digLeft ( ) mouse . digUp ( ) mouse . moveLeft ( 1 ) hero . moveUp ( 5 …" at bounding box center [1125, 467] width 513 height 511
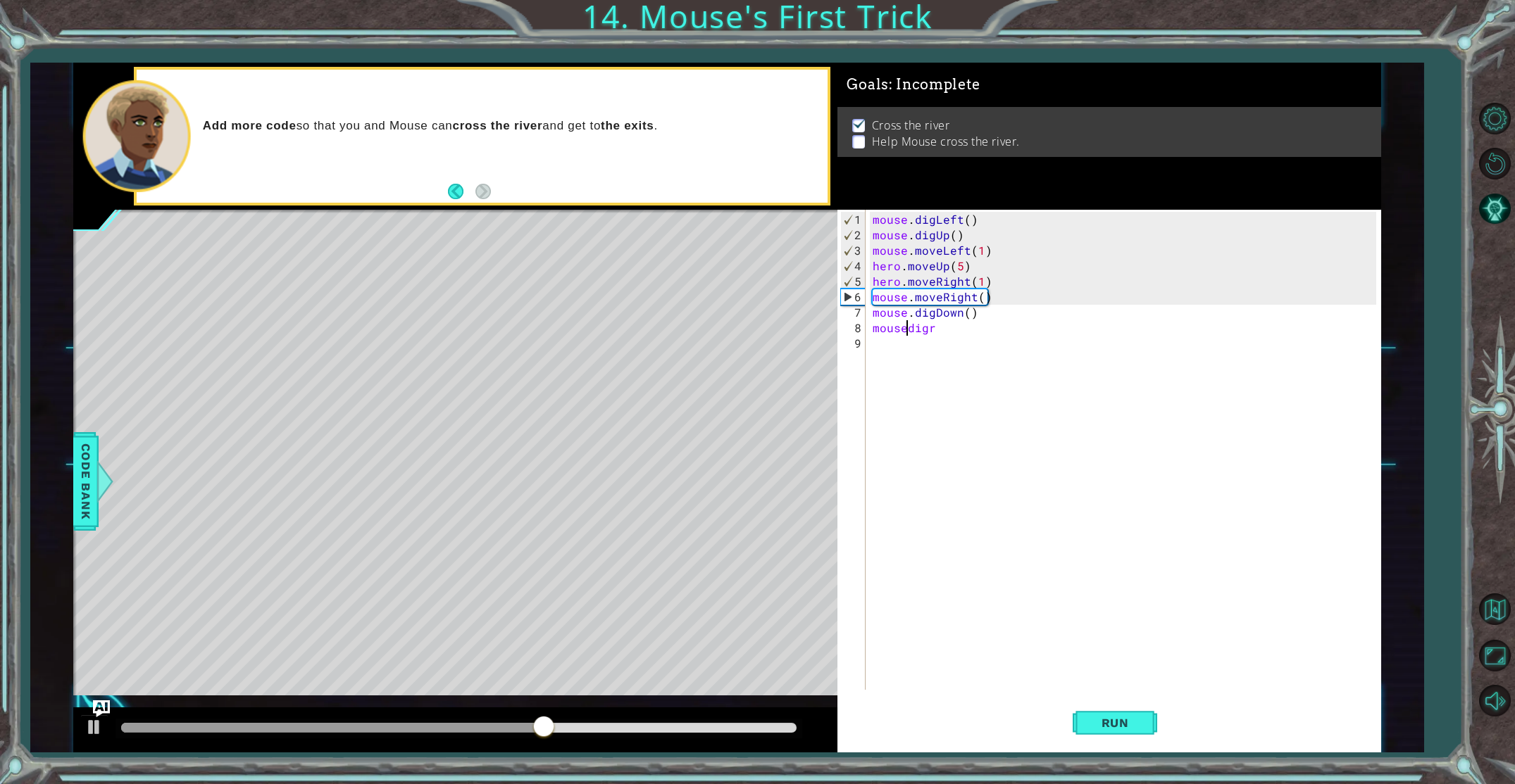
click at [904, 330] on div "mouse . digLeft ( ) mouse . digUp ( ) mouse . moveLeft ( 1 ) hero . moveUp ( 5 …" at bounding box center [1125, 467] width 513 height 511
drag, startPoint x: 935, startPoint y: 328, endPoint x: 948, endPoint y: 330, distance: 13.2
click at [937, 328] on div "mouse . digLeft ( ) mouse . digUp ( ) mouse . moveLeft ( 1 ) hero . moveUp ( 5 …" at bounding box center [1125, 467] width 513 height 511
click at [951, 329] on div "mouse . digLeft ( ) mouse . digUp ( ) mouse . moveLeft ( 1 ) hero . moveUp ( 5 …" at bounding box center [1125, 467] width 513 height 511
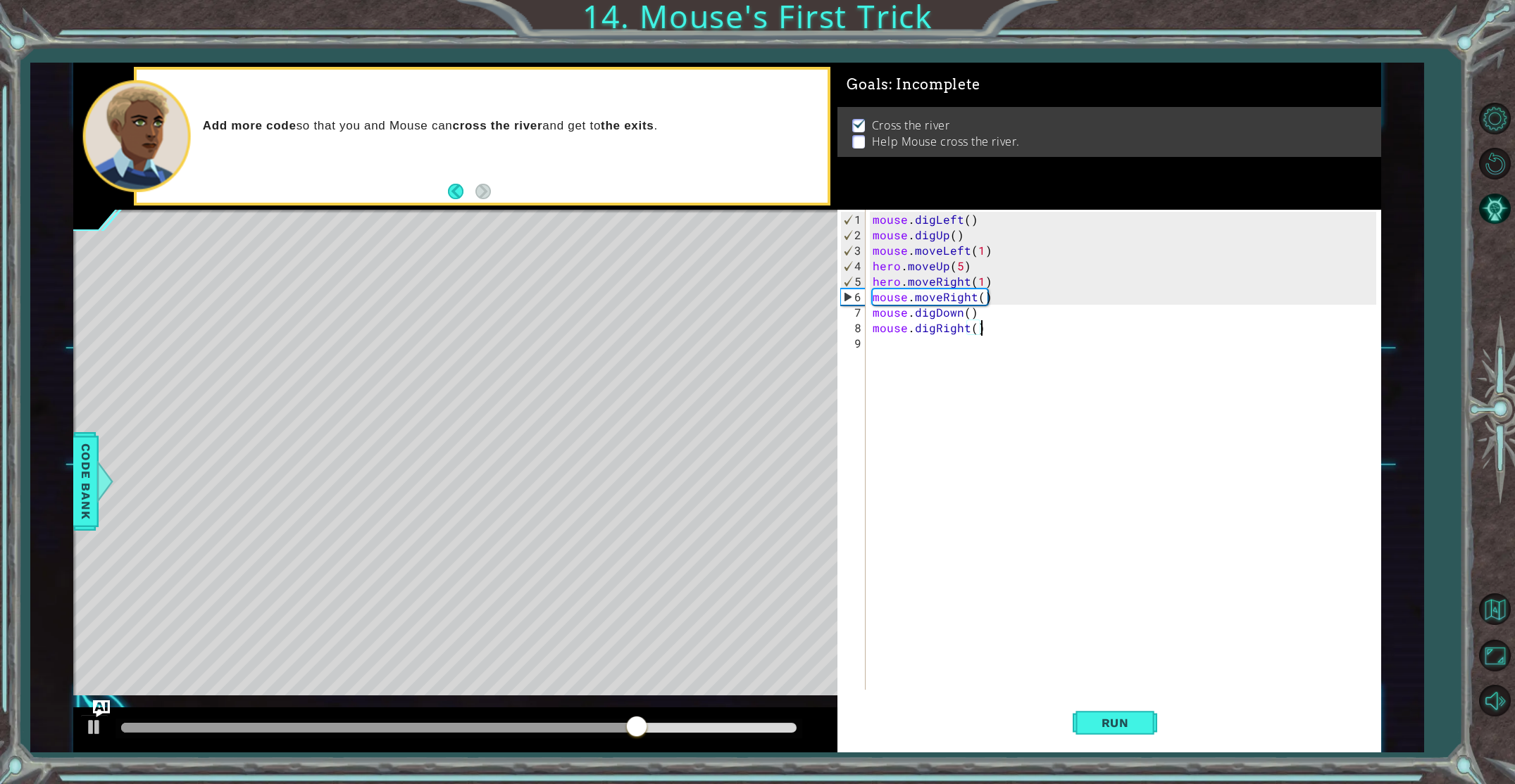
scroll to position [0, 5]
drag, startPoint x: 948, startPoint y: 317, endPoint x: 950, endPoint y: 338, distance: 21.1
click at [946, 323] on div "mouse . digLeft ( ) mouse . digUp ( ) mouse . moveLeft ( 1 ) hero . moveUp ( 5 …" at bounding box center [1125, 467] width 513 height 511
type textarea "mouse.digDown() mouse.digRight()"
click at [950, 337] on div "mouse . digLeft ( ) mouse . digUp ( ) mouse . moveLeft ( 1 ) hero . moveUp ( 5 …" at bounding box center [1125, 467] width 513 height 511
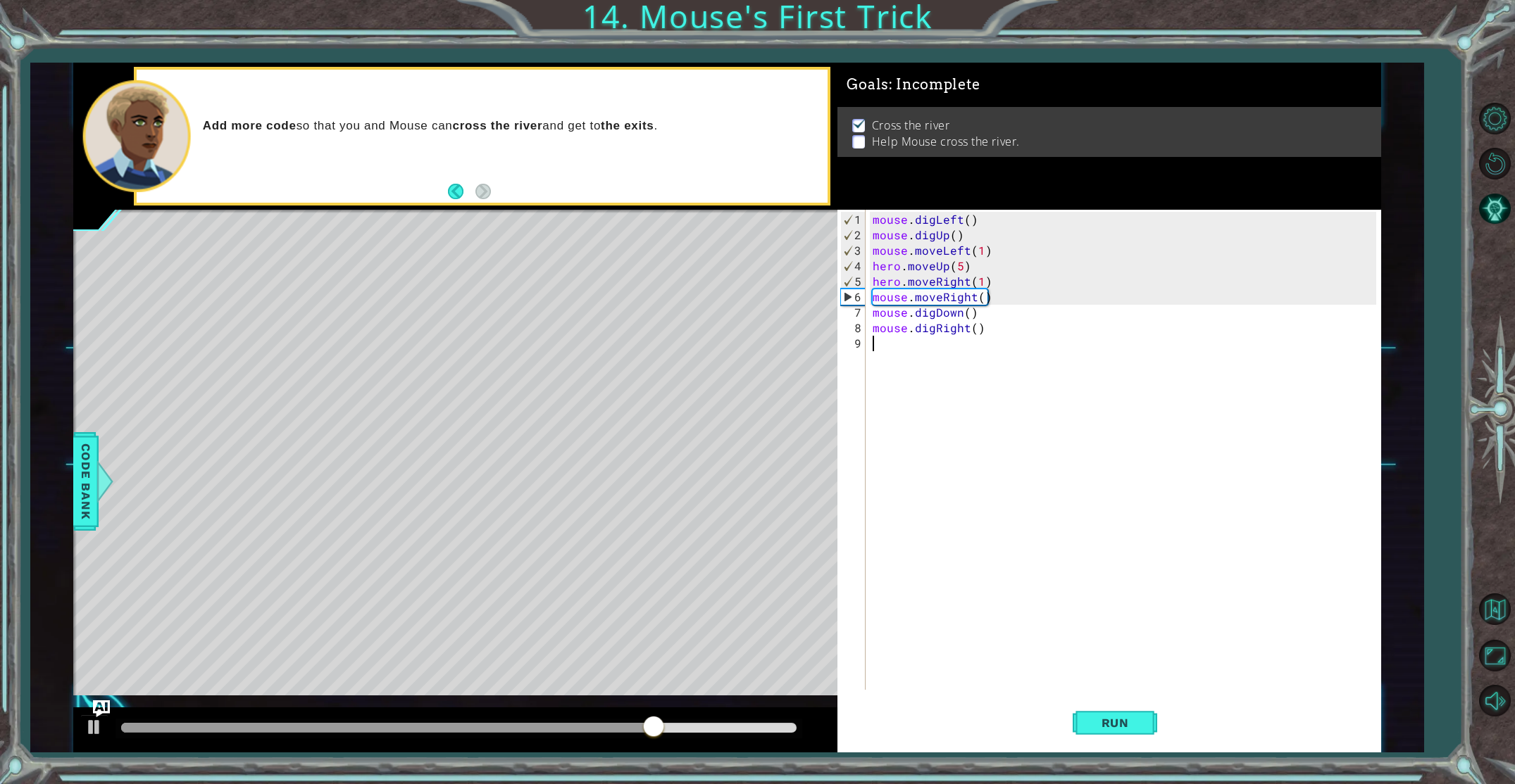
scroll to position [0, 0]
click at [956, 328] on div "mouse . digLeft ( ) mouse . digUp ( ) mouse . moveLeft ( 1 ) hero . moveUp ( 5 …" at bounding box center [1125, 467] width 513 height 511
click at [1013, 327] on div "mouse . digLeft ( ) mouse . digUp ( ) mouse . moveLeft ( 1 ) hero . moveUp ( 5 …" at bounding box center [1125, 467] width 513 height 511
type textarea "mouse.digRight()"
click at [1109, 723] on span "Run" at bounding box center [1115, 722] width 56 height 14
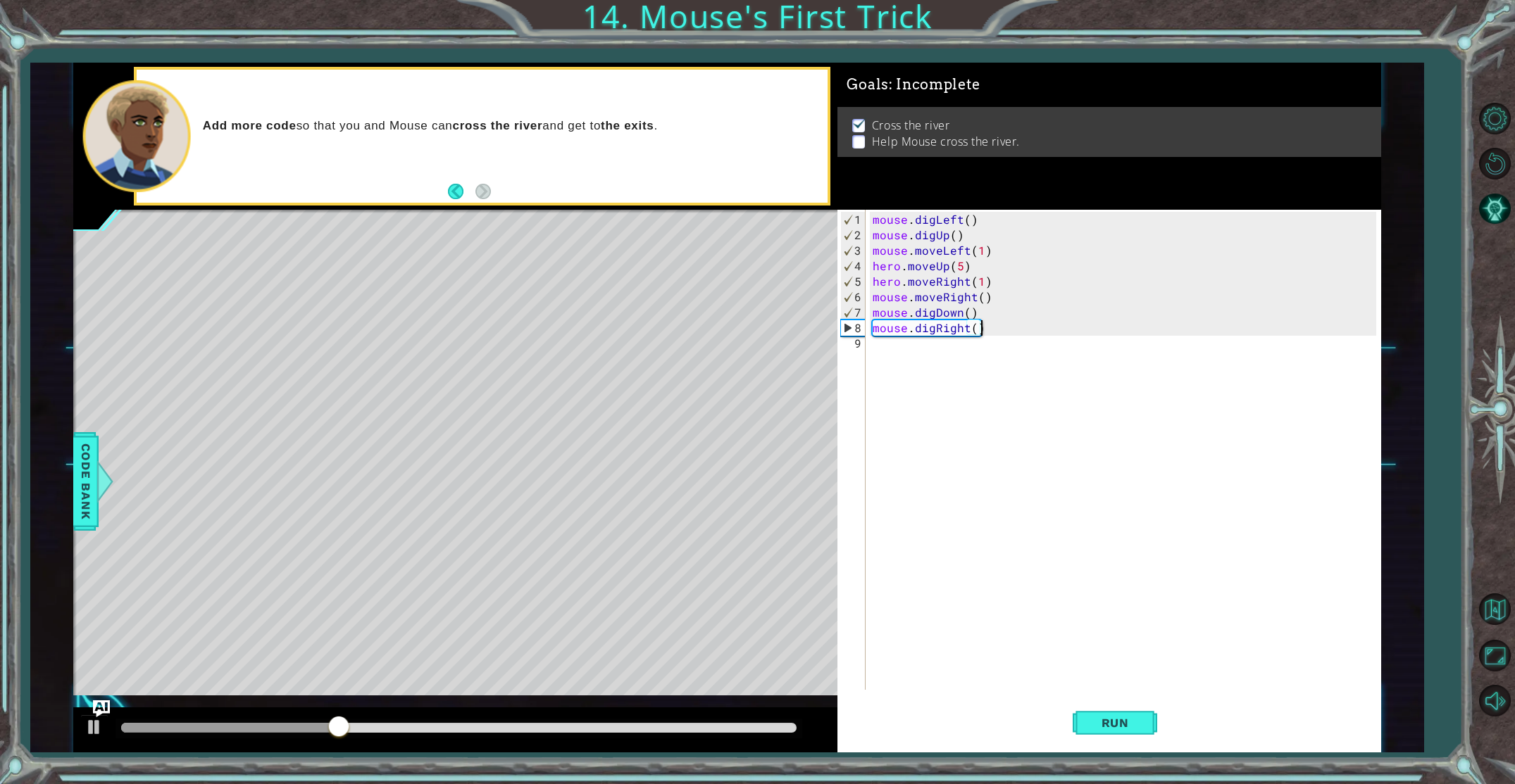
click at [910, 353] on div "mouse . digLeft ( ) mouse . digUp ( ) mouse . moveLeft ( 1 ) hero . moveUp ( 5 …" at bounding box center [1125, 467] width 513 height 511
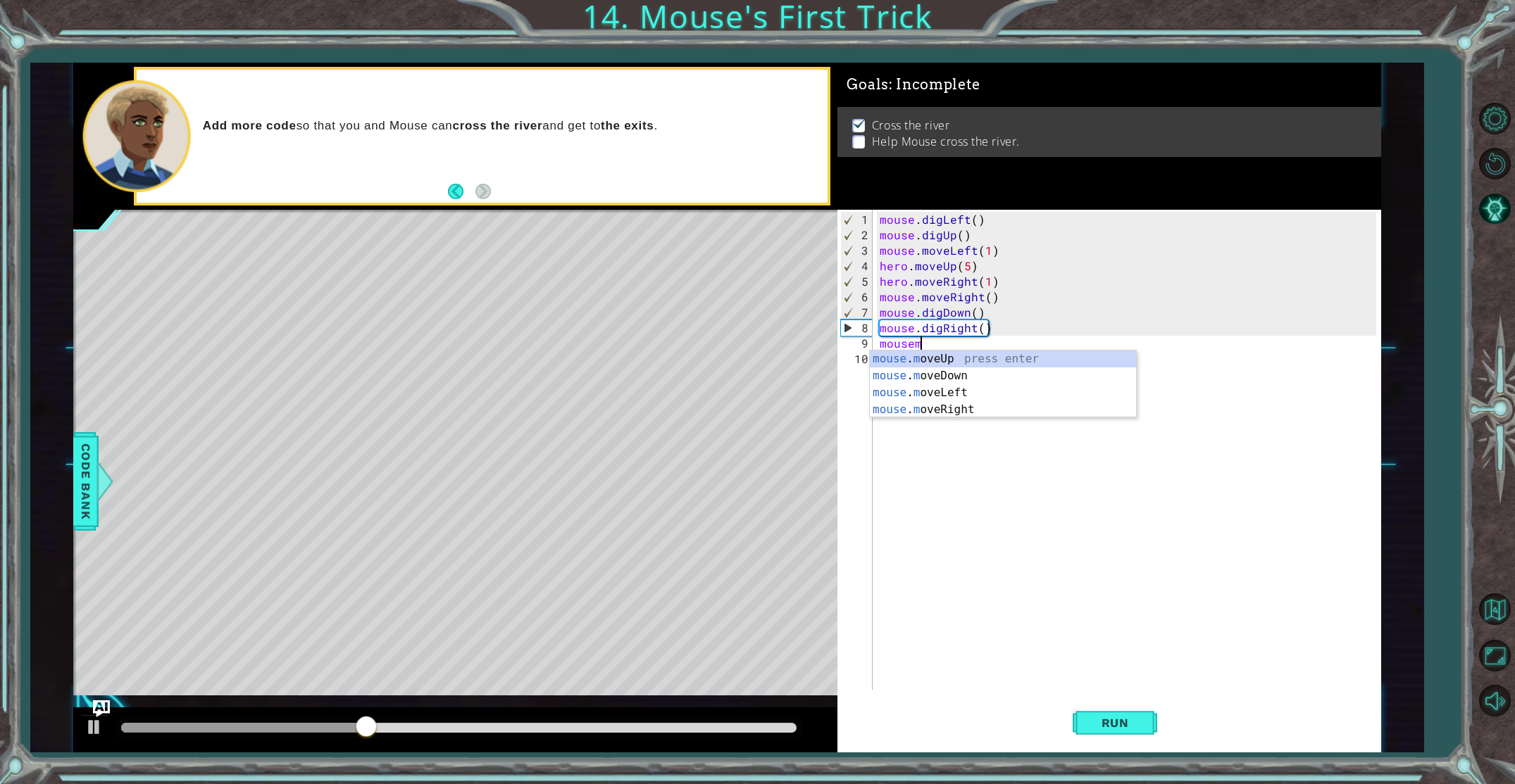
scroll to position [0, 2]
click at [907, 354] on div "mouse . m ove R ight press enter" at bounding box center [1002, 376] width 266 height 50
type textarea "mouse.moveRight(3)"
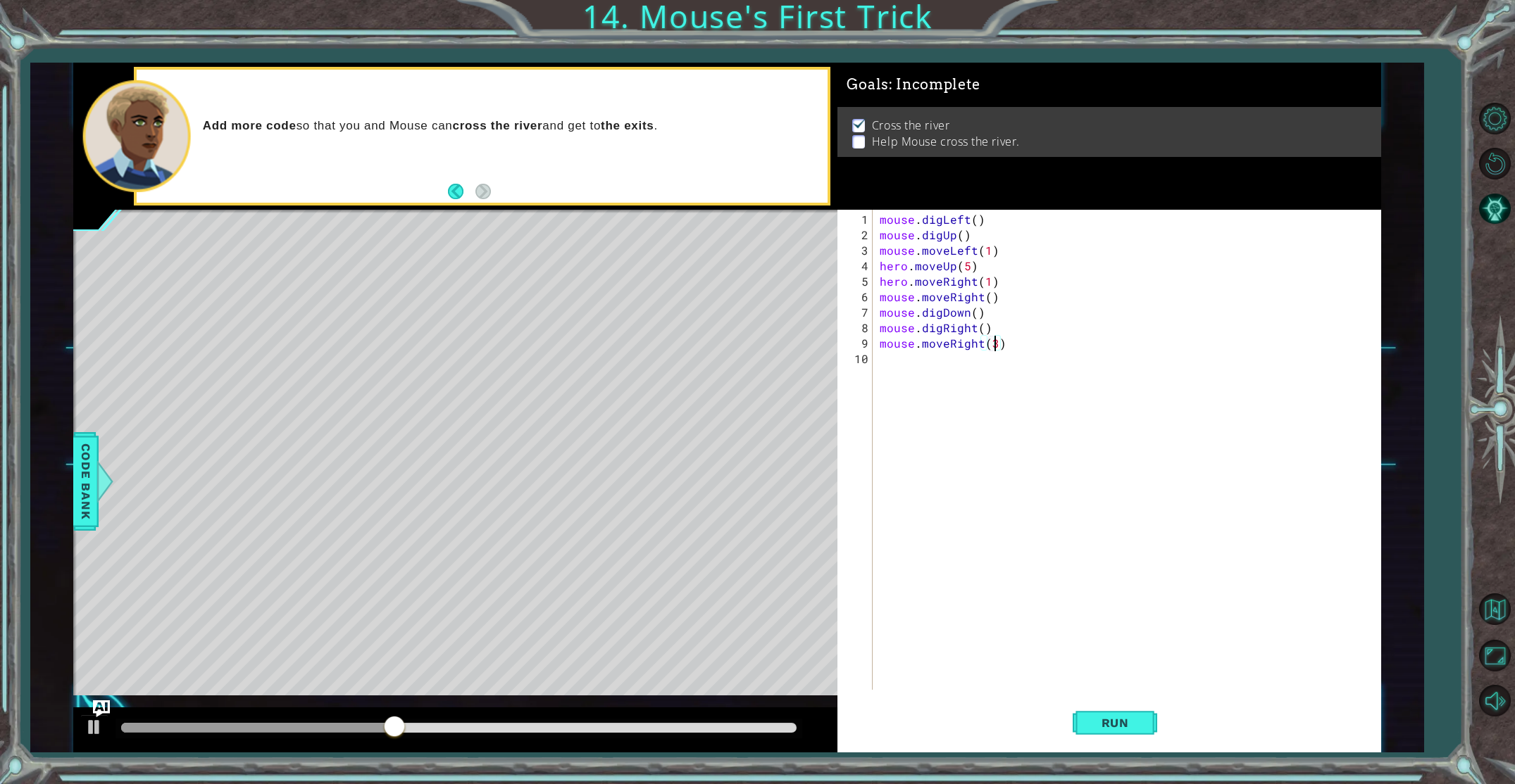
scroll to position [0, 6]
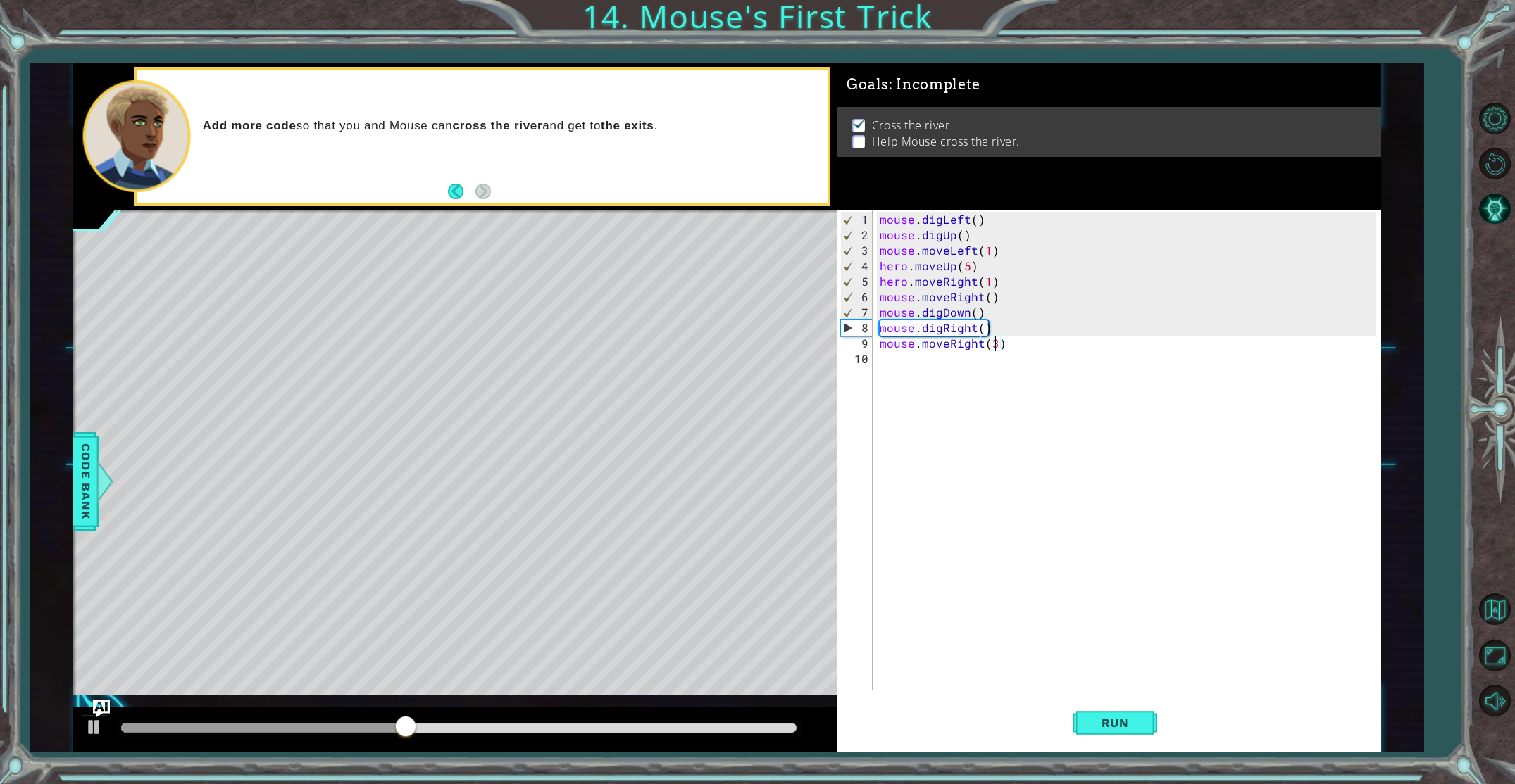
click at [929, 377] on div "mouse . digLeft ( ) mouse . digUp ( ) mouse . moveLeft ( 1 ) hero . moveUp ( 5 …" at bounding box center [1130, 467] width 507 height 511
click at [944, 374] on div "mous e. m ove Up press enter" at bounding box center [1002, 391] width 266 height 50
click at [1094, 708] on button "Run" at bounding box center [1114, 722] width 84 height 54
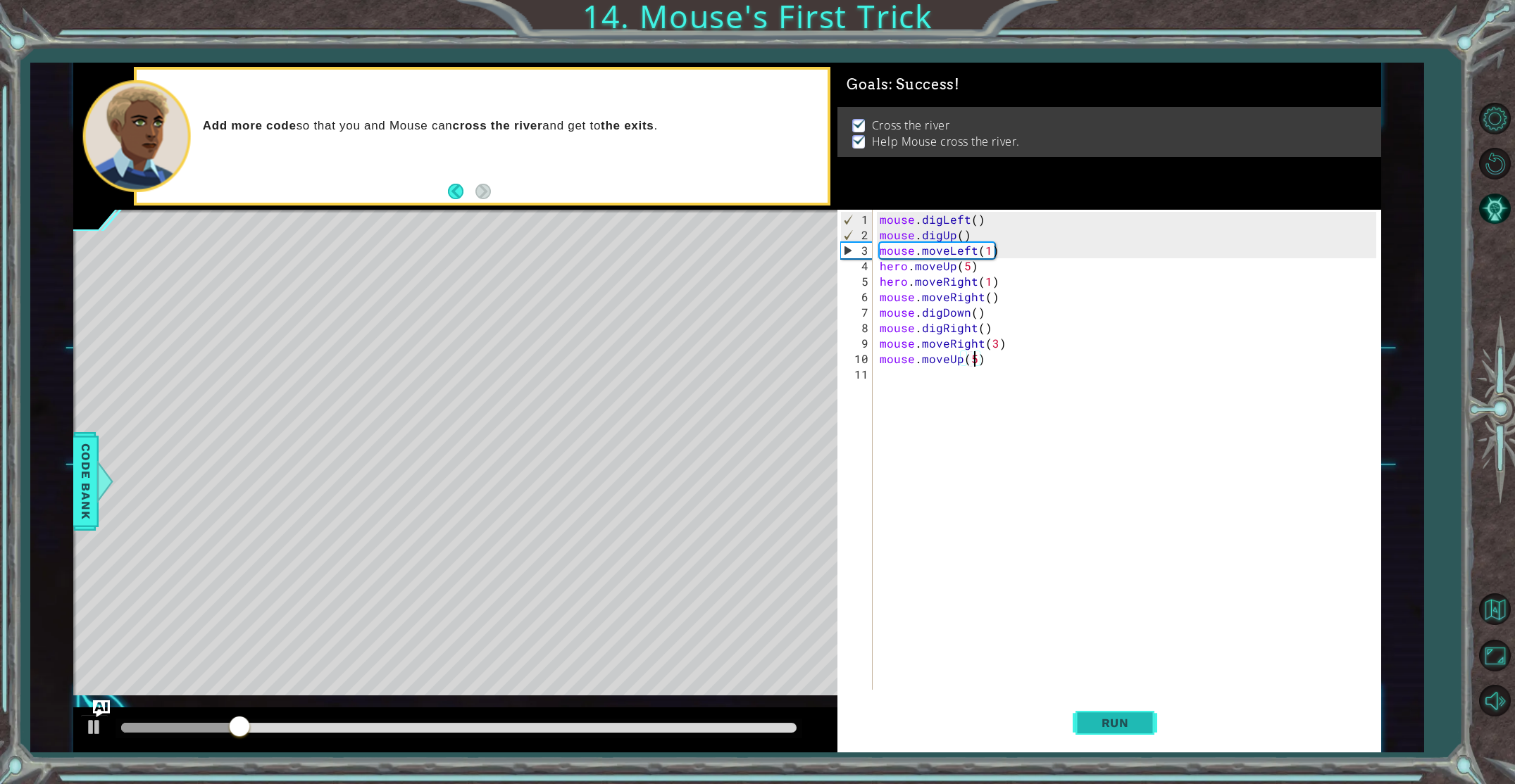
type textarea "mouse.moveUp(5)"
click at [1132, 722] on span "Run" at bounding box center [1115, 722] width 56 height 14
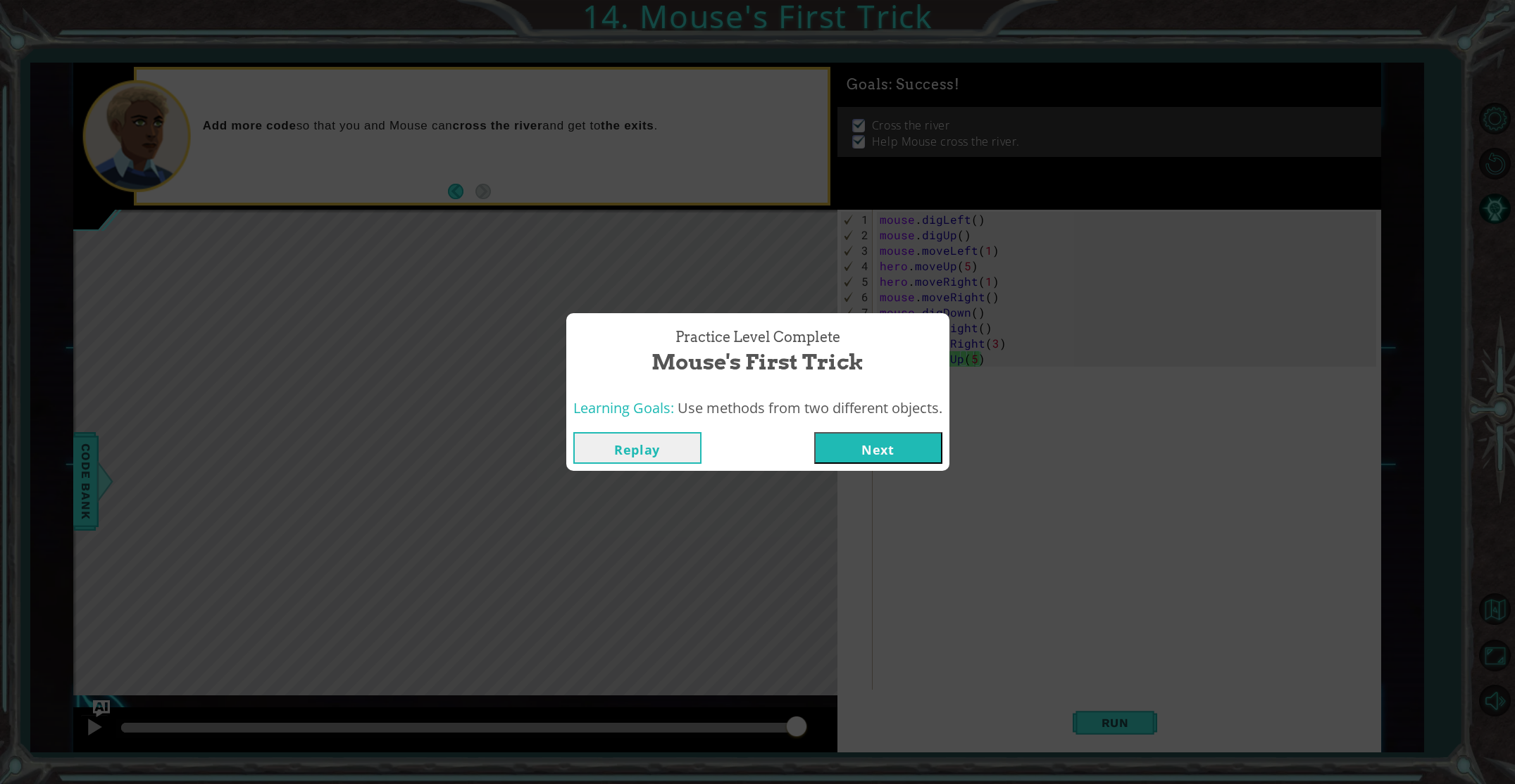
click at [873, 442] on button "Next" at bounding box center [878, 448] width 128 height 32
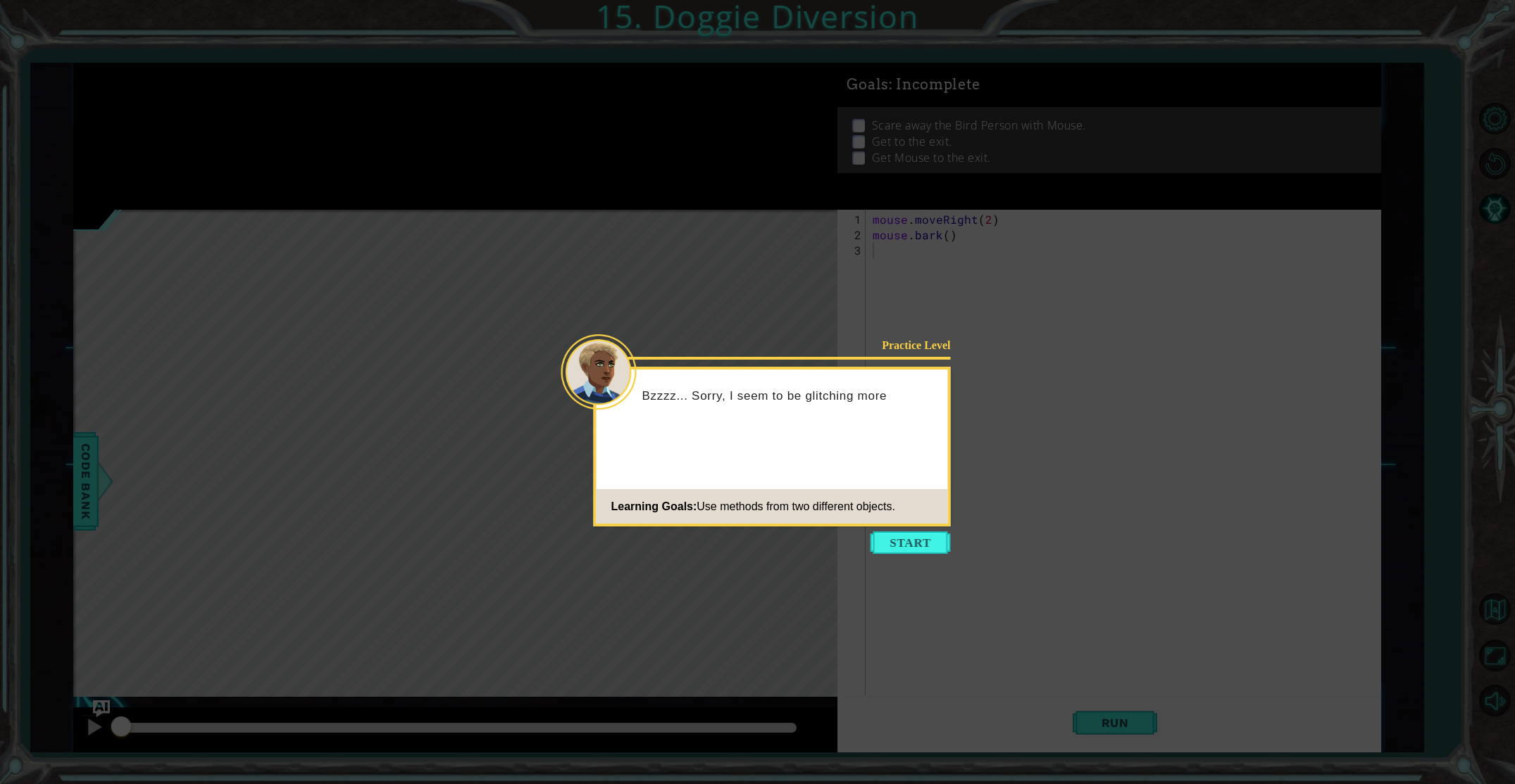
click at [903, 529] on body "1 ההההההההההההההההההההההההההההההההההההההההההההההההההההההההההההההההההההההההההההה…" at bounding box center [758, 392] width 1515 height 784
click at [930, 542] on button "Start" at bounding box center [910, 543] width 81 height 23
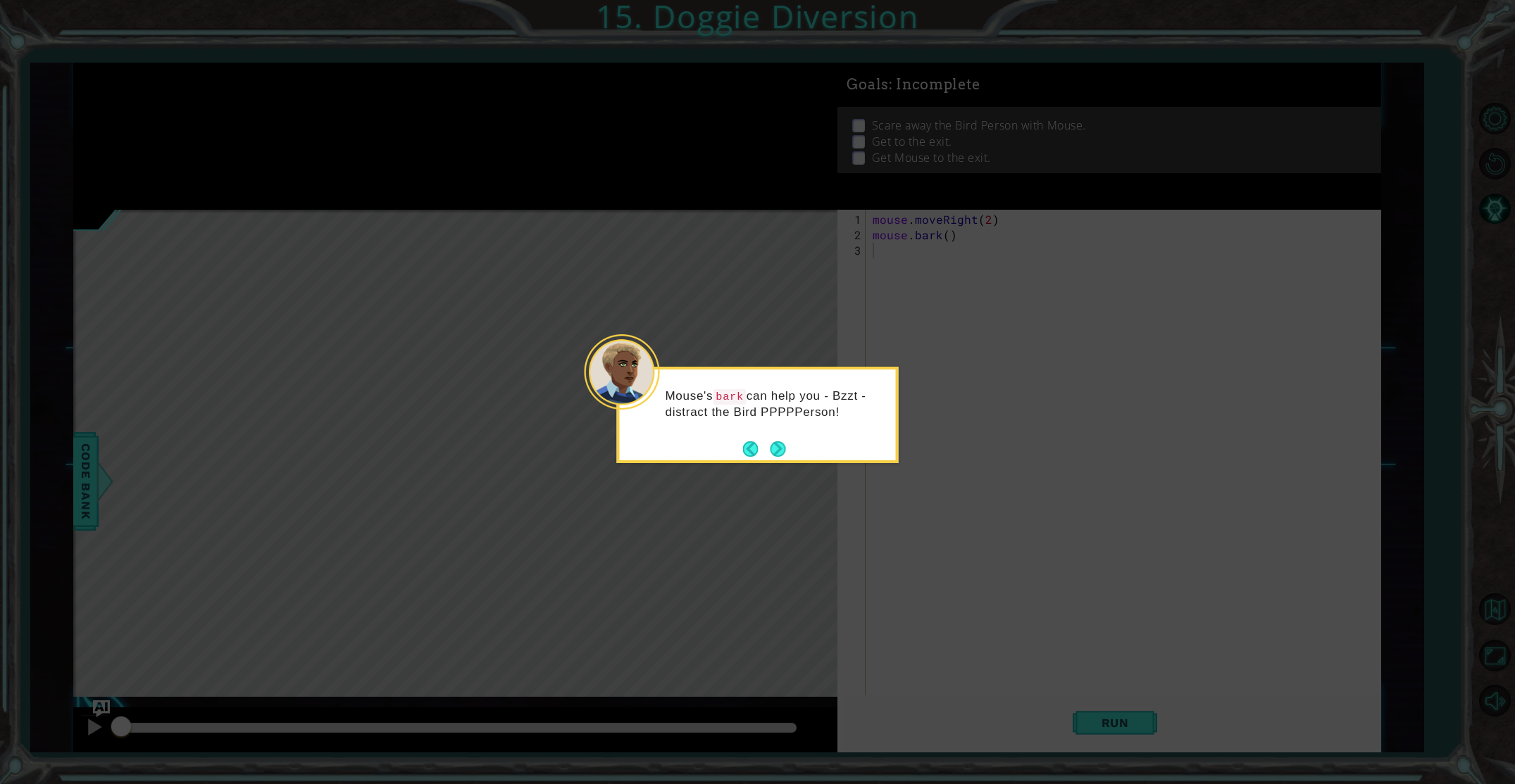
click at [776, 447] on button "Next" at bounding box center [777, 448] width 16 height 16
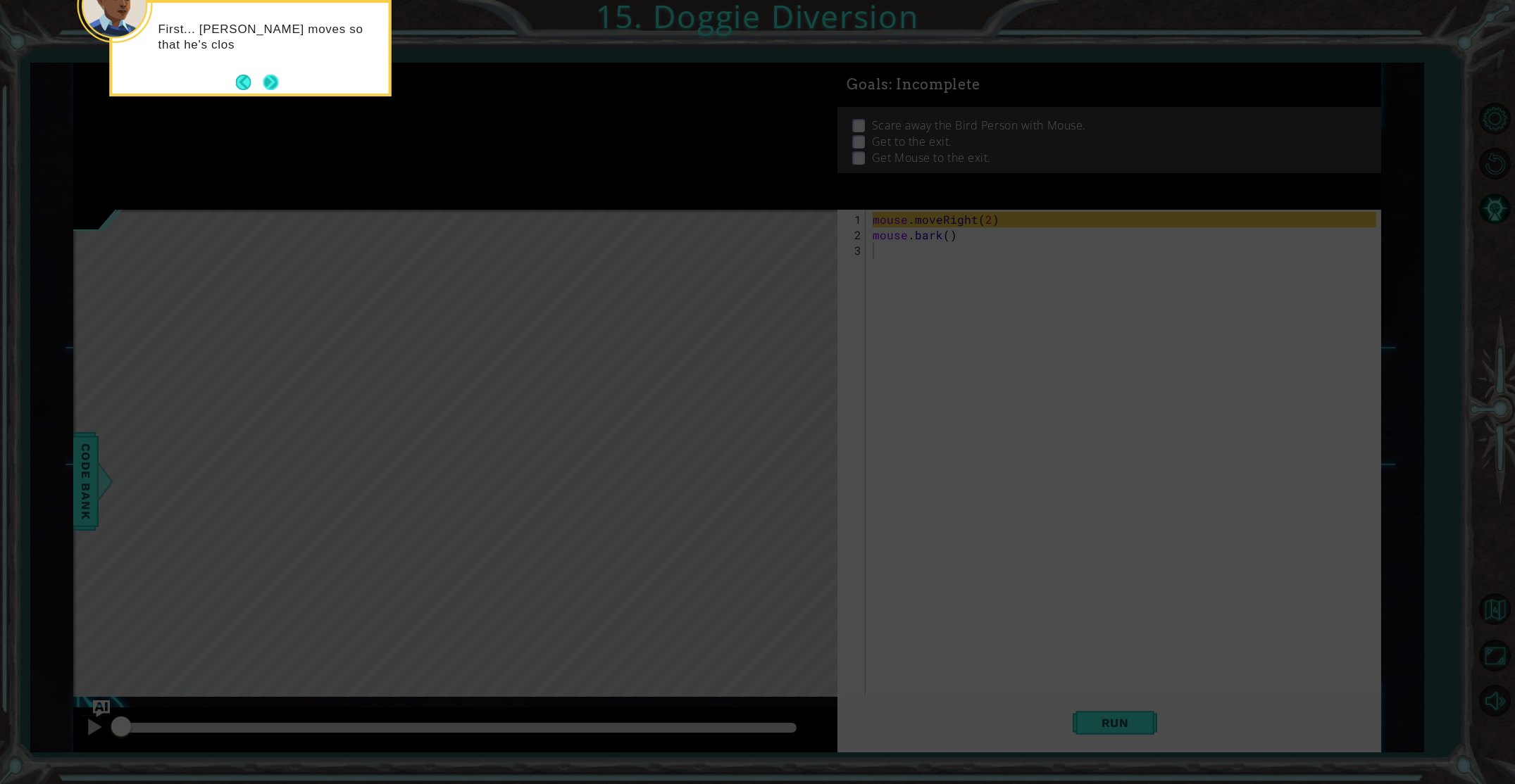
click at [268, 86] on button "Next" at bounding box center [272, 82] width 16 height 16
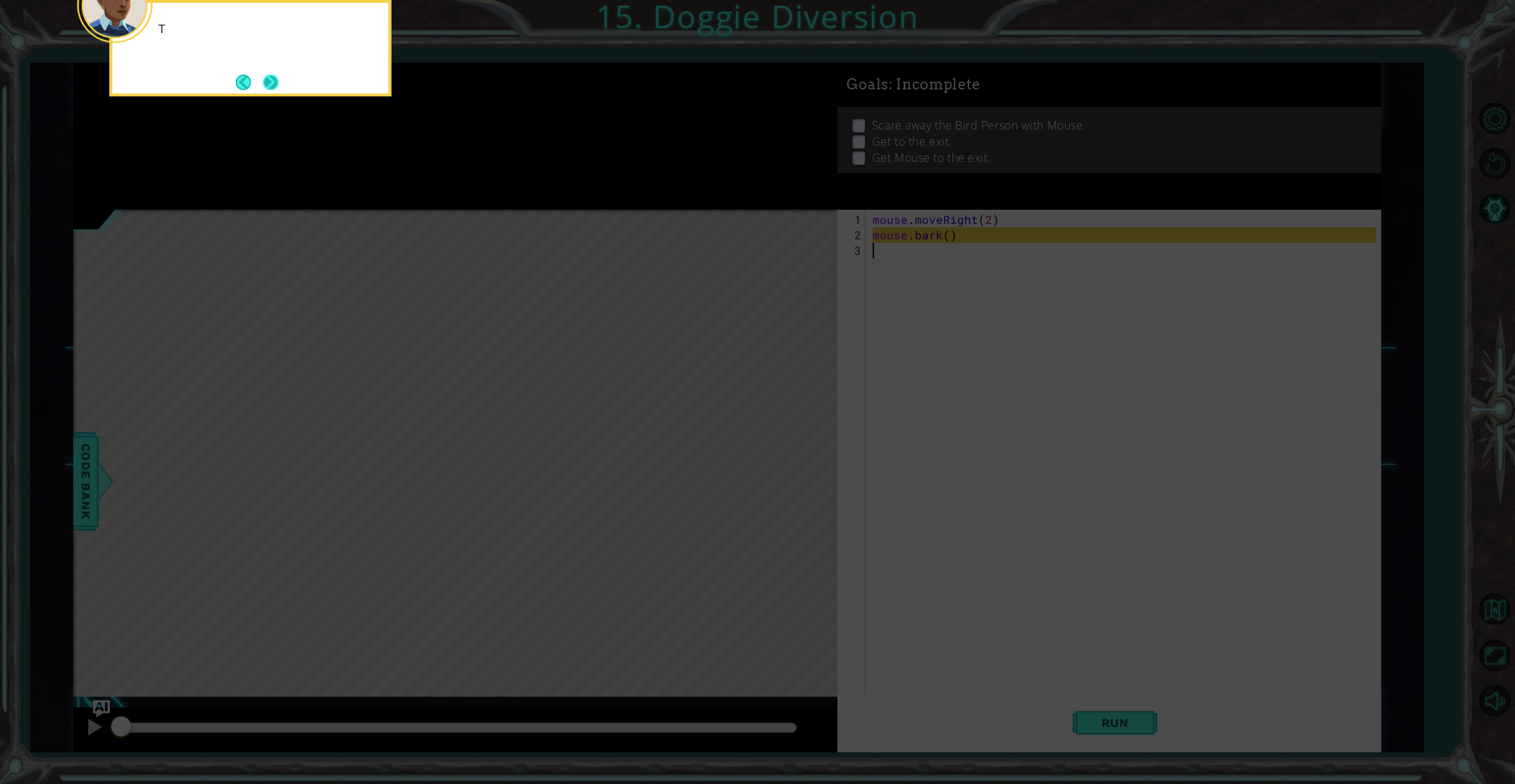
click at [268, 84] on button "Next" at bounding box center [272, 82] width 16 height 16
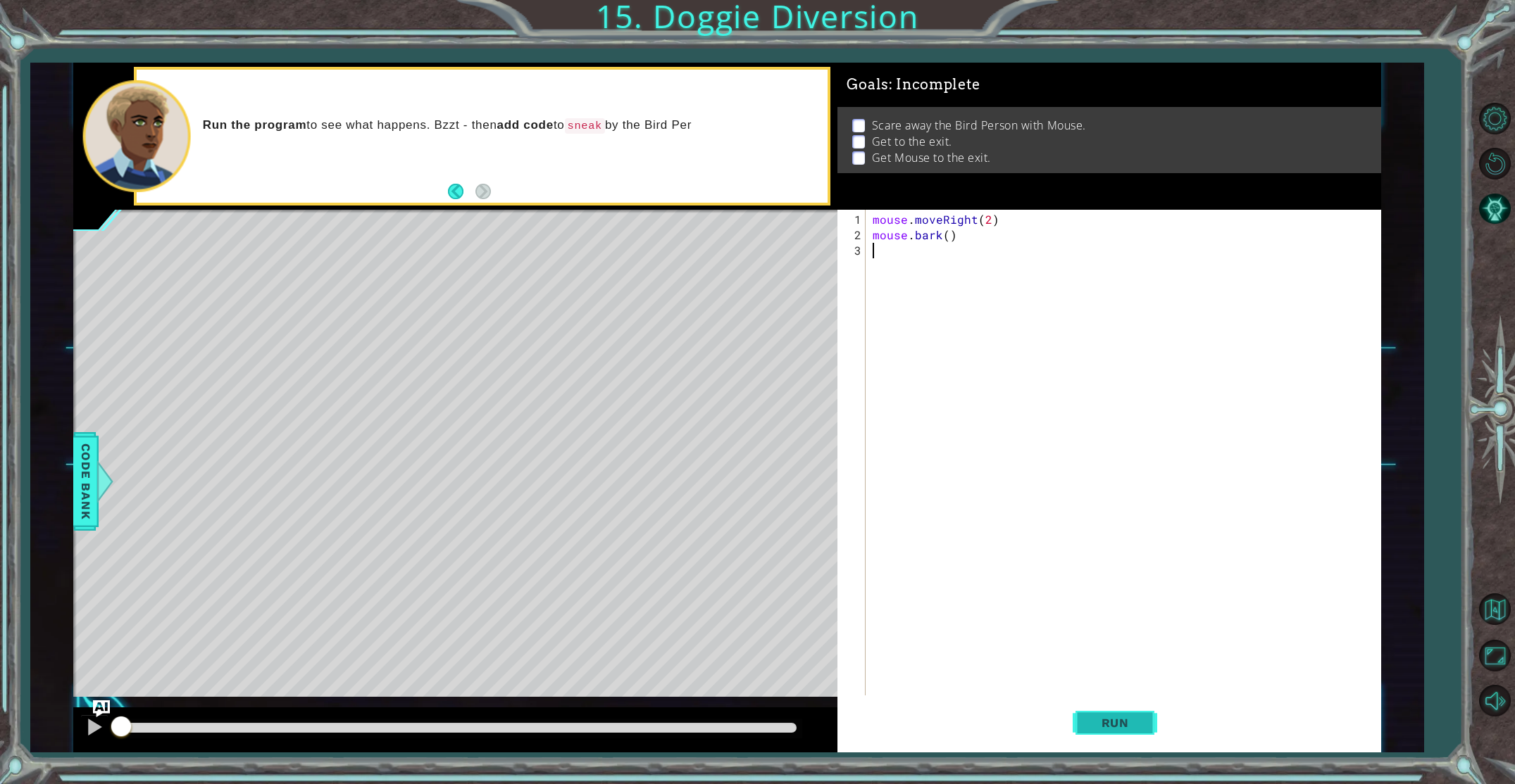
click at [1116, 733] on button "Run" at bounding box center [1114, 722] width 84 height 54
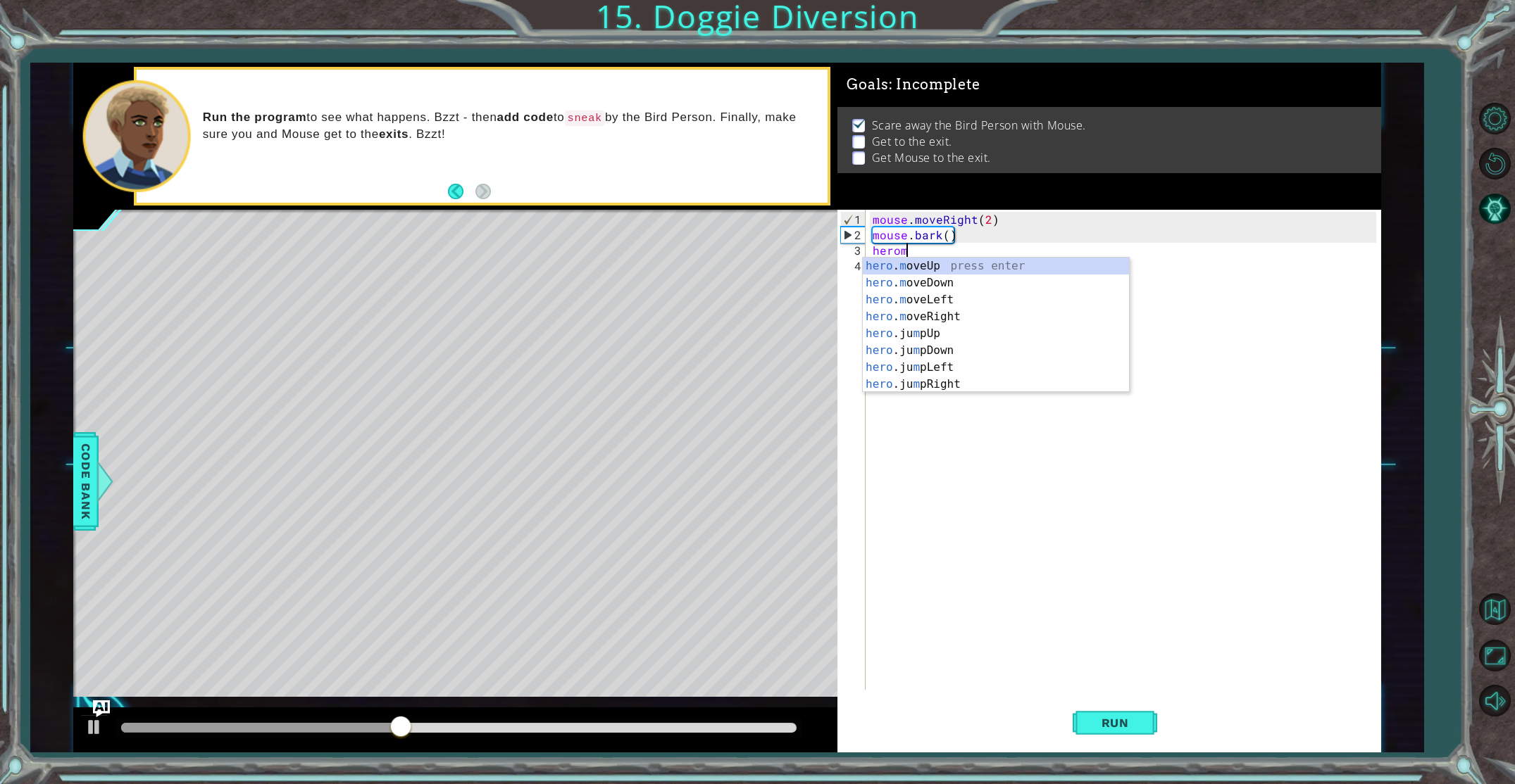
scroll to position [0, 2]
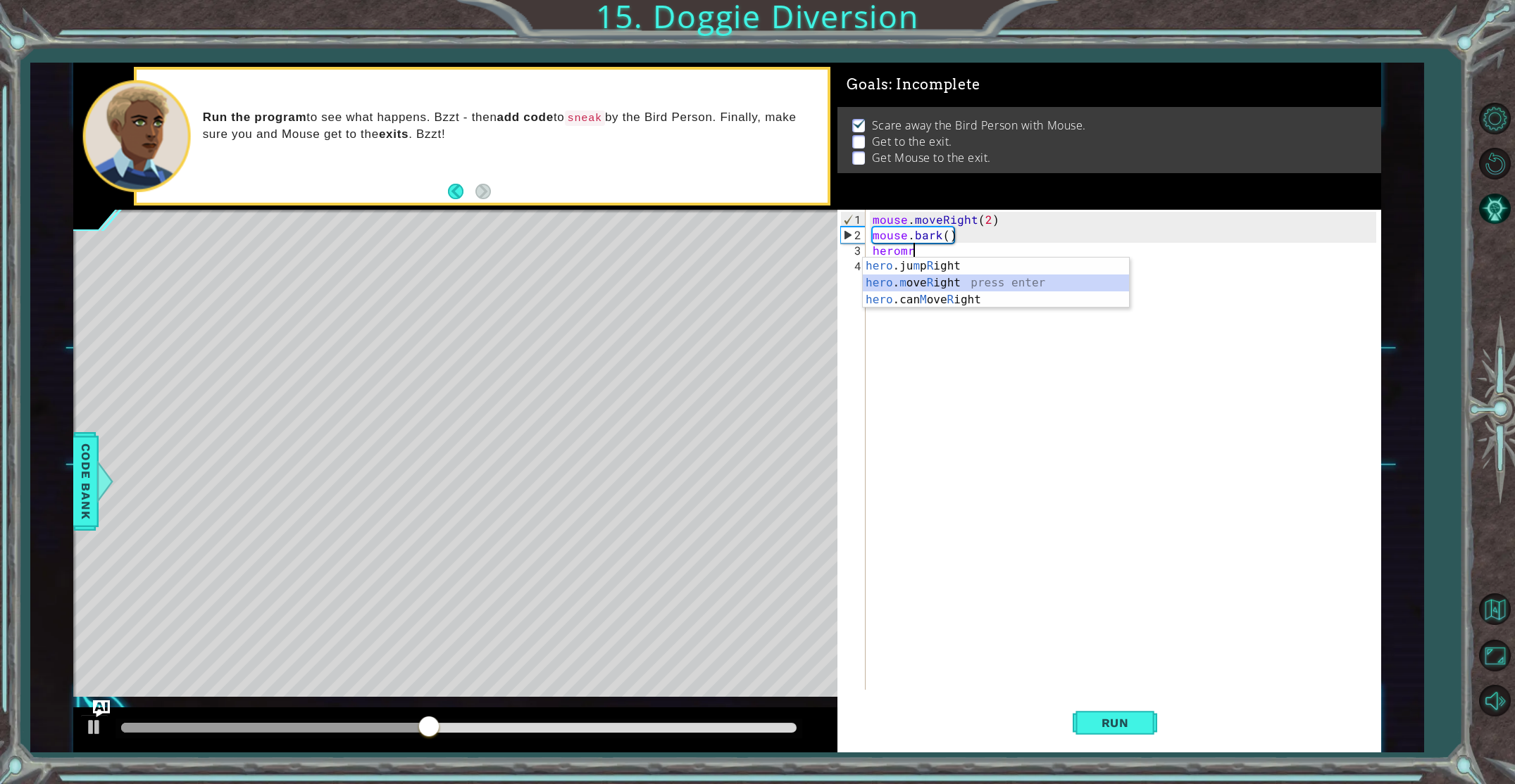
click at [927, 282] on div "hero .ju m p R ight press enter hero . m ove R ight press enter hero .can M ove…" at bounding box center [995, 299] width 266 height 84
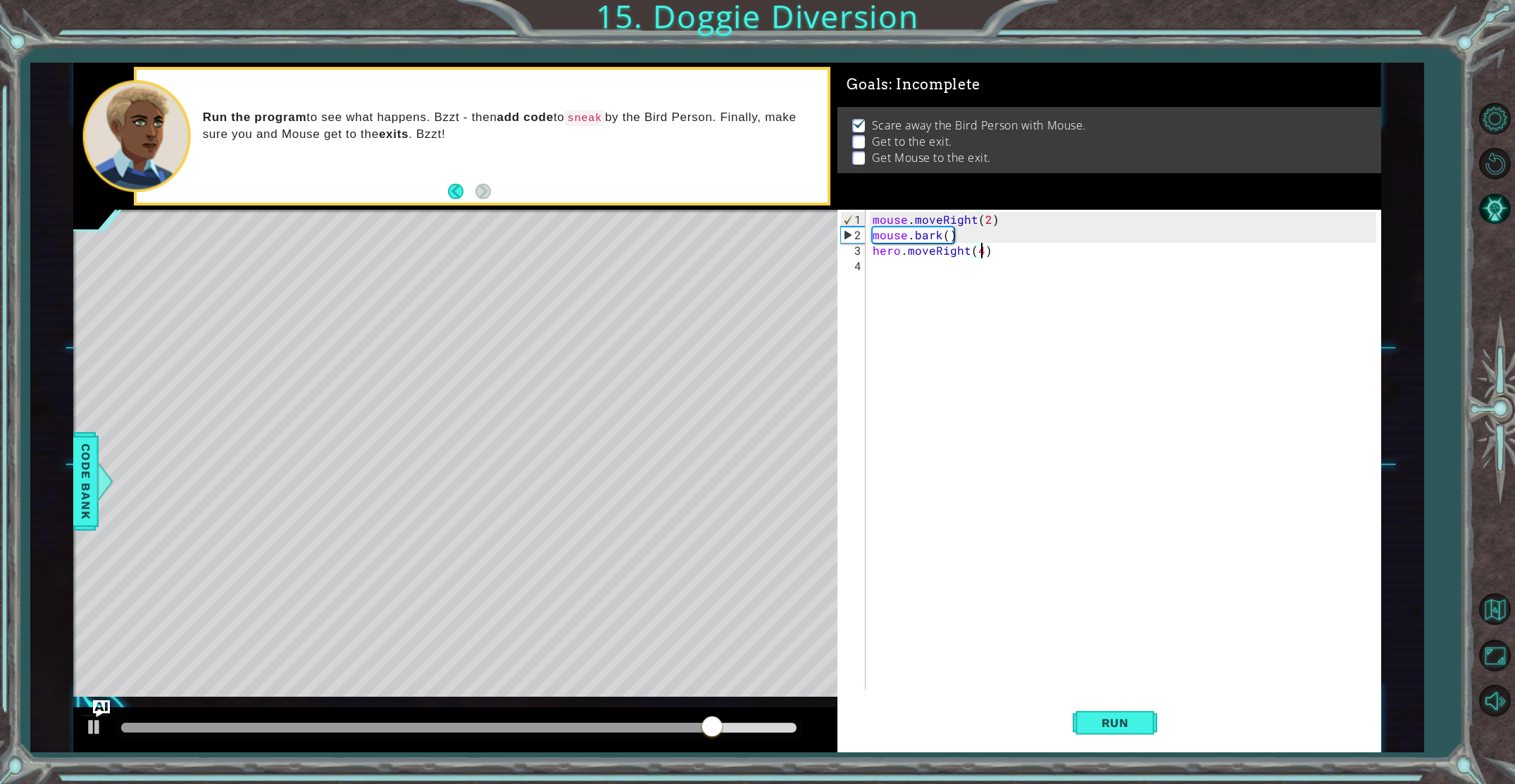
scroll to position [0, 6]
click at [1092, 723] on span "Run" at bounding box center [1115, 722] width 56 height 14
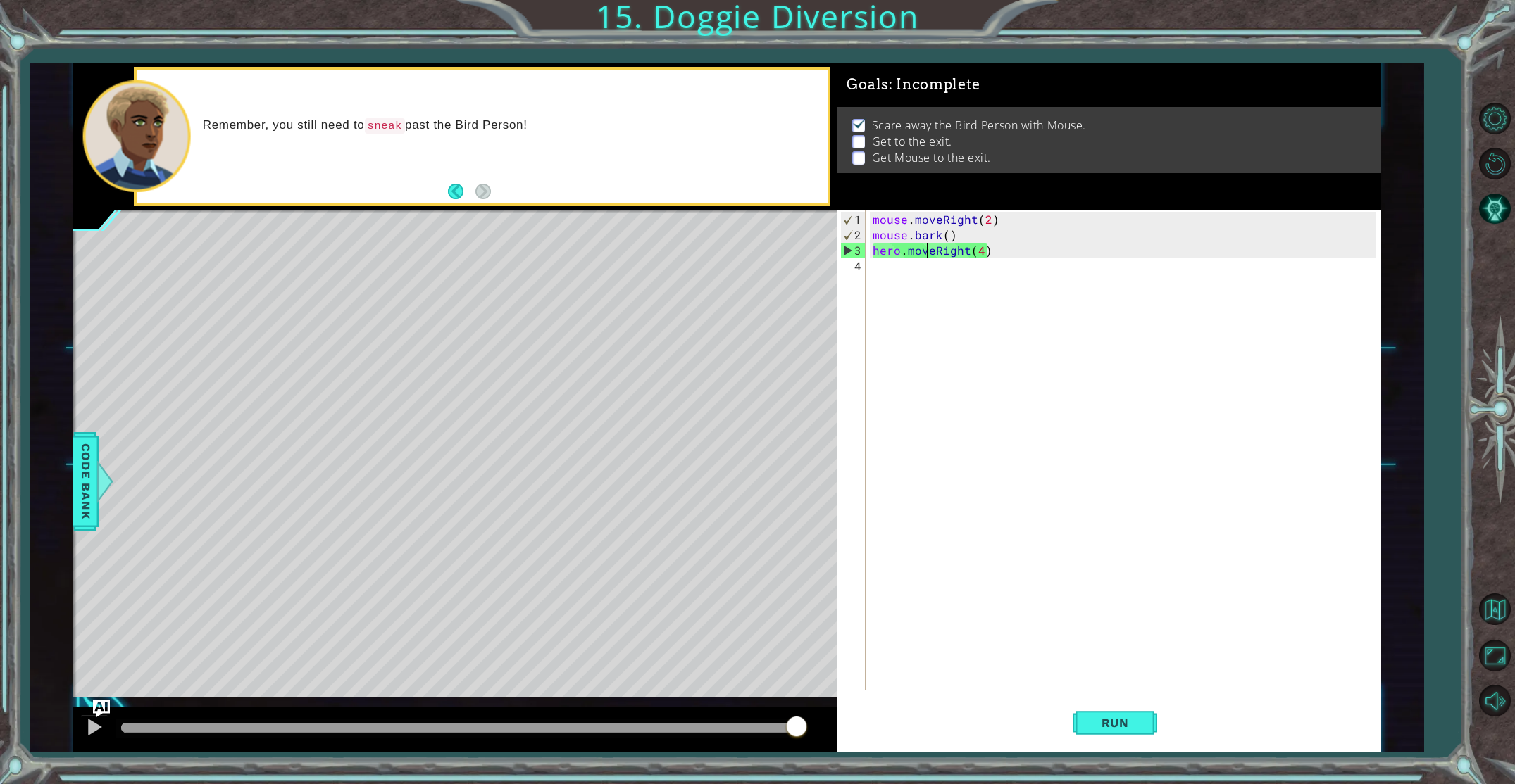
click at [929, 248] on div "mouse . moveRight ( 2 ) mouse . bark ( ) hero . moveRight ( 4 )" at bounding box center [1125, 467] width 513 height 511
click at [935, 252] on div "mouse . moveRight ( 2 ) mouse . bark ( ) hero . moveRight ( 4 )" at bounding box center [1125, 467] width 513 height 511
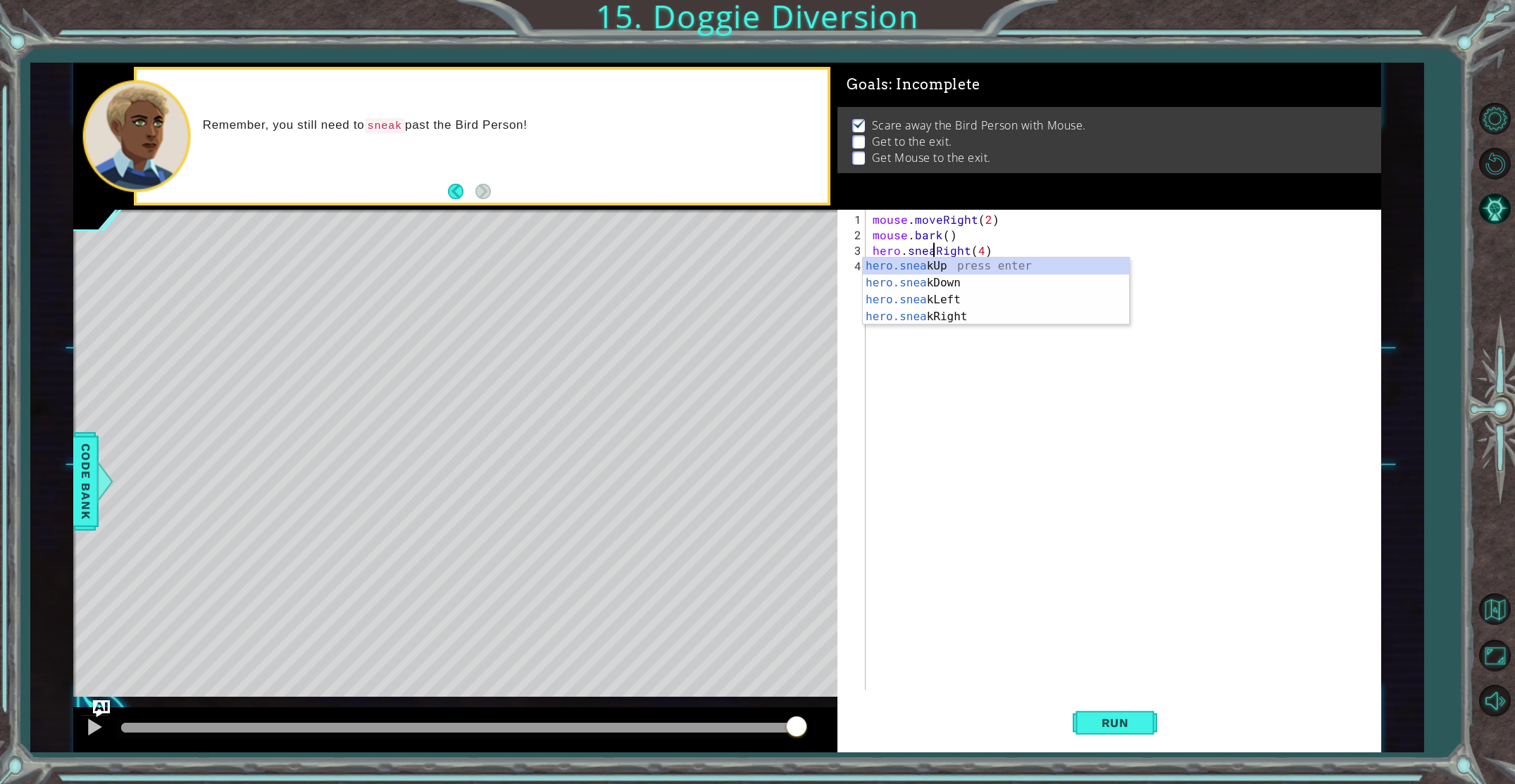
scroll to position [0, 3]
type textarea "hero.sneakRight(4)"
drag, startPoint x: 1105, startPoint y: 702, endPoint x: 1106, endPoint y: 715, distance: 13.0
click at [1105, 702] on button "Run" at bounding box center [1114, 722] width 84 height 54
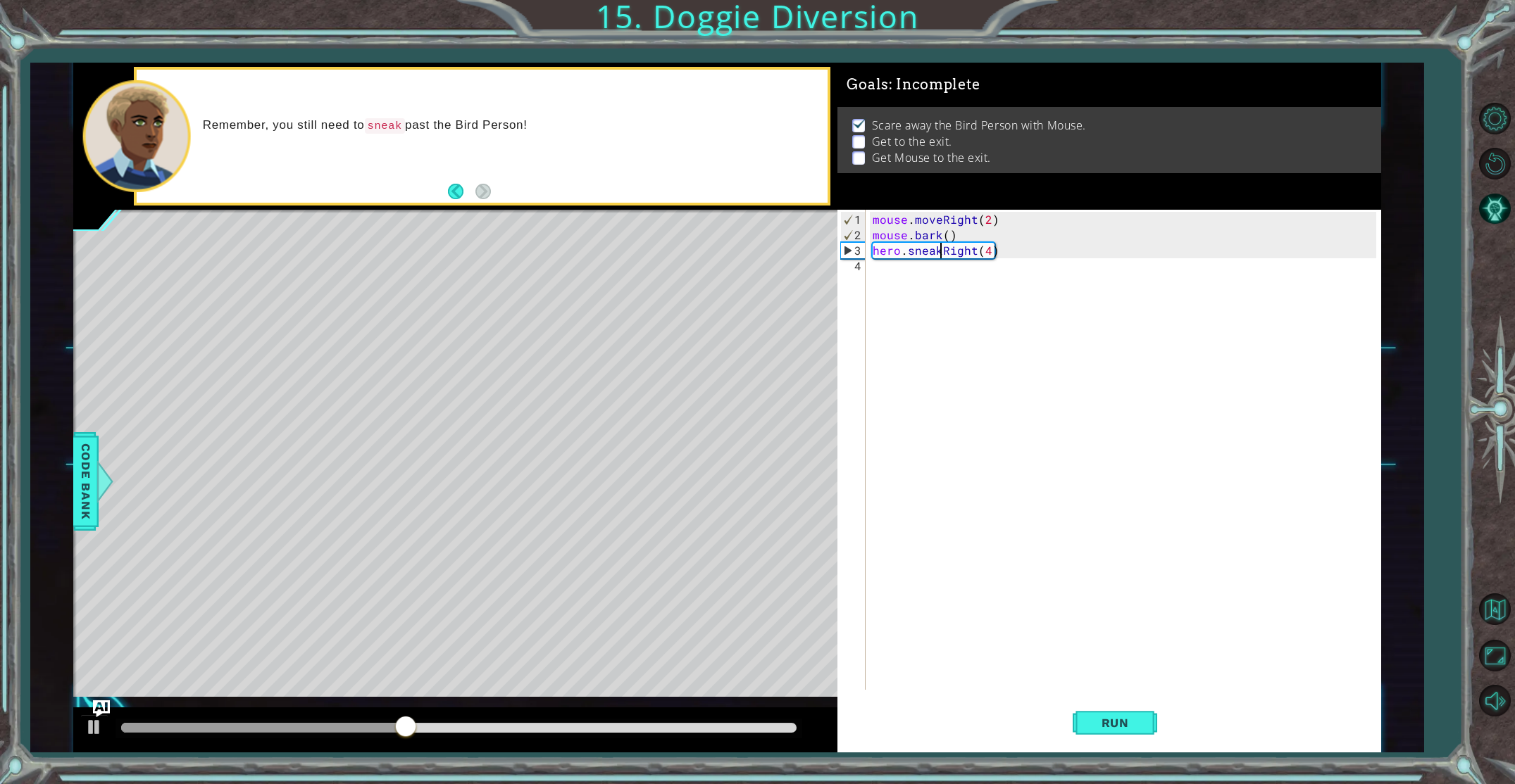
click at [882, 278] on div "mouse . moveRight ( 2 ) mouse . bark ( ) hero . sneakRight ( 4 )" at bounding box center [1125, 467] width 513 height 511
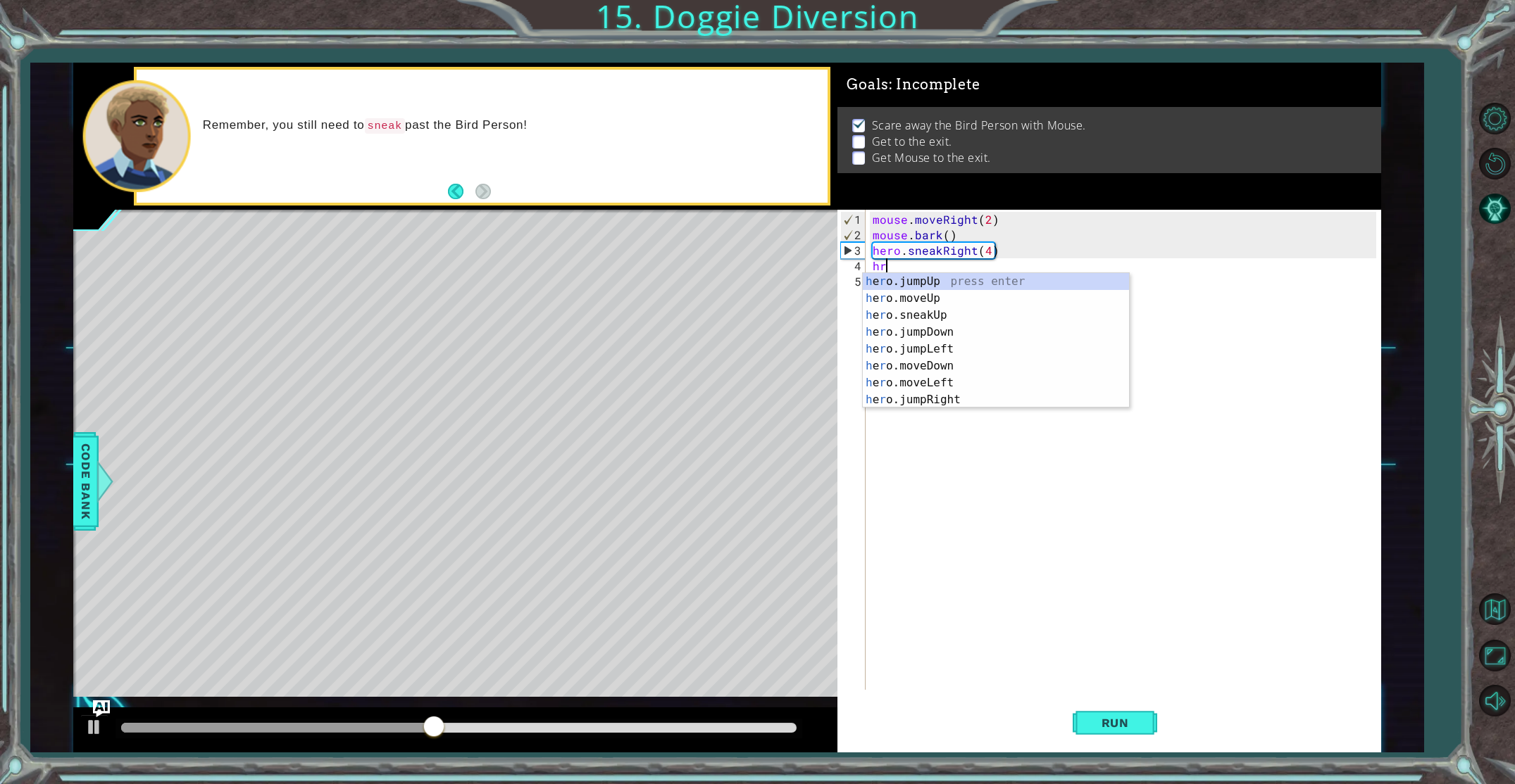
scroll to position [0, 0]
type textarea "hroju"
click at [924, 277] on div "h e ro . ju mpUp press enter h e ro . ju mpDown press enter h e ro . ju mpLeft …" at bounding box center [995, 323] width 266 height 101
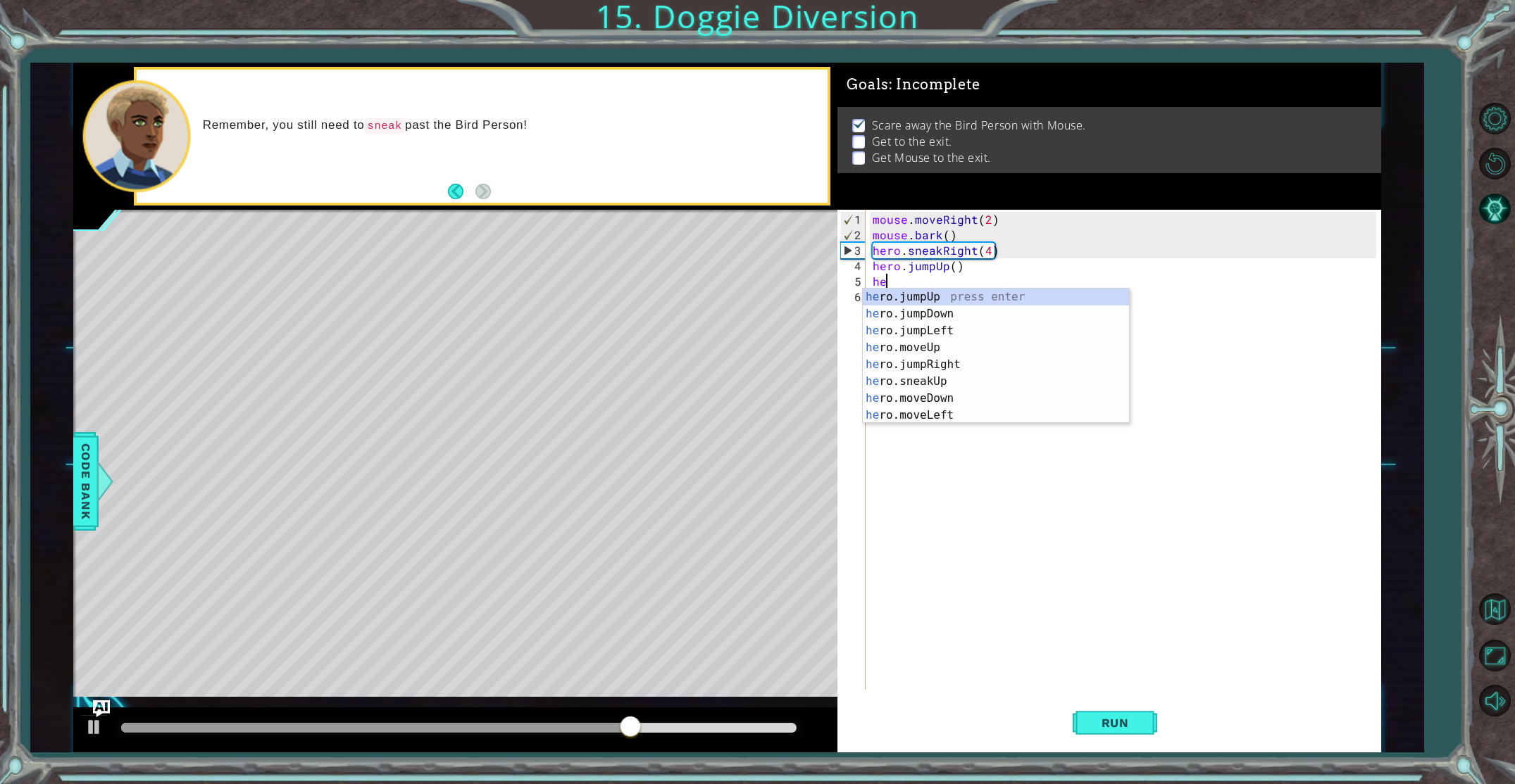
type textarea "hej"
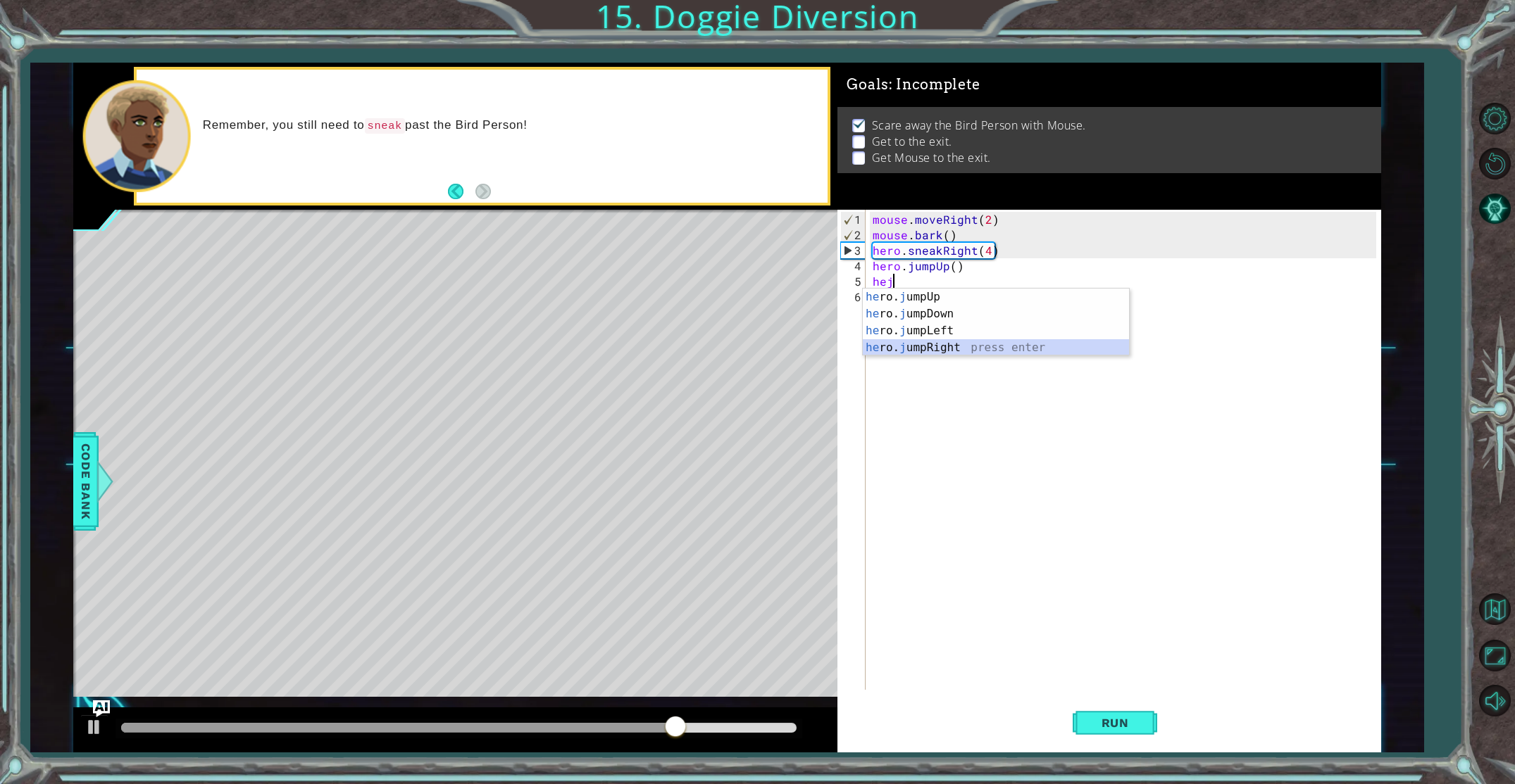
click at [952, 348] on div "he ro. j umpUp press enter he ro. j umpDown press enter he ro. j umpLeft press …" at bounding box center [995, 339] width 266 height 101
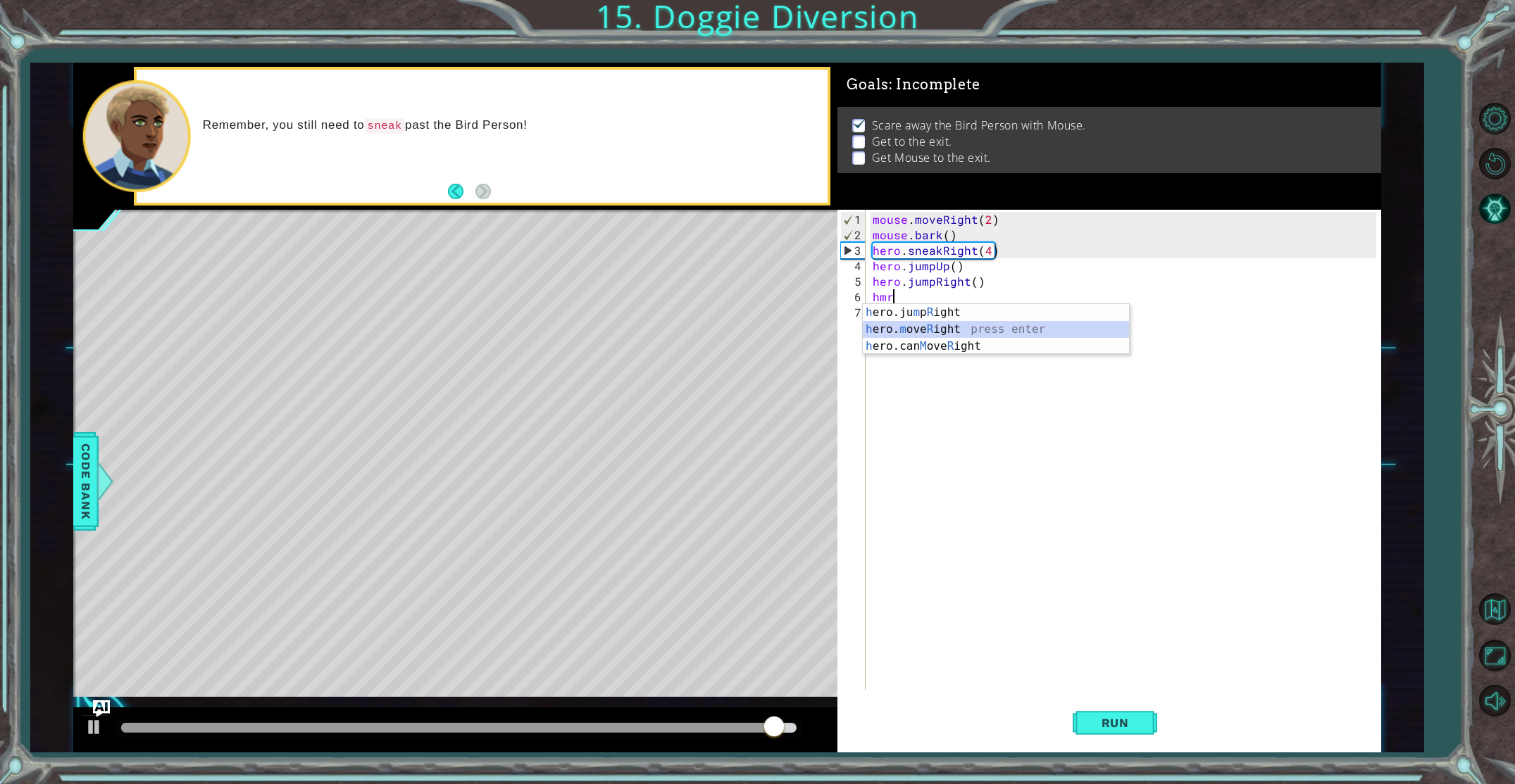
click at [916, 331] on div "h ero.ju m p R ight press enter h ero. m ove R ight press enter h ero.can M ove…" at bounding box center [995, 346] width 266 height 84
type textarea "hero.moveRight(1)"
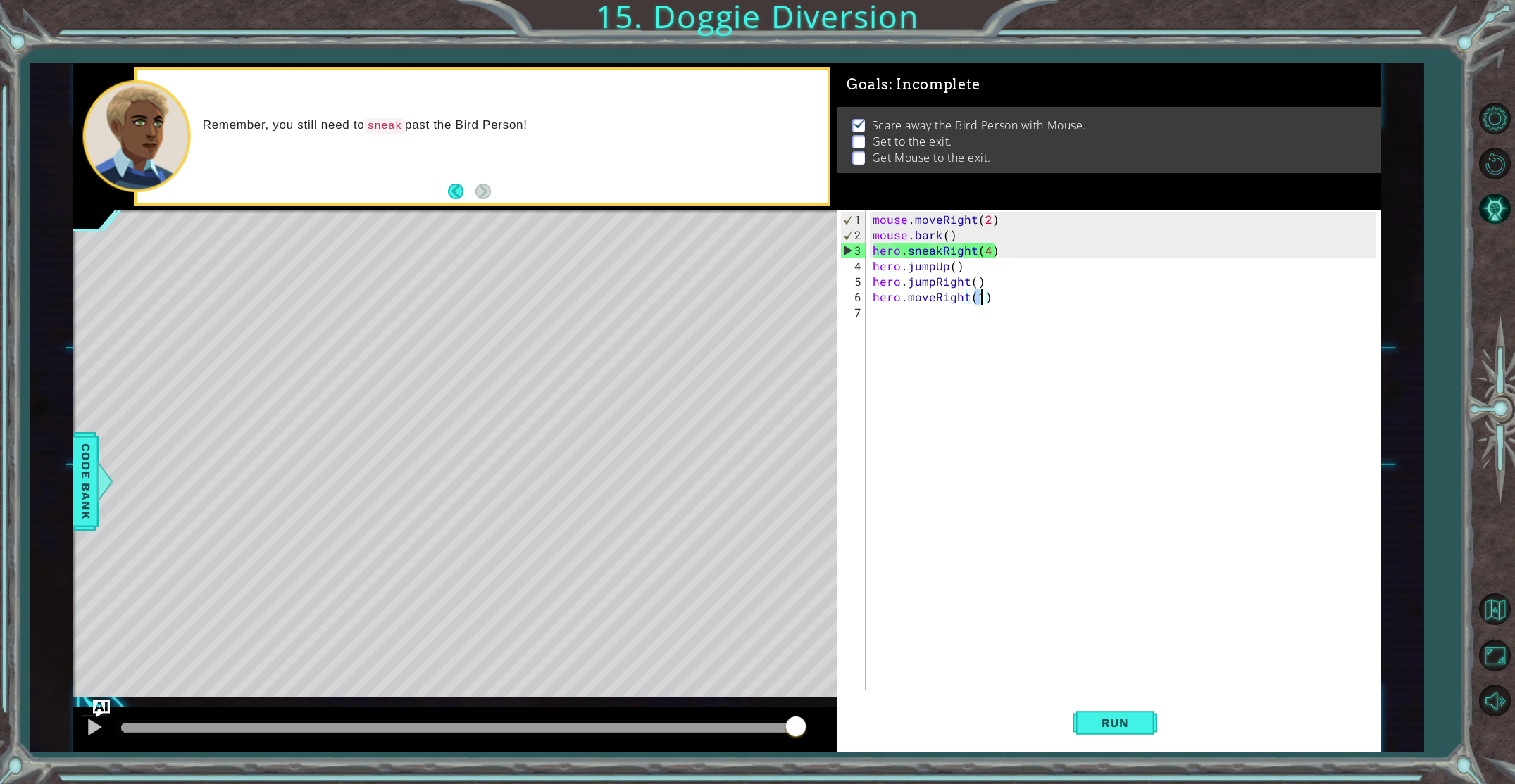
click at [908, 320] on div "mouse . moveRight ( 2 ) mouse . bark ( ) hero . sneakRight ( 4 ) hero . jumpUp …" at bounding box center [1125, 467] width 513 height 511
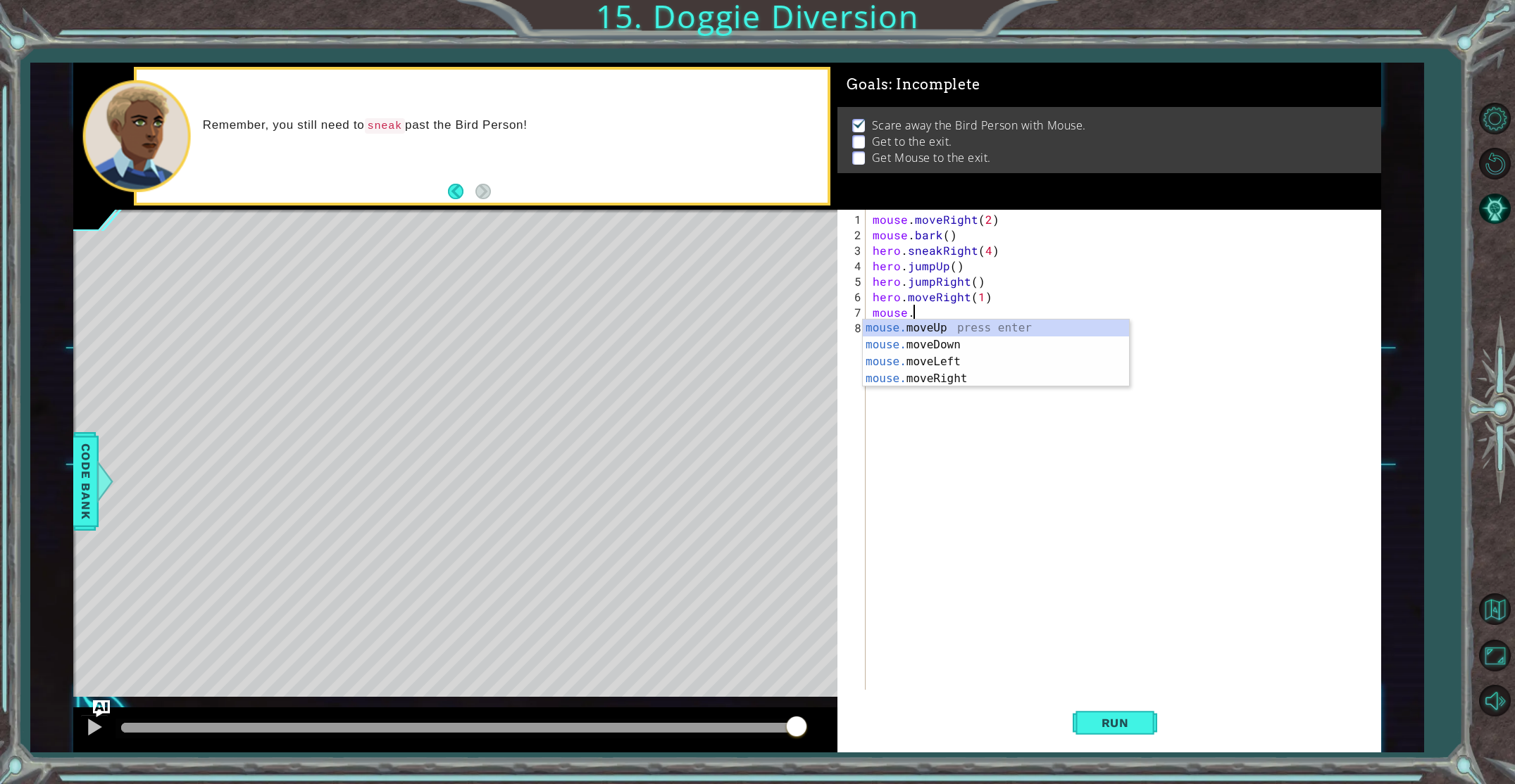
scroll to position [0, 2]
click at [879, 383] on div "mouse.m oveUp press enter mouse.m oveDown press enter mouse.m oveLeft press ent…" at bounding box center [995, 369] width 266 height 101
type textarea "mouse.moveRight(2)"
click at [902, 335] on div "mouse . moveRight ( 2 ) mouse . bark ( ) hero . sneakRight ( 4 ) hero . jumpUp …" at bounding box center [1125, 467] width 513 height 511
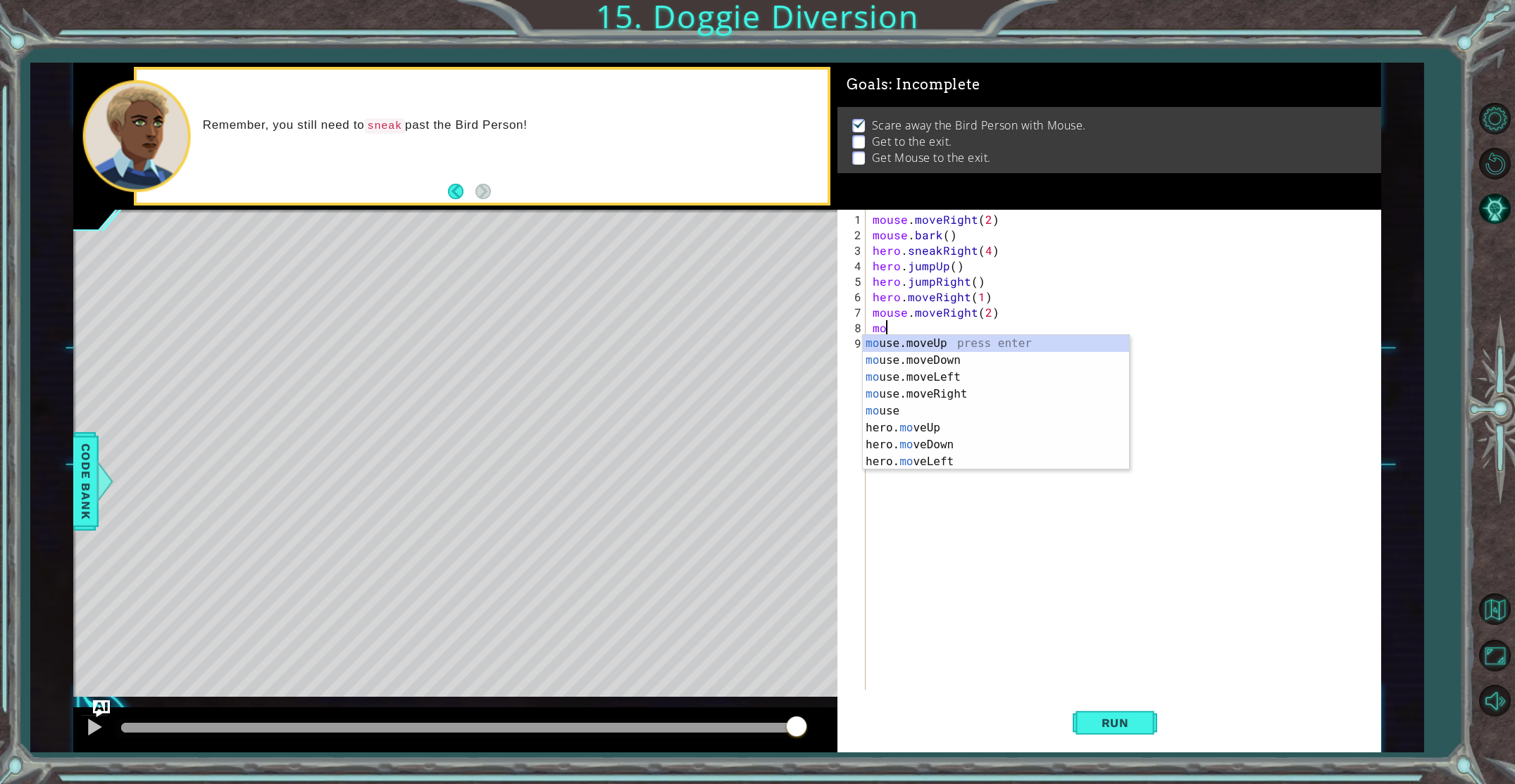
scroll to position [0, 0]
click at [902, 359] on div "mou se.moveUp press enter mou se.moveDown press enter mou se.moveLeft press ent…" at bounding box center [995, 410] width 266 height 152
type textarea "mouse.moveDown(1)"
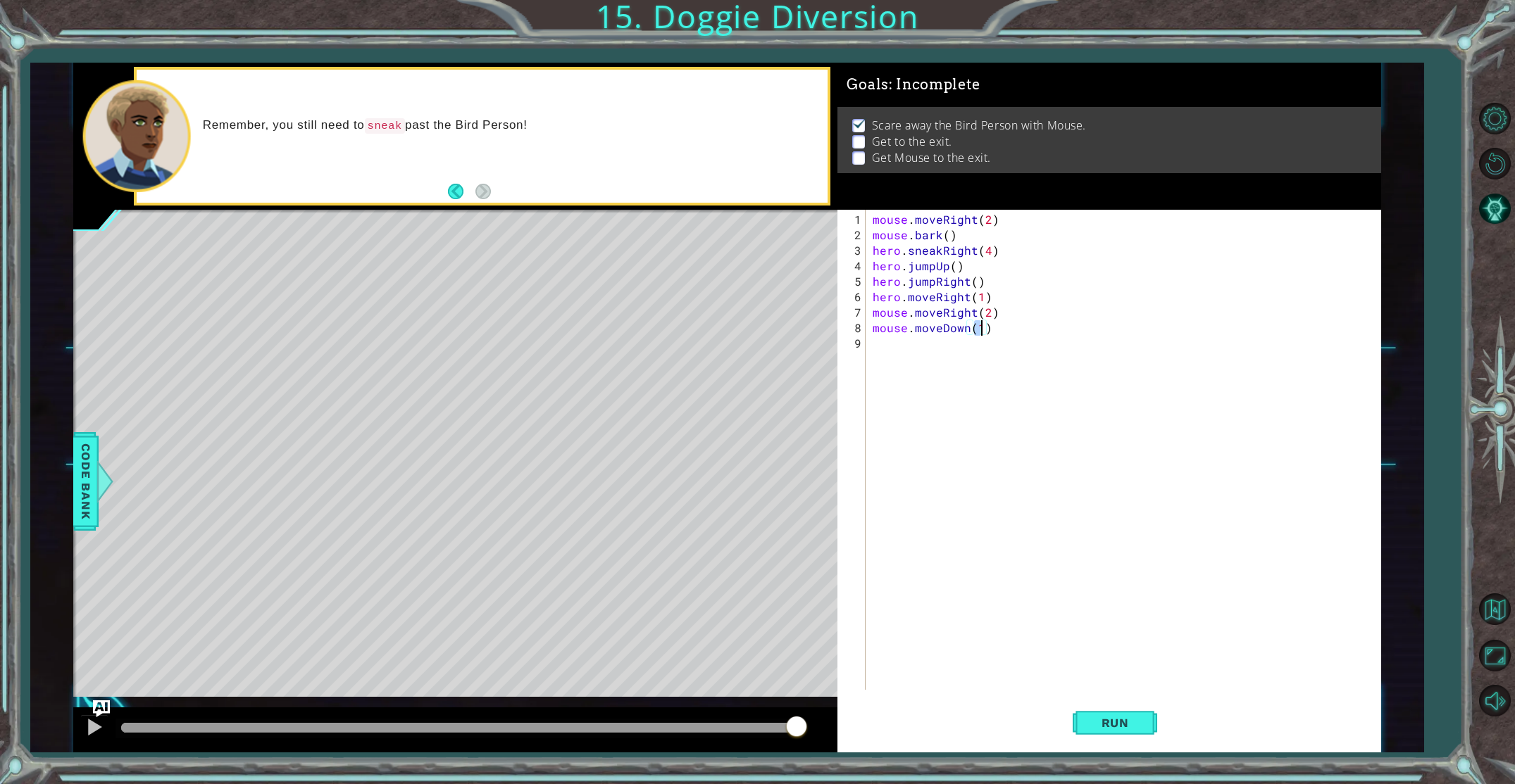
click at [895, 351] on div "mouse . moveRight ( 2 ) mouse . bark ( ) hero . sneakRight ( 4 ) hero . jumpUp …" at bounding box center [1125, 467] width 513 height 511
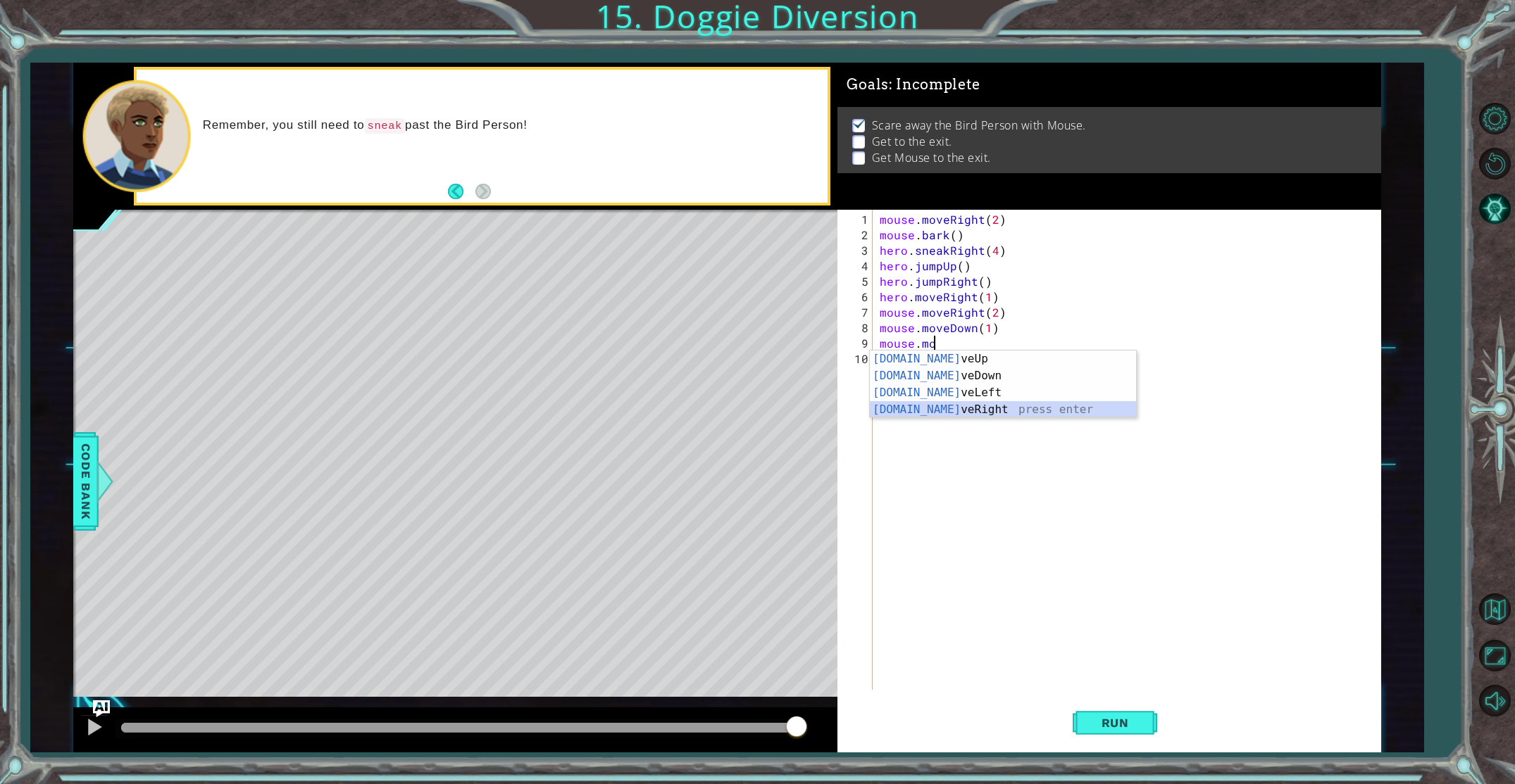
click at [909, 411] on div "[DOMAIN_NAME] veUp press enter [DOMAIN_NAME] veDown press enter [DOMAIN_NAME] v…" at bounding box center [1002, 401] width 266 height 101
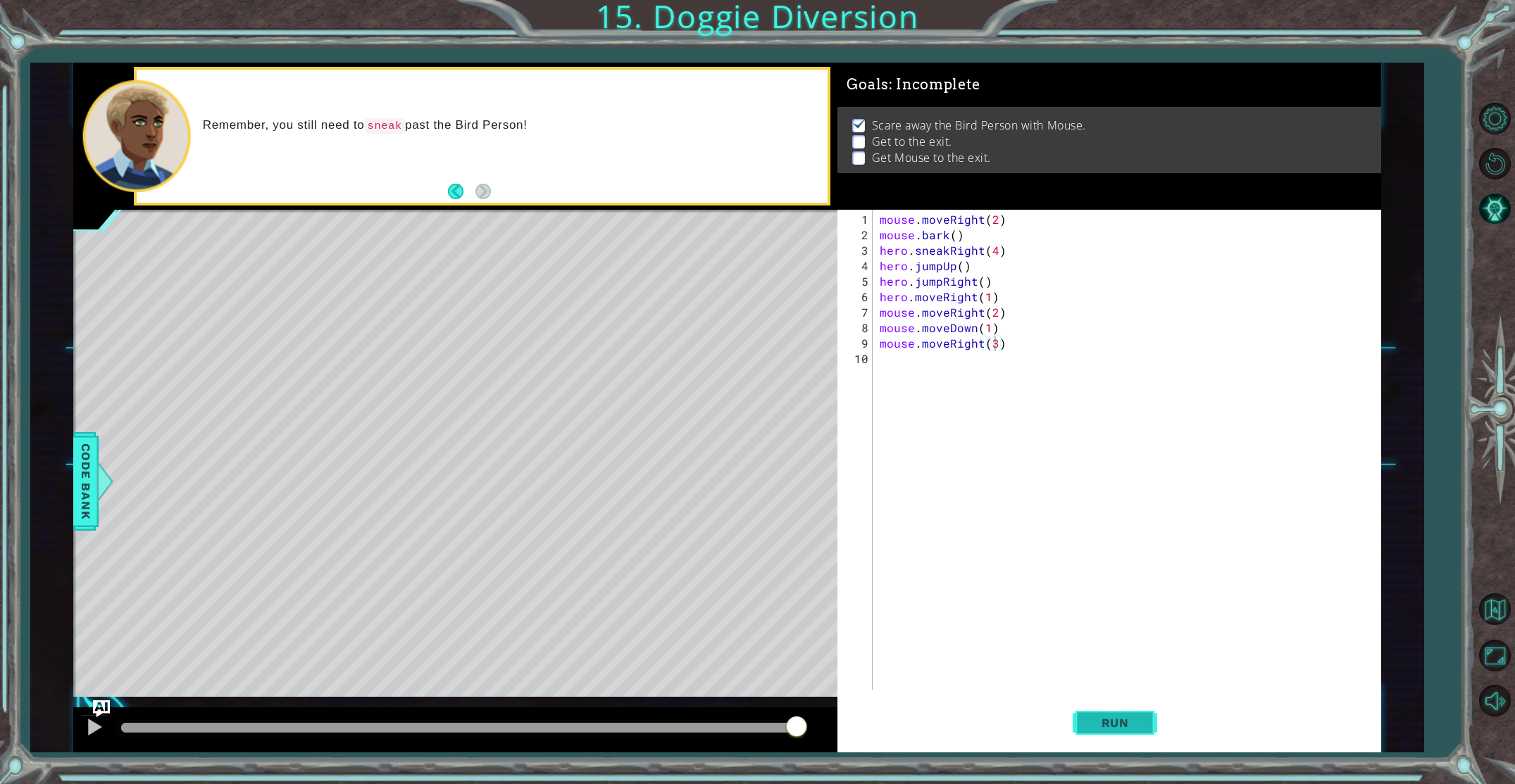
click at [1130, 709] on button "Run" at bounding box center [1114, 722] width 84 height 54
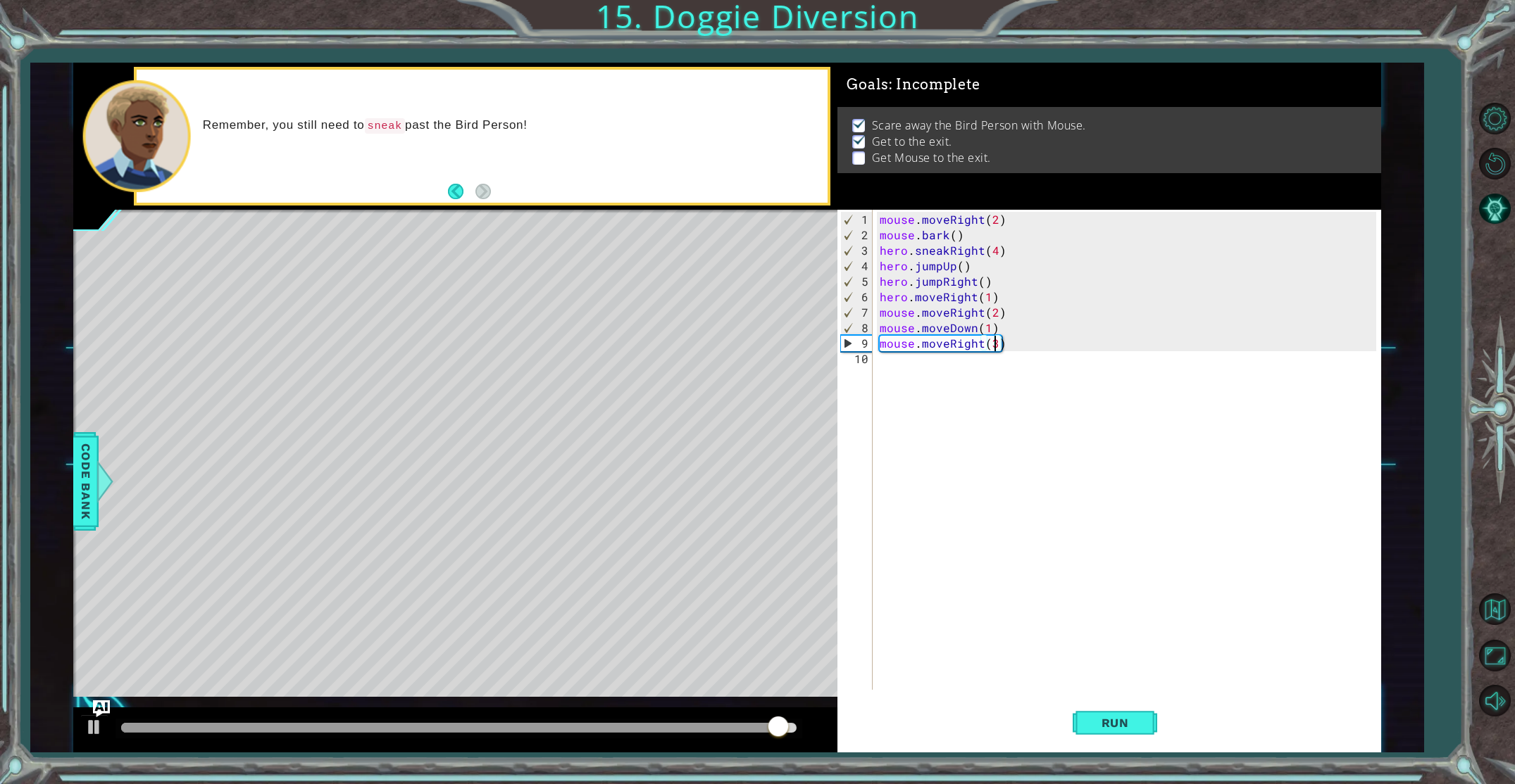
drag, startPoint x: 985, startPoint y: 297, endPoint x: 1000, endPoint y: 301, distance: 15.5
click at [985, 297] on div "mouse . moveRight ( 2 ) mouse . bark ( ) hero . sneakRight ( 4 ) hero . jumpUp …" at bounding box center [1130, 467] width 507 height 511
type textarea "hero.moveRight(1)"
drag, startPoint x: 1000, startPoint y: 295, endPoint x: 871, endPoint y: 293, distance: 129.0
click at [870, 295] on div "hero.moveRight(1) 1 2 3 4 5 6 7 8 9 10 mouse . moveRight ( 2 ) mouse . bark ( )…" at bounding box center [1106, 450] width 538 height 480
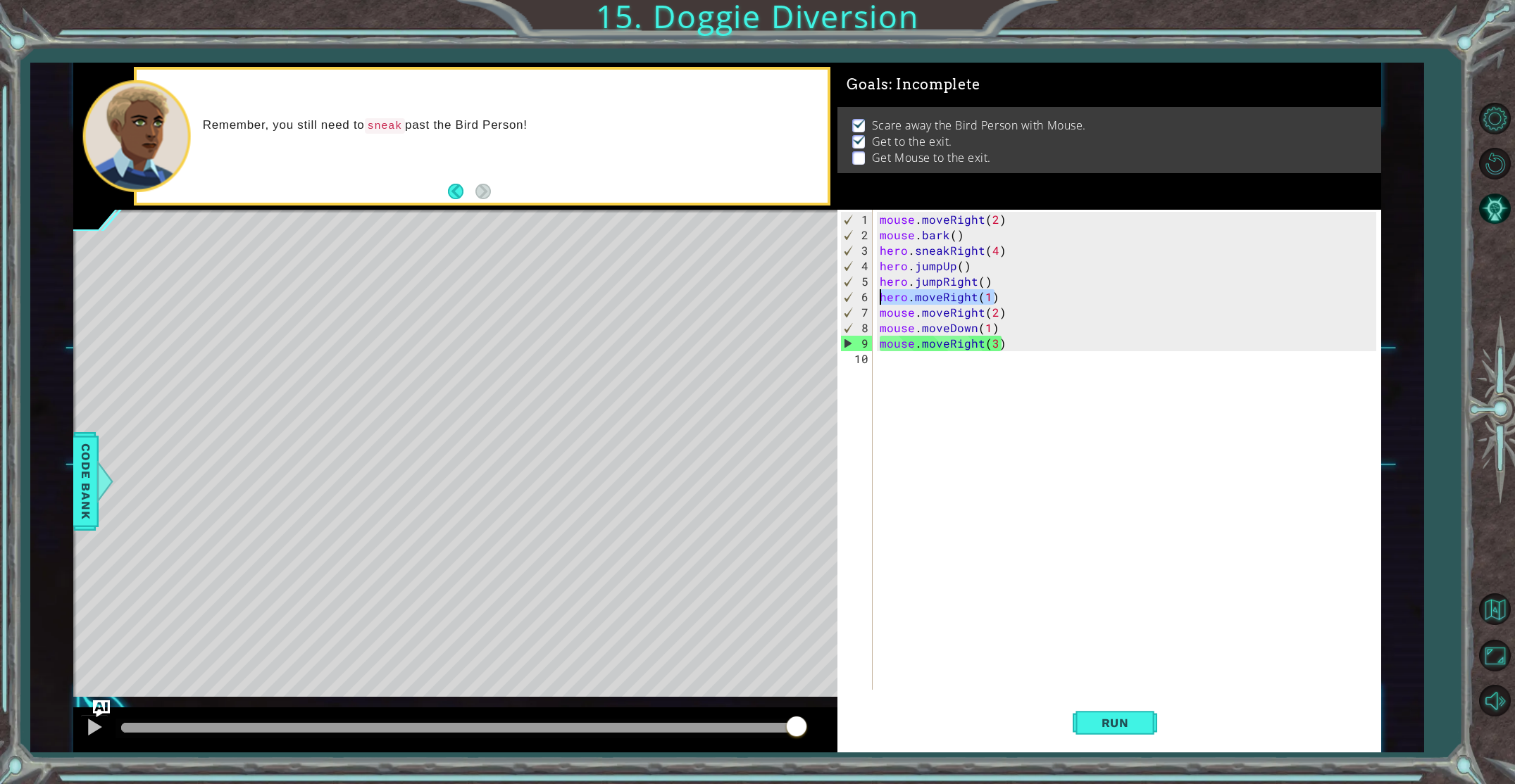
scroll to position [0, 0]
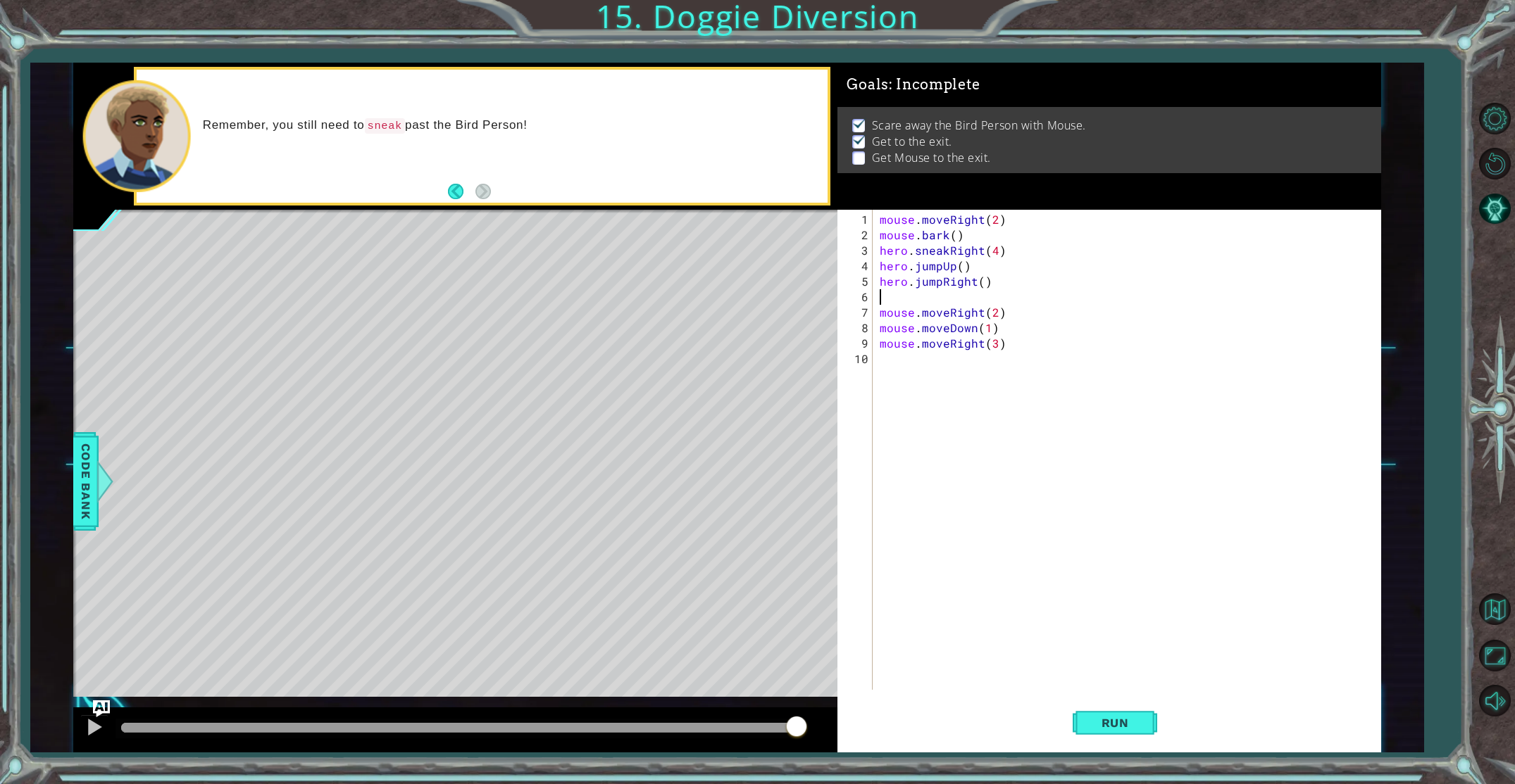
type textarea "hero.jumpRight()"
drag, startPoint x: 1112, startPoint y: 730, endPoint x: 1144, endPoint y: 712, distance: 36.7
click at [1123, 723] on button "Run" at bounding box center [1114, 722] width 84 height 54
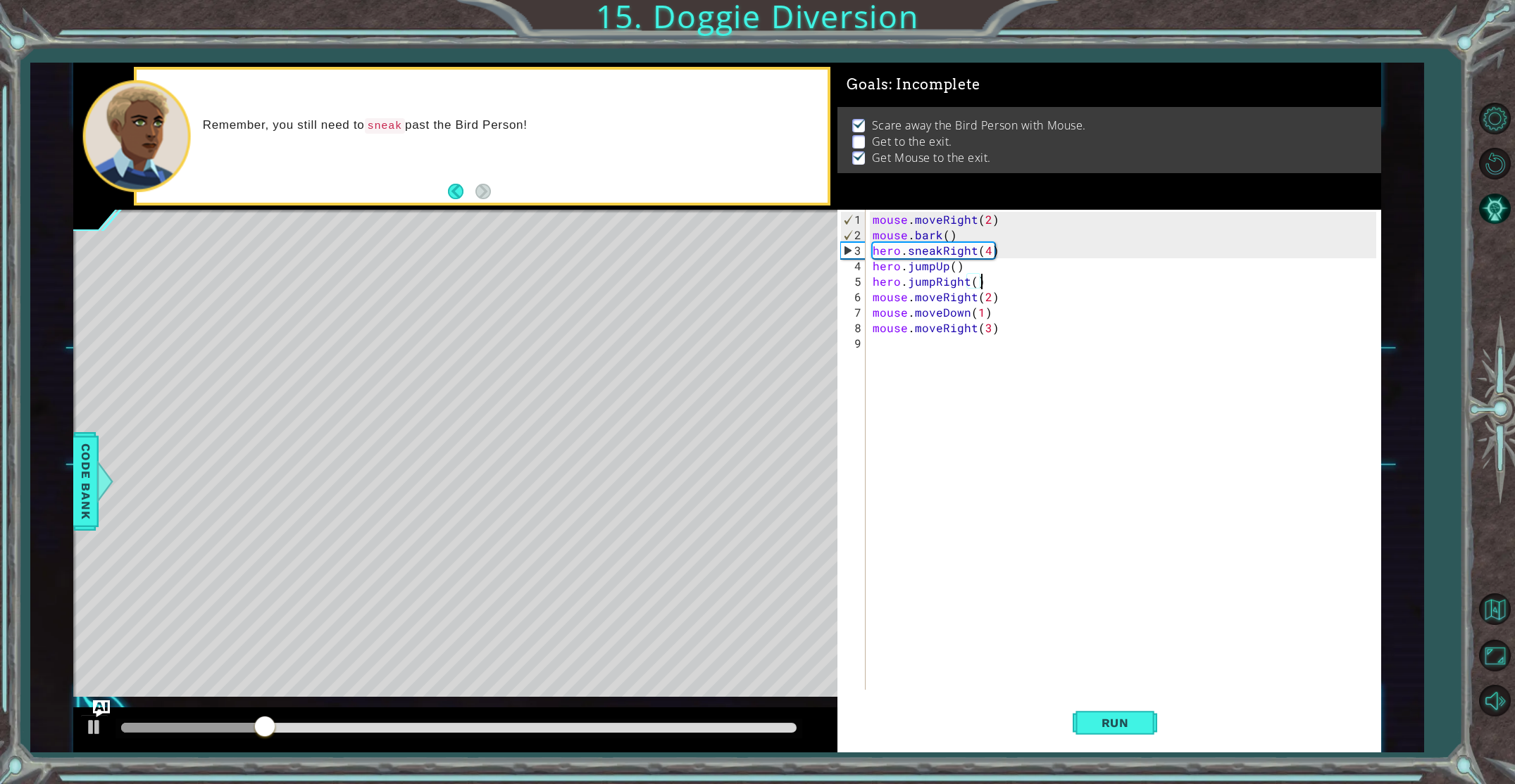
click at [907, 346] on div "mouse . moveRight ( 2 ) mouse . bark ( ) hero . sneakRight ( 4 ) hero . jumpUp …" at bounding box center [1125, 467] width 513 height 511
type textarea "mouse.moveRight(3)"
click at [886, 328] on div "mouse . moveRight ( 2 ) mouse . bark ( ) hero . sneakRight ( 4 ) hero . jumpUp …" at bounding box center [1125, 467] width 513 height 511
click at [888, 342] on div "mouse . moveRight ( 2 ) mouse . bark ( ) hero . sneakRight ( 4 ) hero . jumpUp …" at bounding box center [1125, 467] width 513 height 511
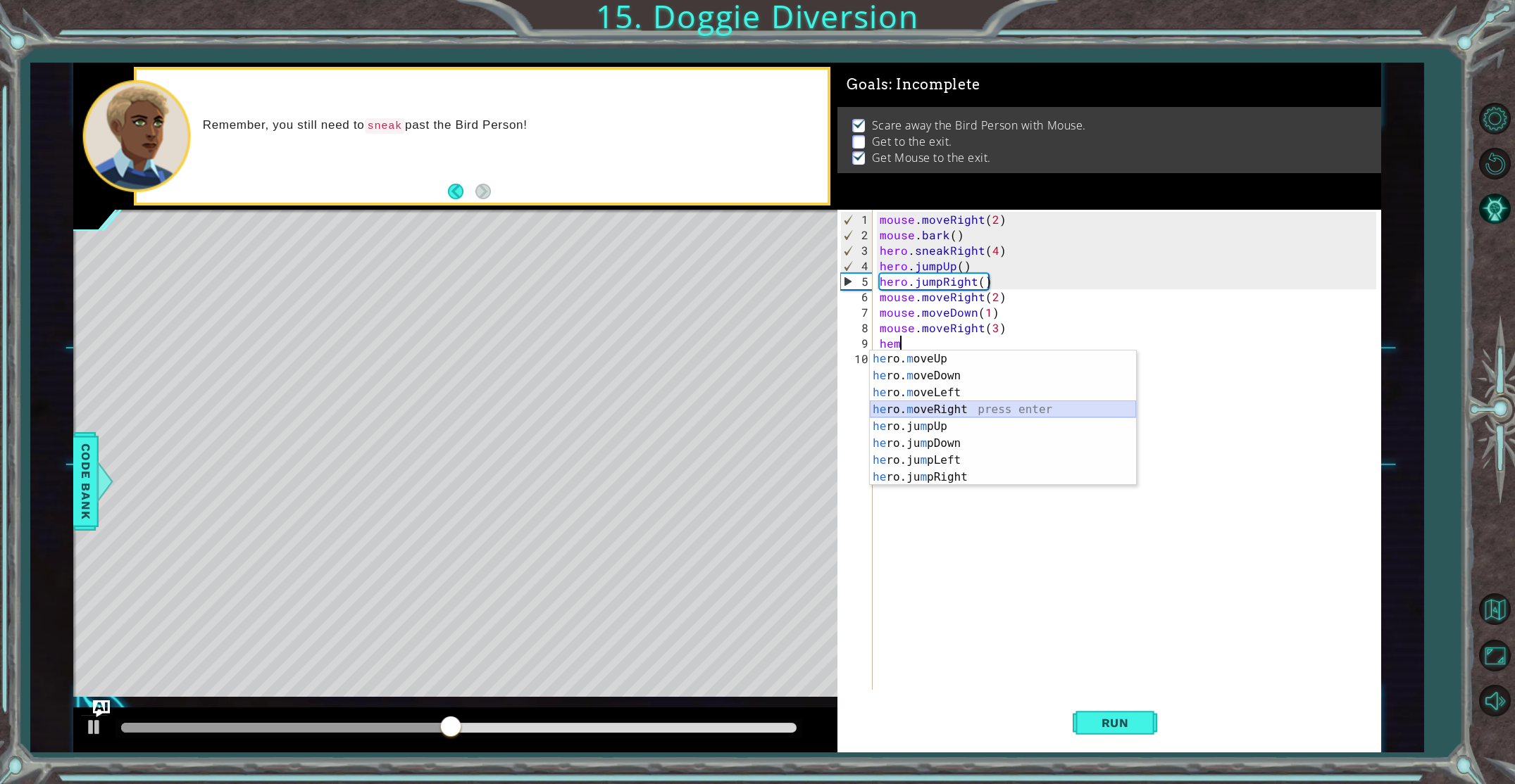
click at [954, 402] on div "he ro. m oveUp press enter he ro. m oveDown press enter he ro. m oveLeft press …" at bounding box center [1002, 434] width 266 height 169
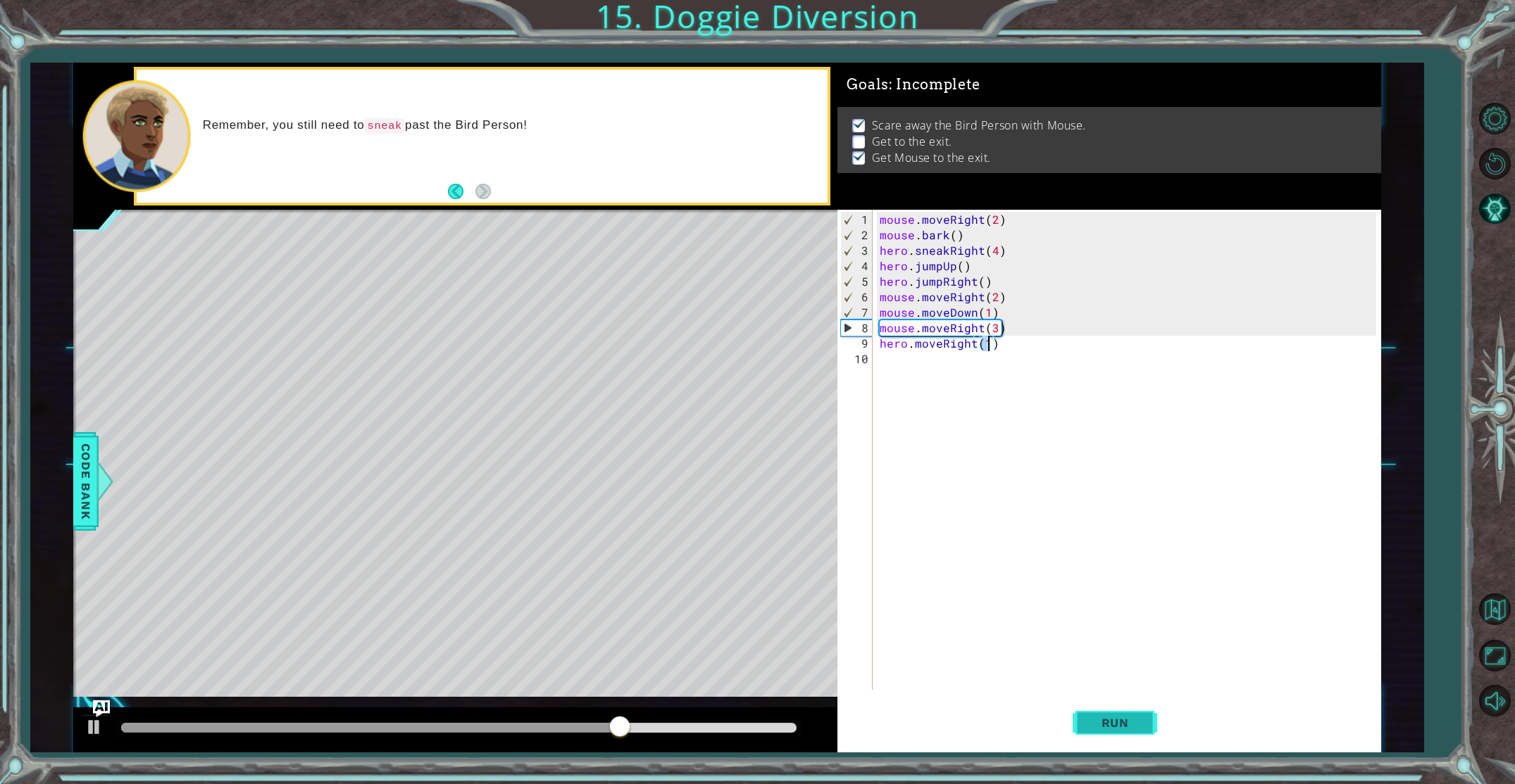
type textarea "hero.moveRight(1)"
click at [1131, 701] on button "Run" at bounding box center [1114, 722] width 84 height 54
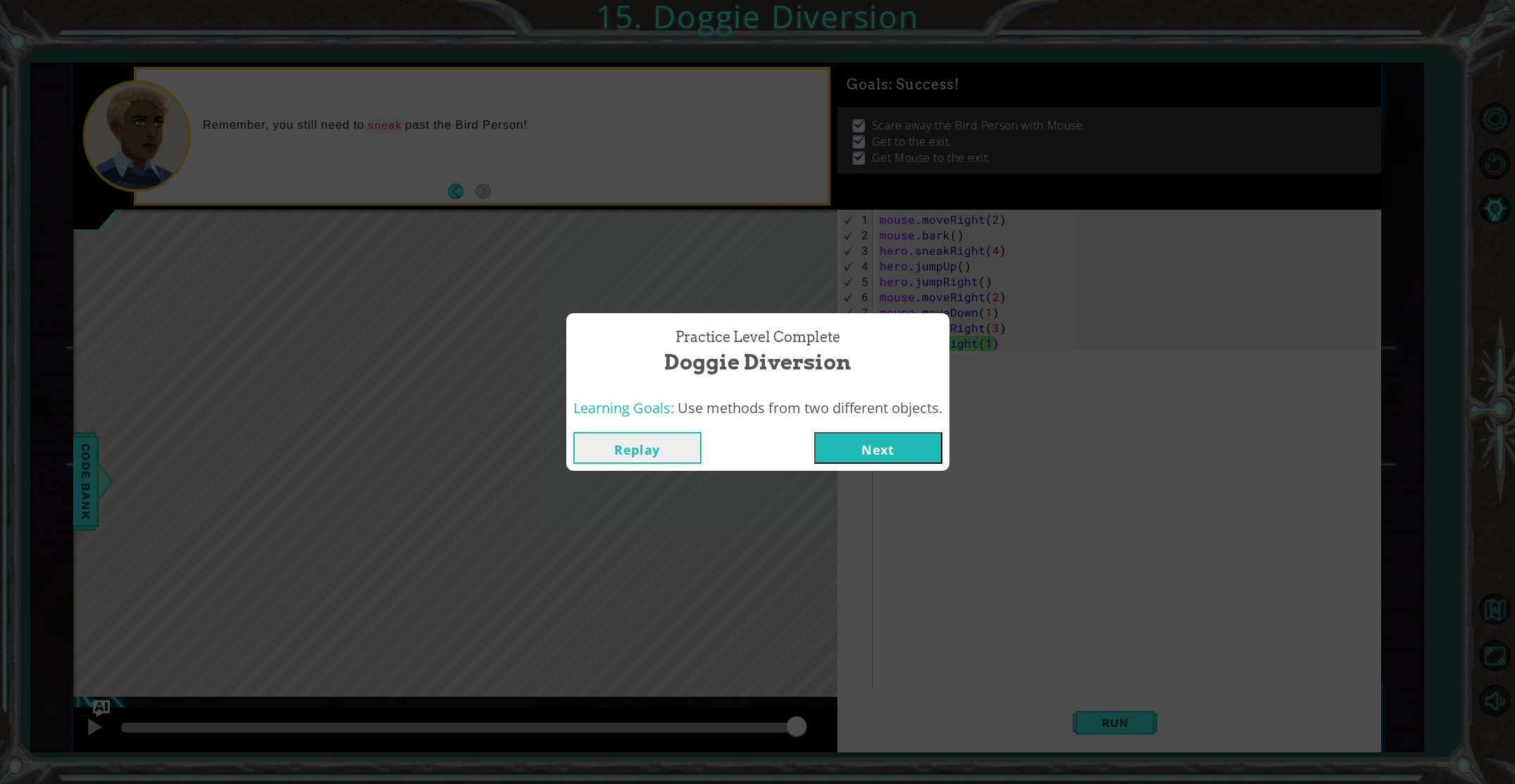
click at [855, 467] on div "Replay Next" at bounding box center [758, 448] width 384 height 46
click at [850, 459] on button "Next" at bounding box center [878, 448] width 128 height 32
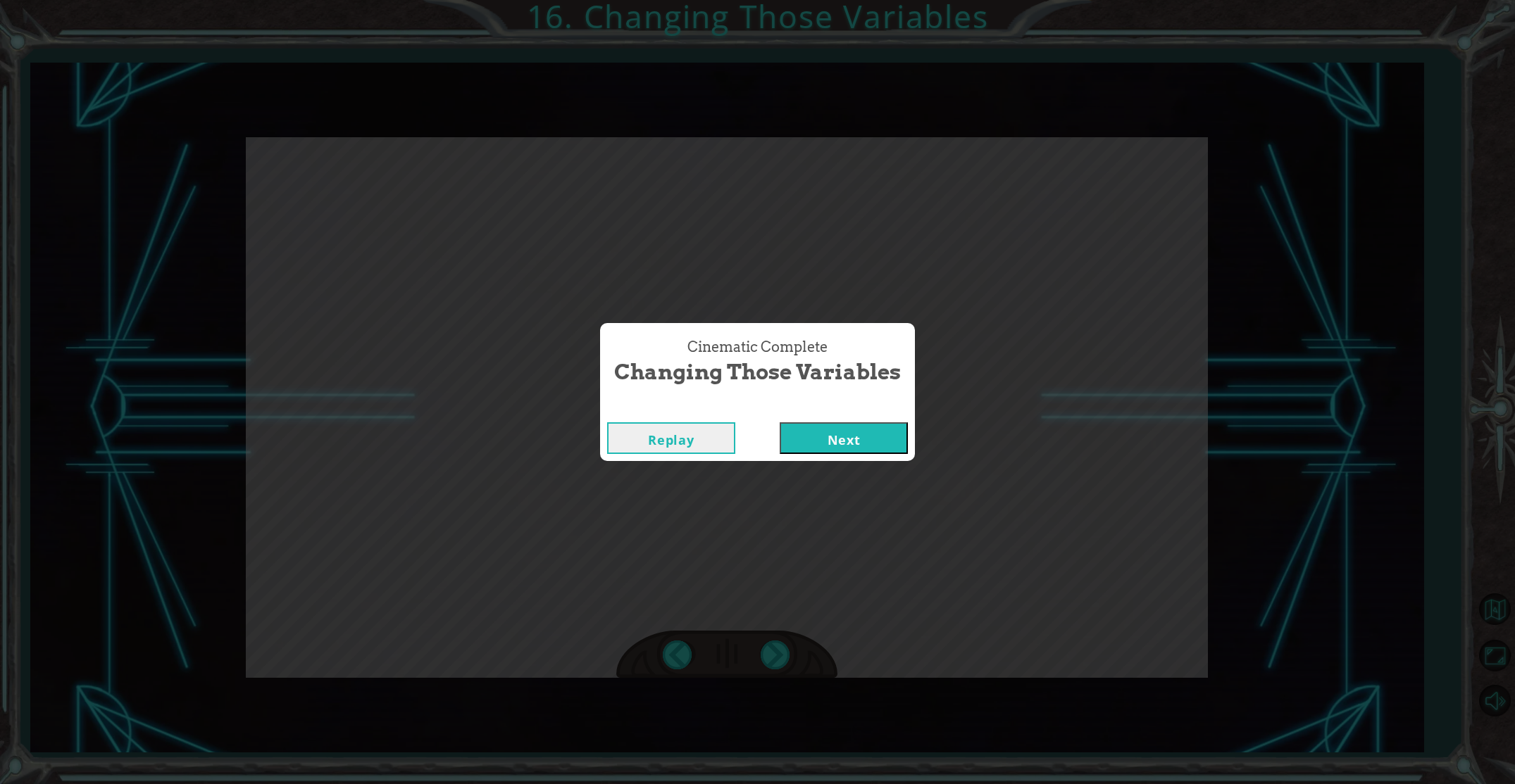
click at [855, 427] on button "Next" at bounding box center [843, 438] width 128 height 32
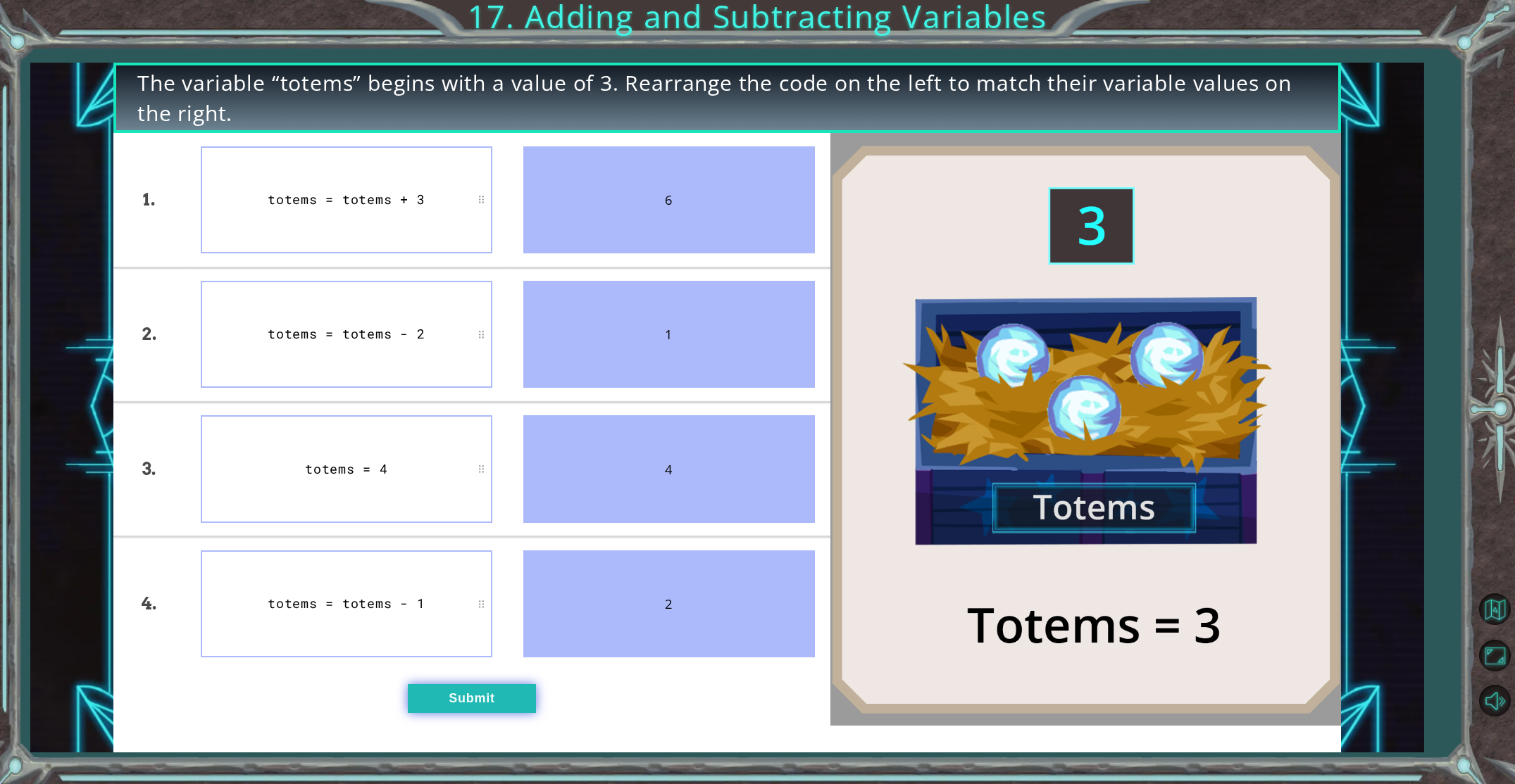
drag, startPoint x: 527, startPoint y: 689, endPoint x: 516, endPoint y: 683, distance: 12.5
click at [520, 686] on button "Submit" at bounding box center [472, 698] width 128 height 29
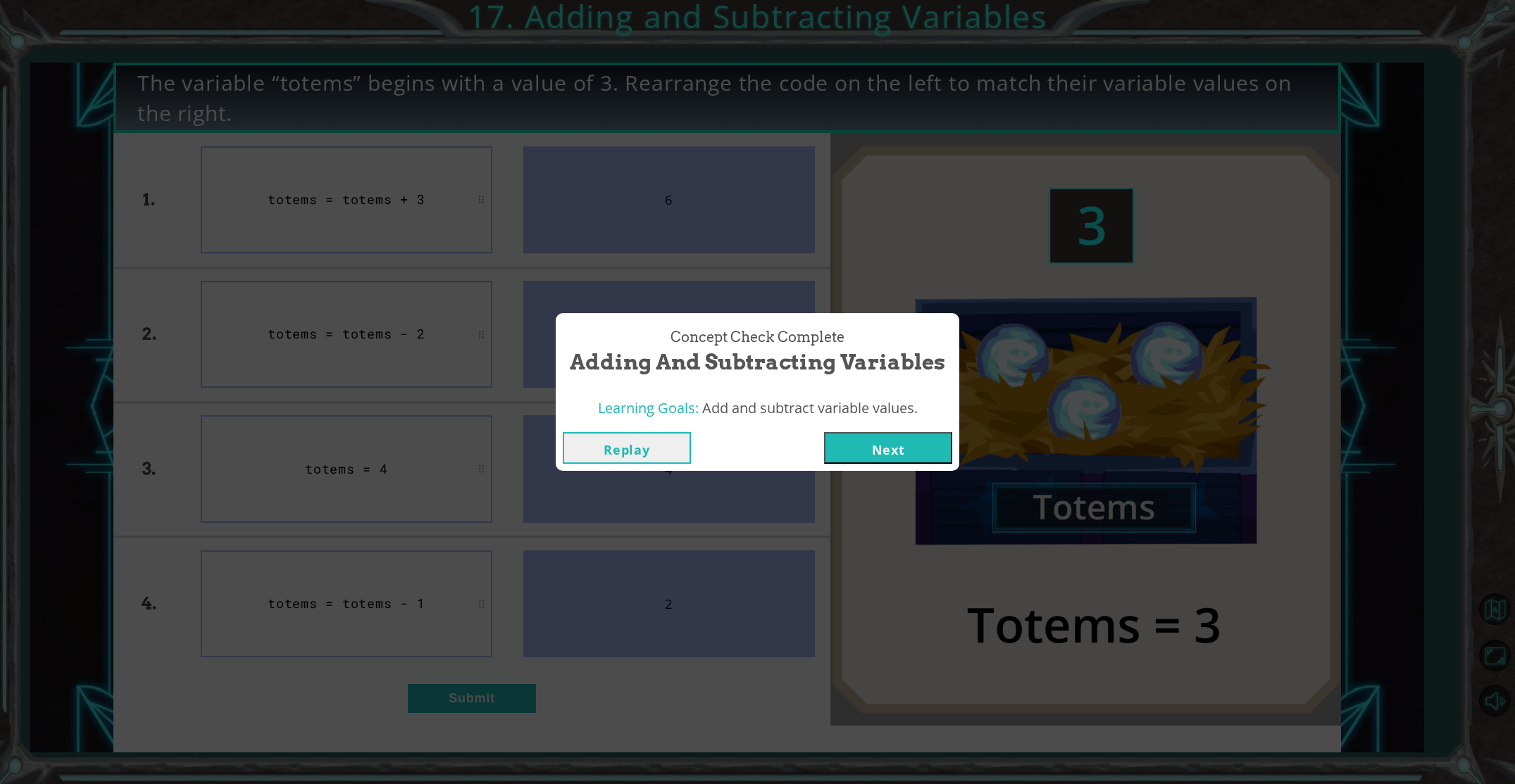
click at [864, 441] on button "Next" at bounding box center [889, 448] width 128 height 32
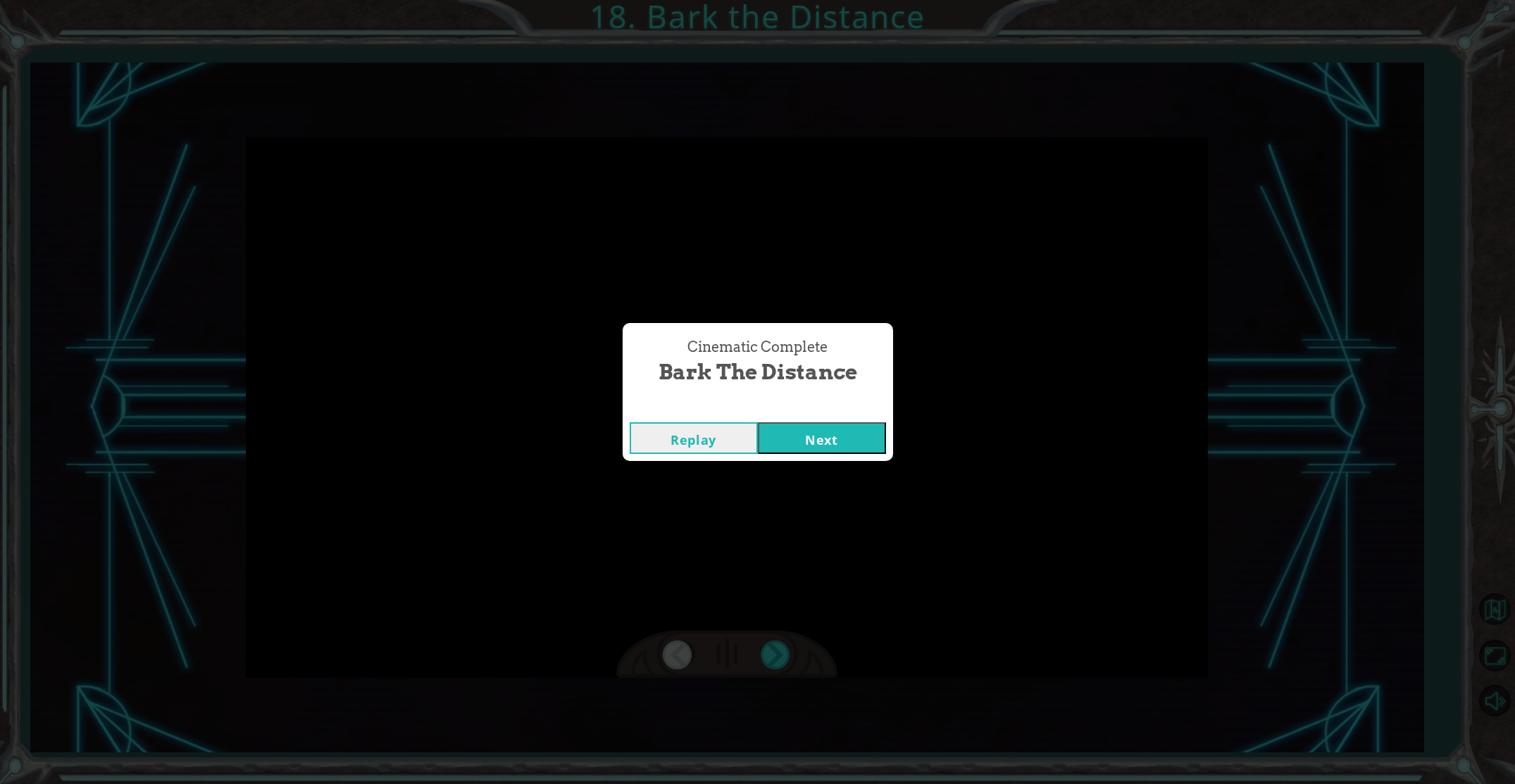
click at [810, 438] on button "Next" at bounding box center [822, 438] width 128 height 32
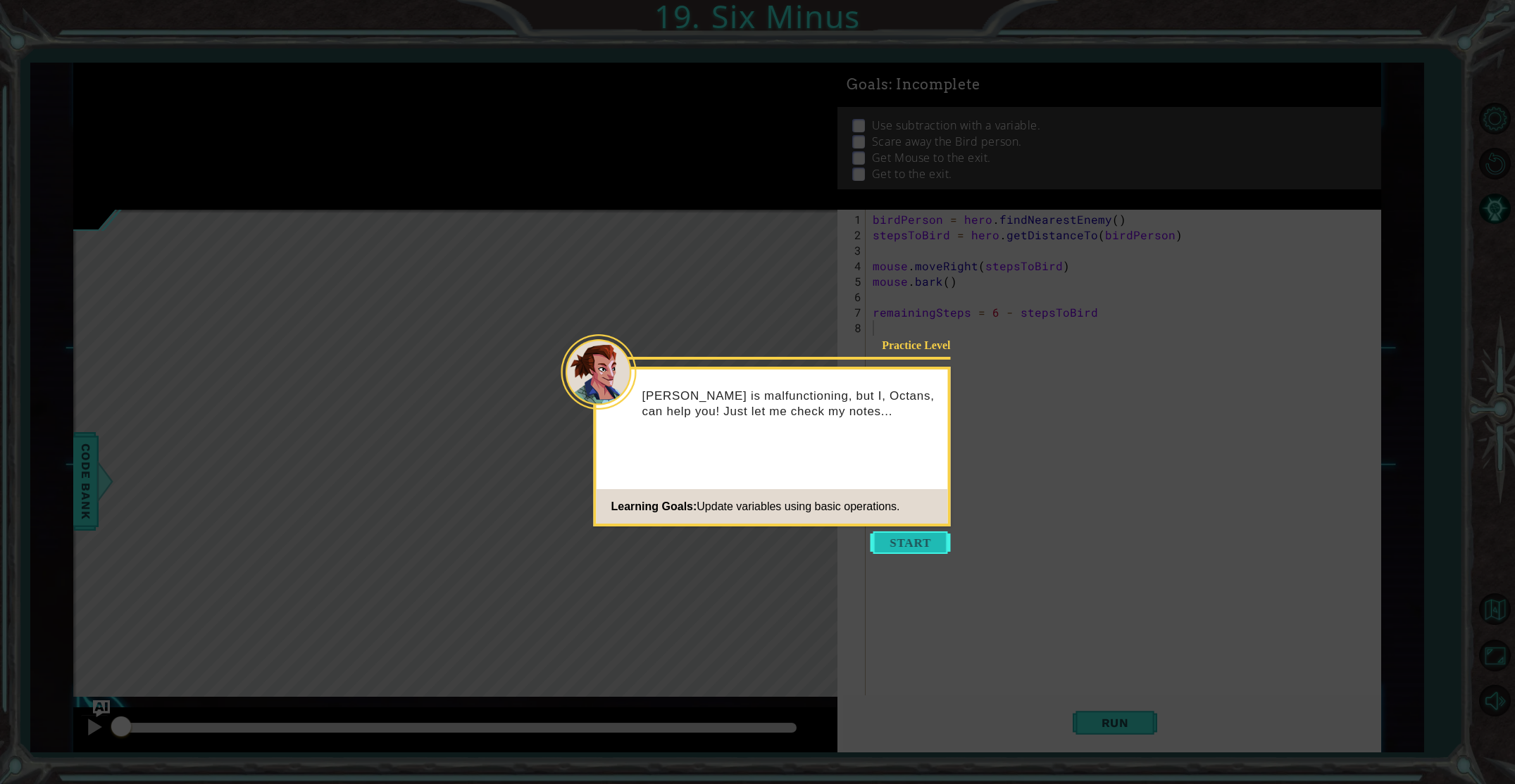
click at [910, 544] on button "Start" at bounding box center [910, 543] width 81 height 23
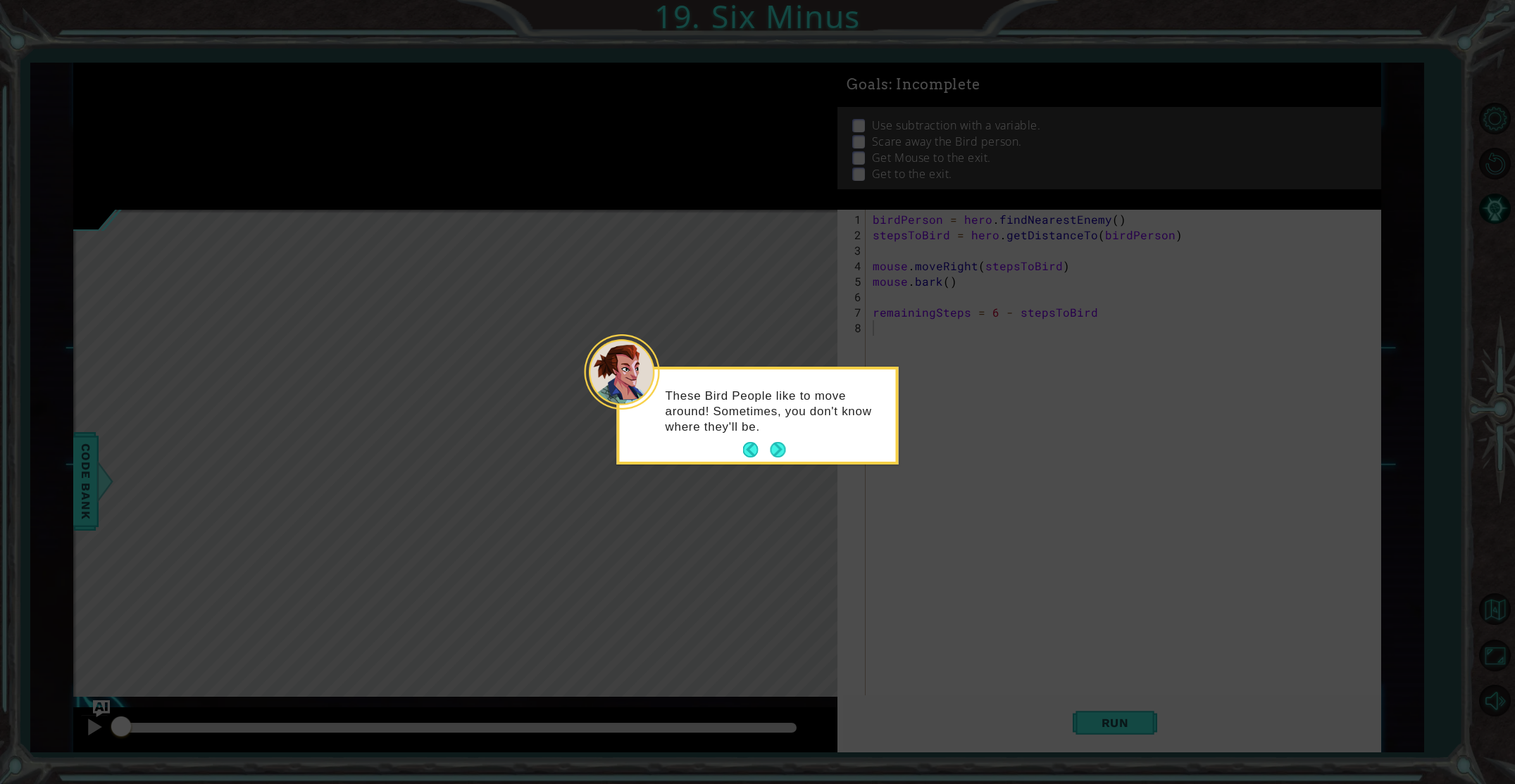
click at [771, 455] on button "Next" at bounding box center [777, 450] width 16 height 16
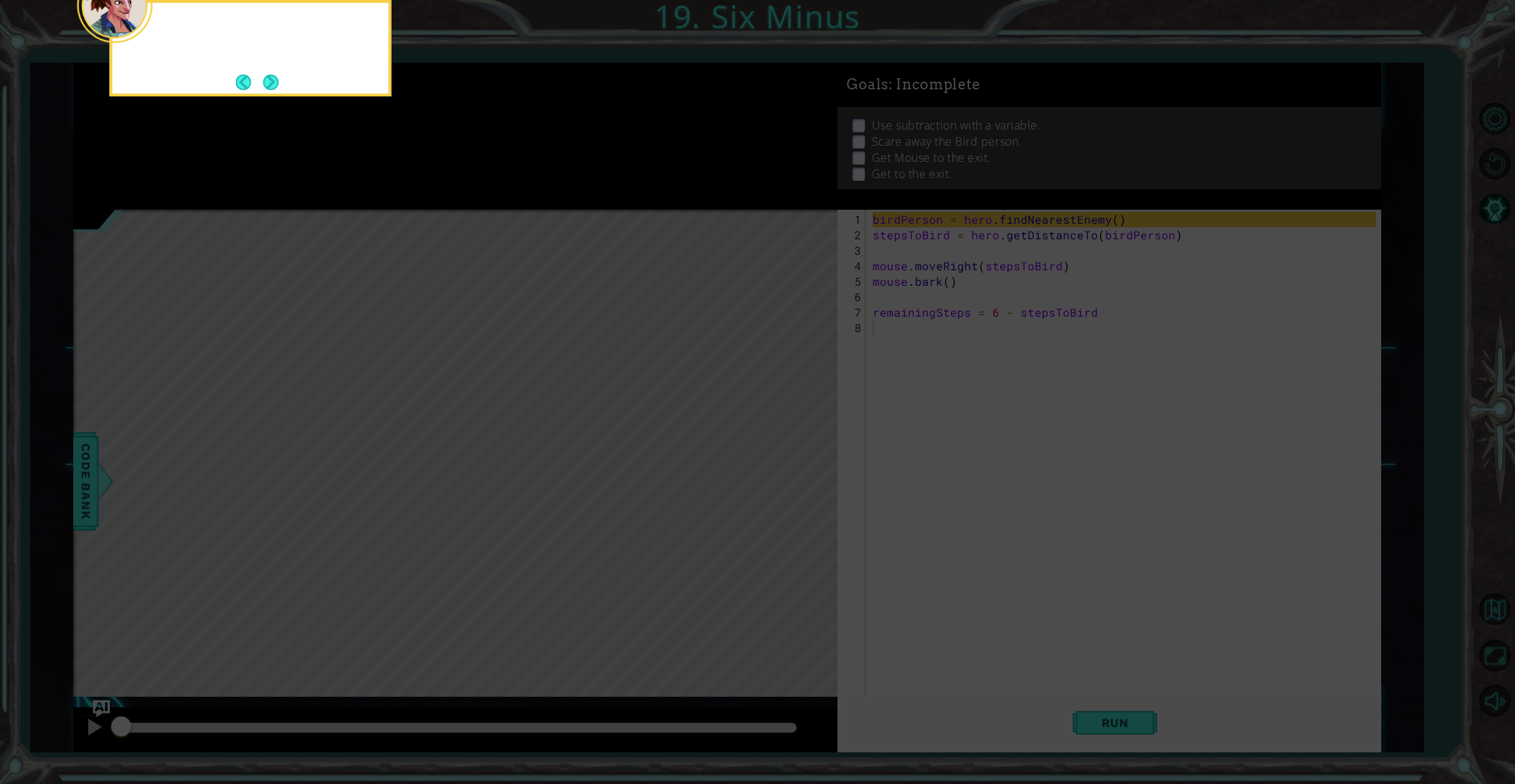
click at [770, 455] on icon at bounding box center [758, 117] width 1515 height 1333
click at [268, 81] on button "Next" at bounding box center [271, 82] width 16 height 16
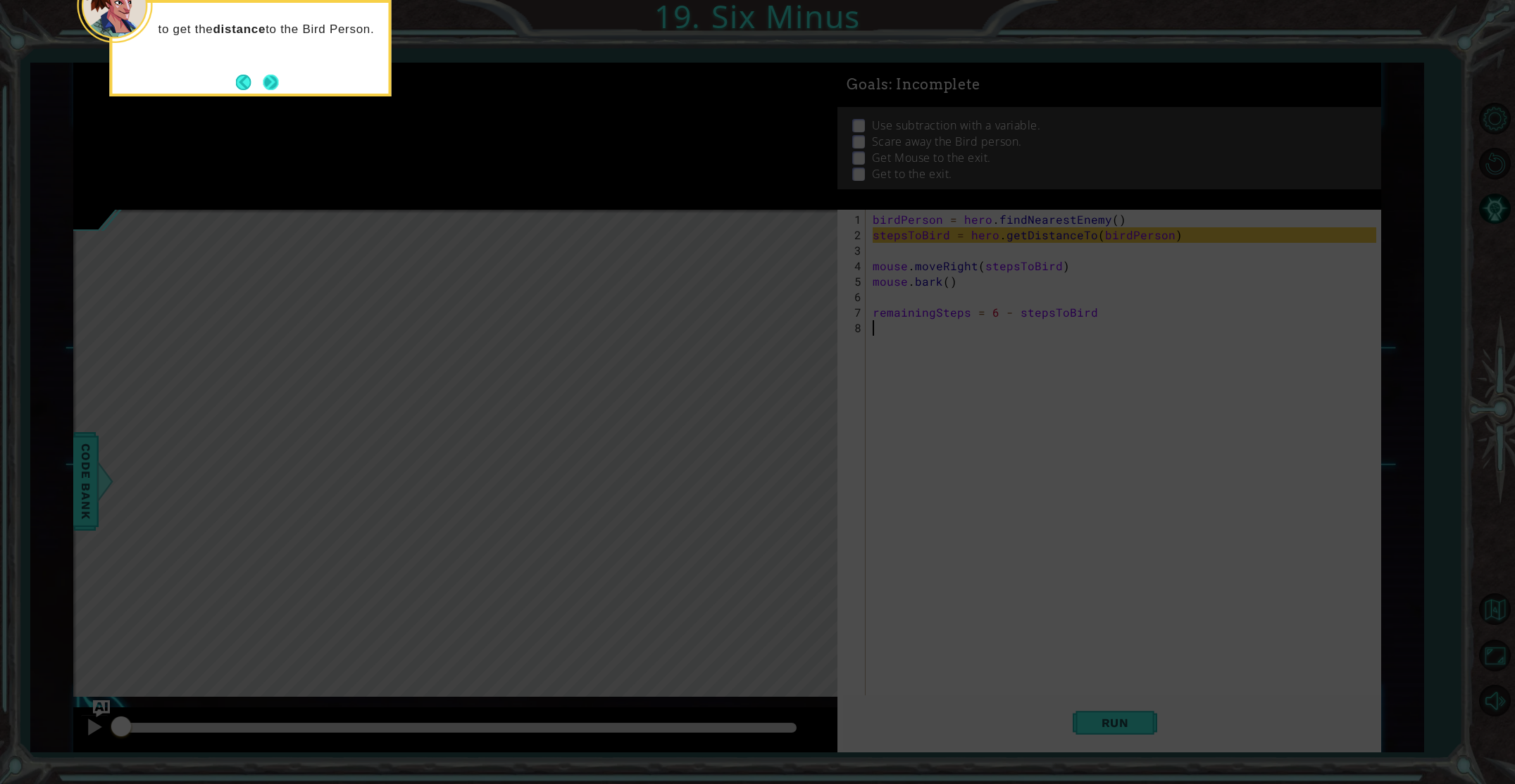
click at [264, 88] on button "Next" at bounding box center [271, 82] width 16 height 16
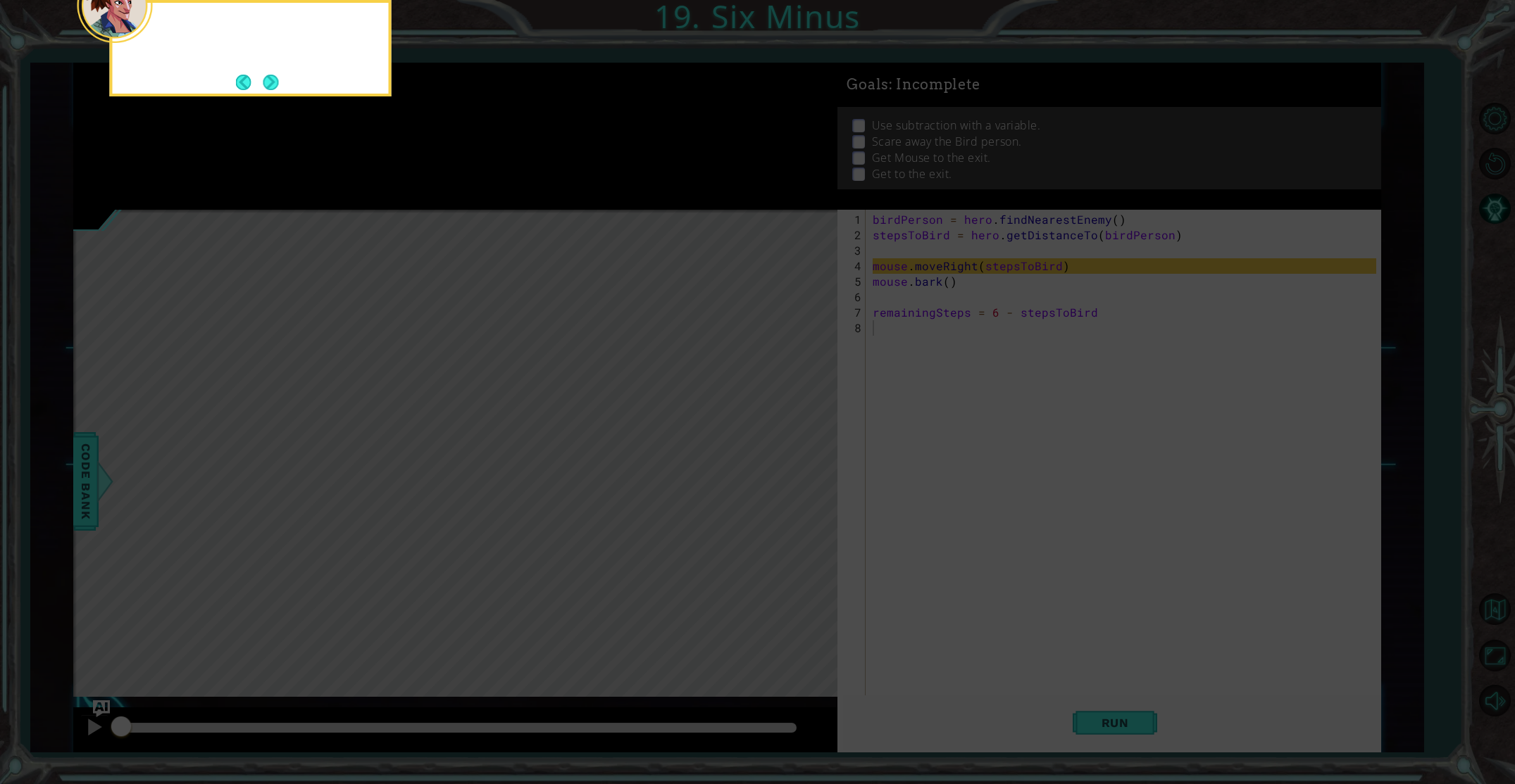
click at [264, 88] on button "Next" at bounding box center [270, 82] width 18 height 18
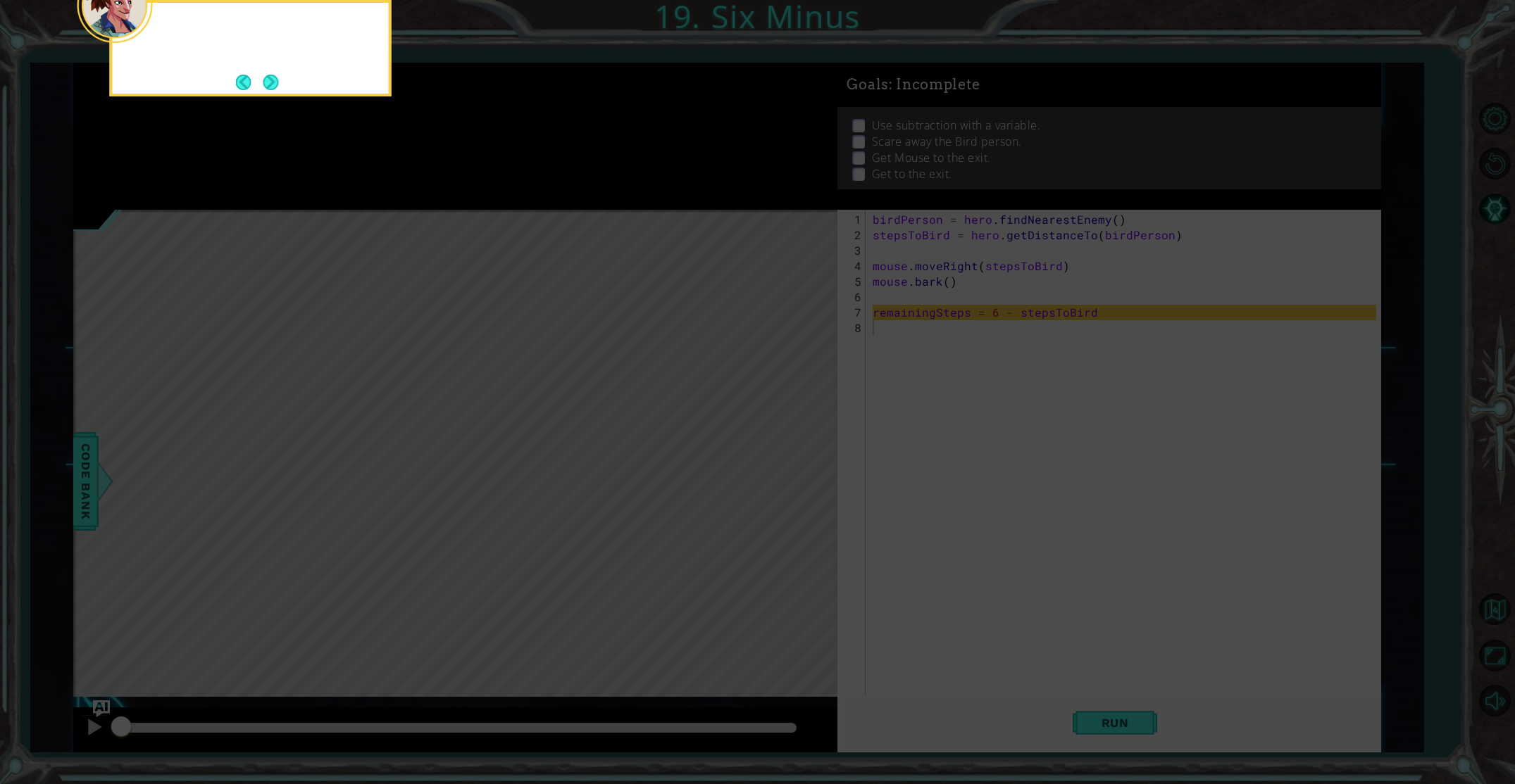
click at [255, 97] on body "1 ההההההההההההההההההההההההההההההההההההההההההההההההההההההההההההההההההההההההההההה…" at bounding box center [758, 392] width 1515 height 784
click at [255, 97] on icon at bounding box center [758, 117] width 1515 height 1333
click at [263, 90] on button "Next" at bounding box center [271, 82] width 16 height 16
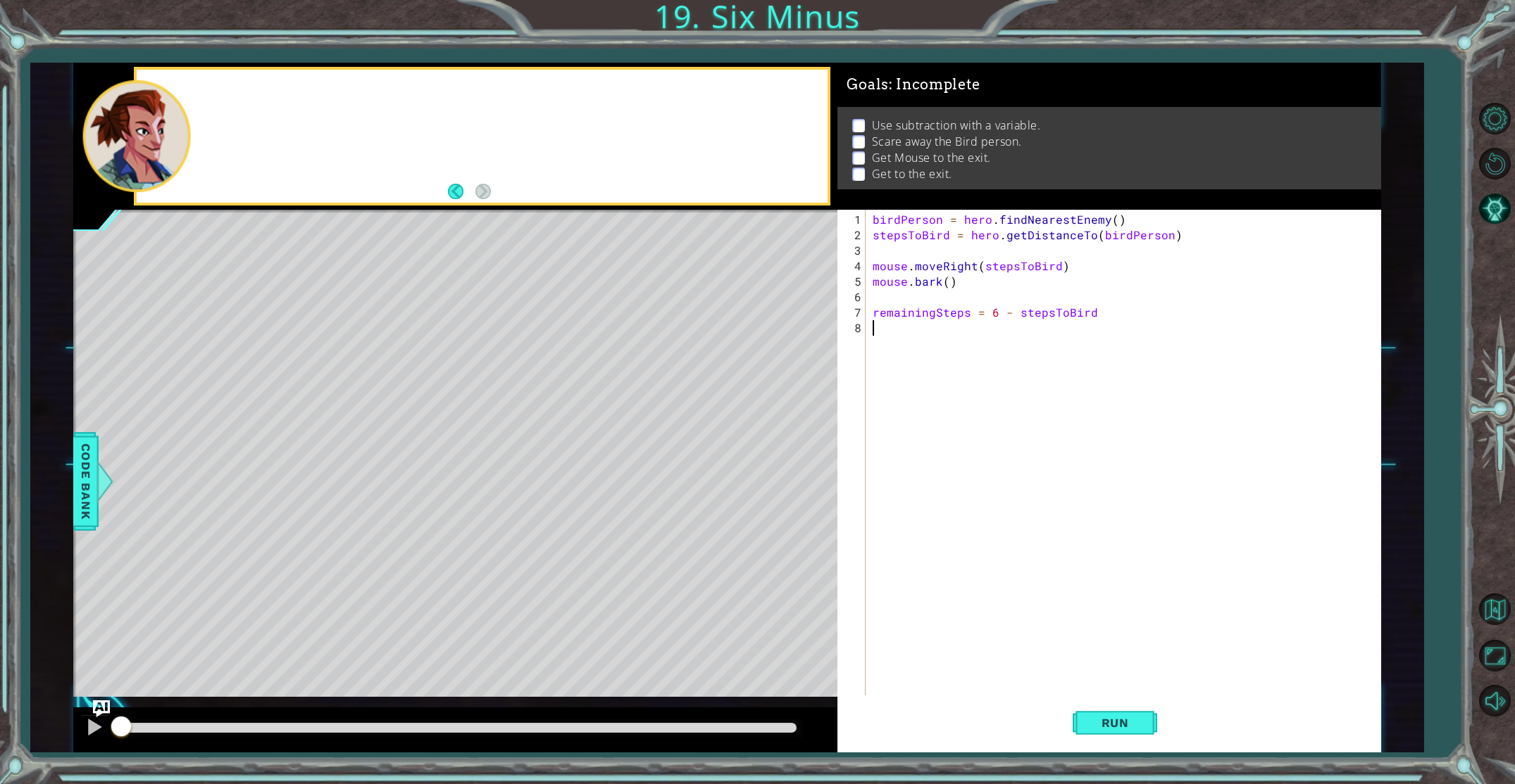
click at [263, 91] on div at bounding box center [481, 135] width 690 height 133
click at [264, 90] on div at bounding box center [481, 135] width 690 height 133
click at [868, 345] on div "1 2 3 4 5 6 7 8 birdPerson = hero . findNearestEnemy ( ) stepsToBird = hero . g…" at bounding box center [1106, 465] width 538 height 511
click at [1132, 731] on button "Run" at bounding box center [1114, 722] width 84 height 54
